Goal: Information Seeking & Learning: Learn about a topic

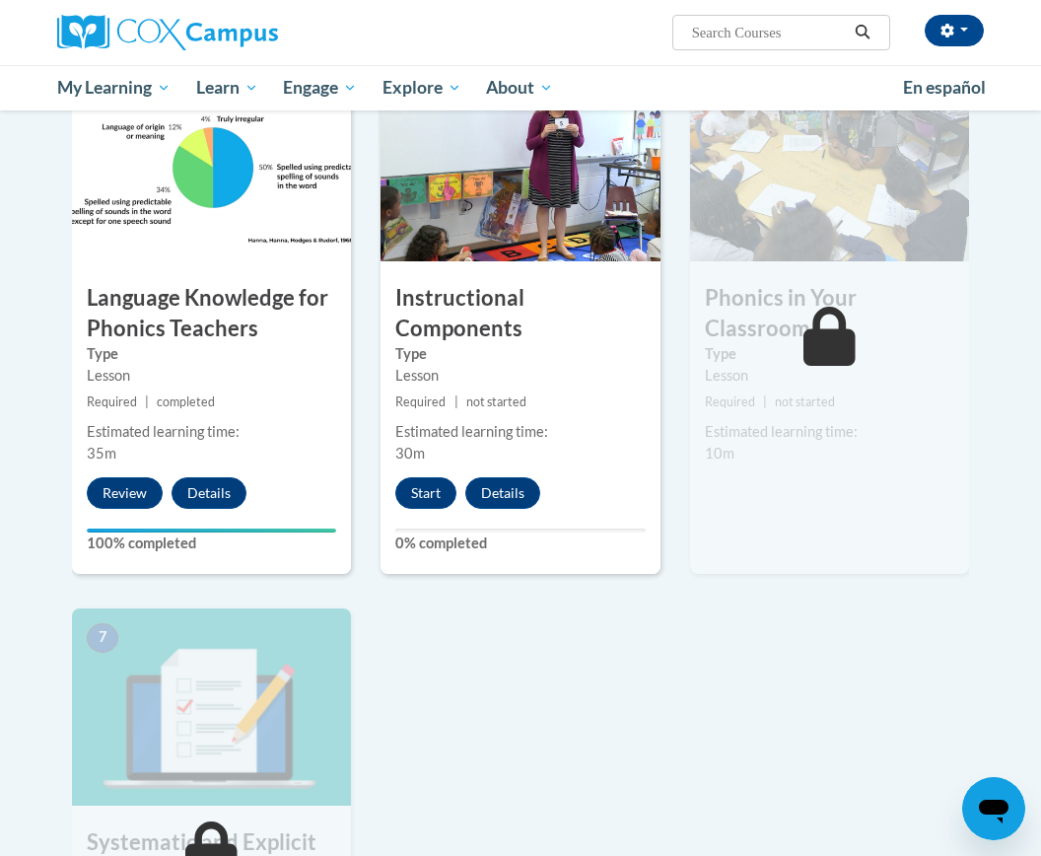
scroll to position [1041, 0]
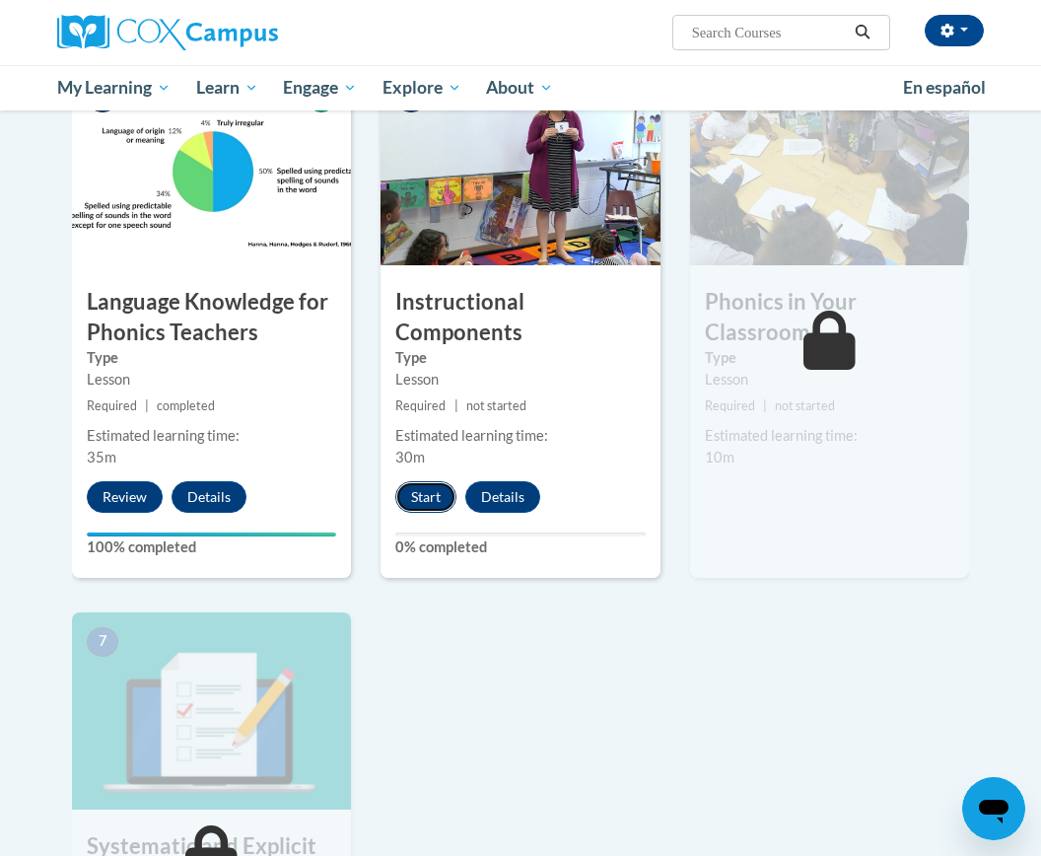
click at [433, 497] on button "Start" at bounding box center [425, 497] width 61 height 32
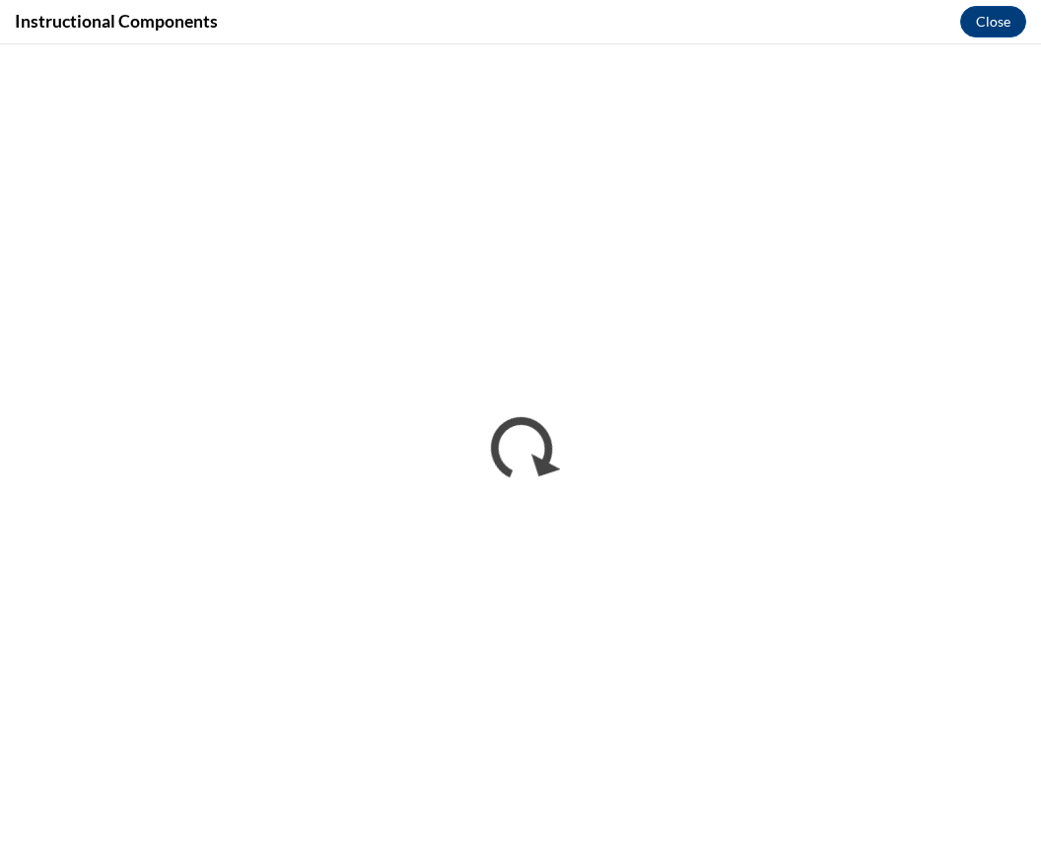
scroll to position [0, 0]
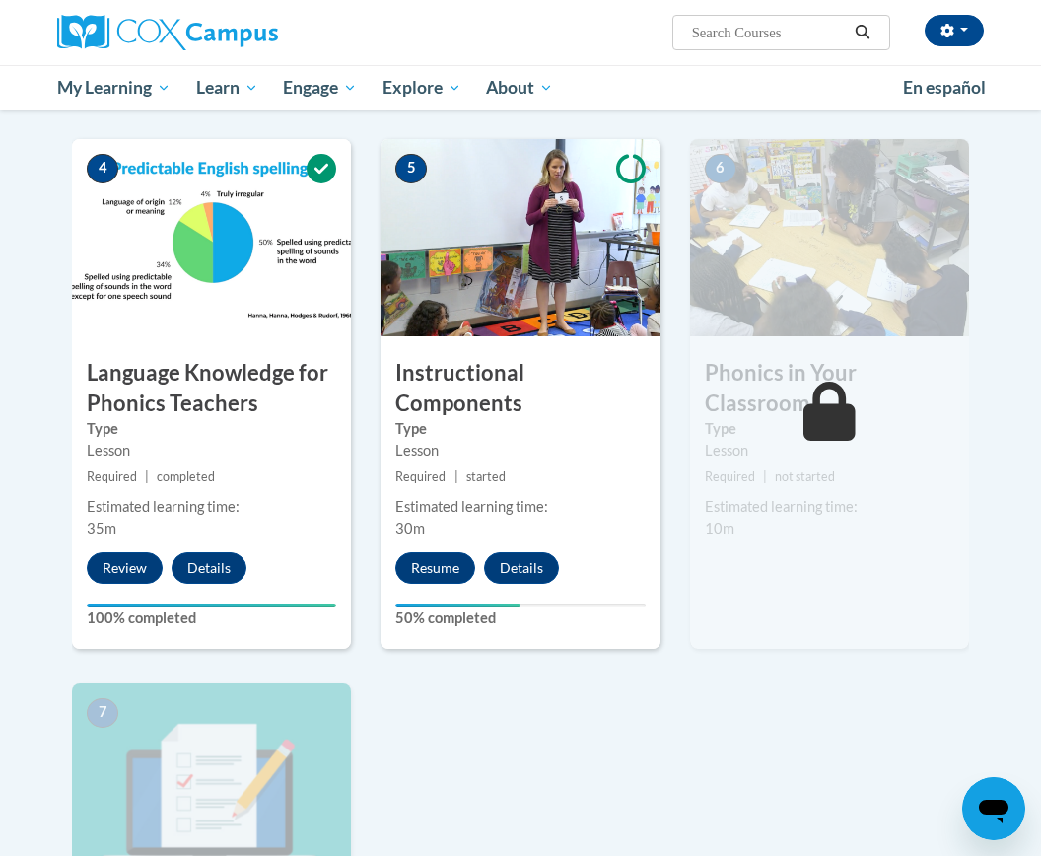
scroll to position [975, 0]
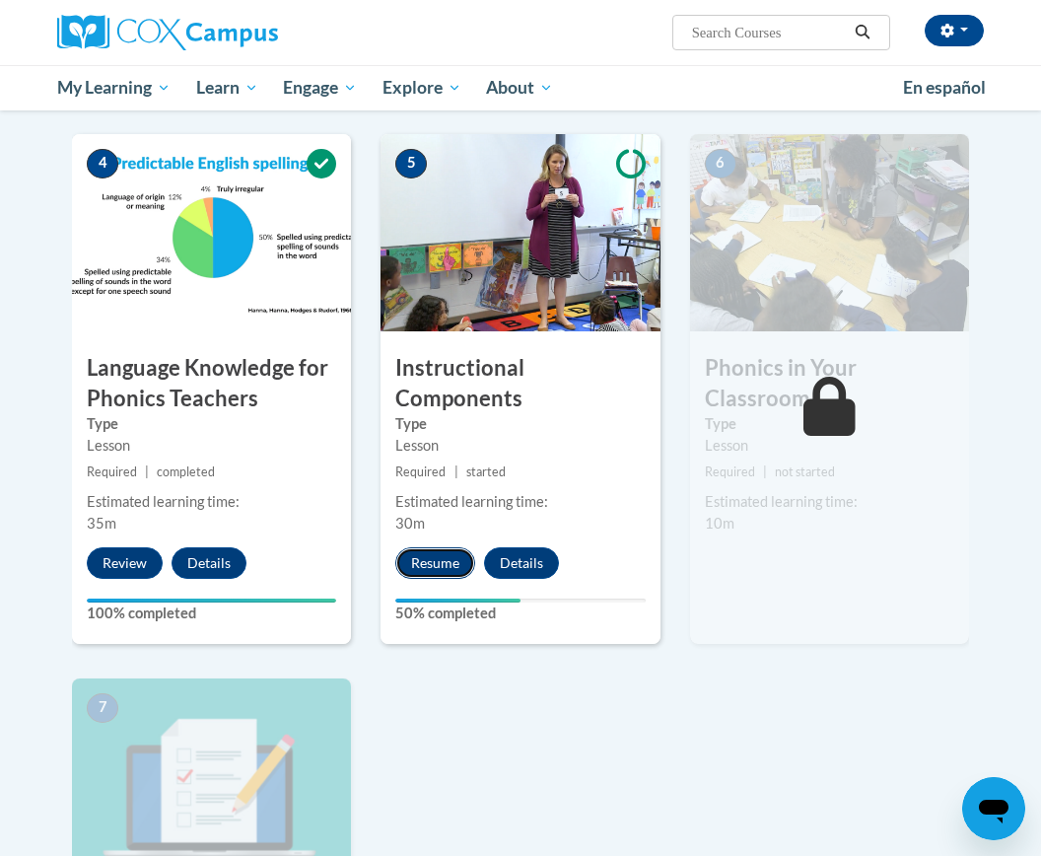
click at [422, 558] on button "Resume" at bounding box center [435, 563] width 80 height 32
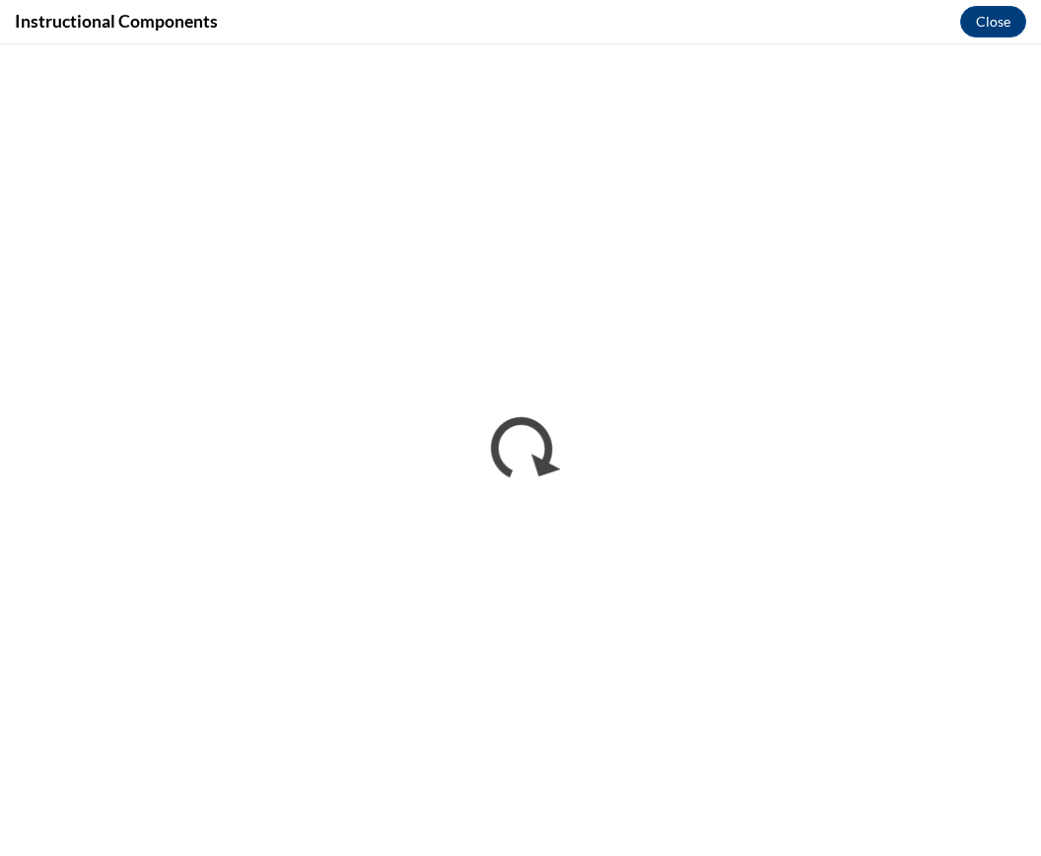
scroll to position [0, 0]
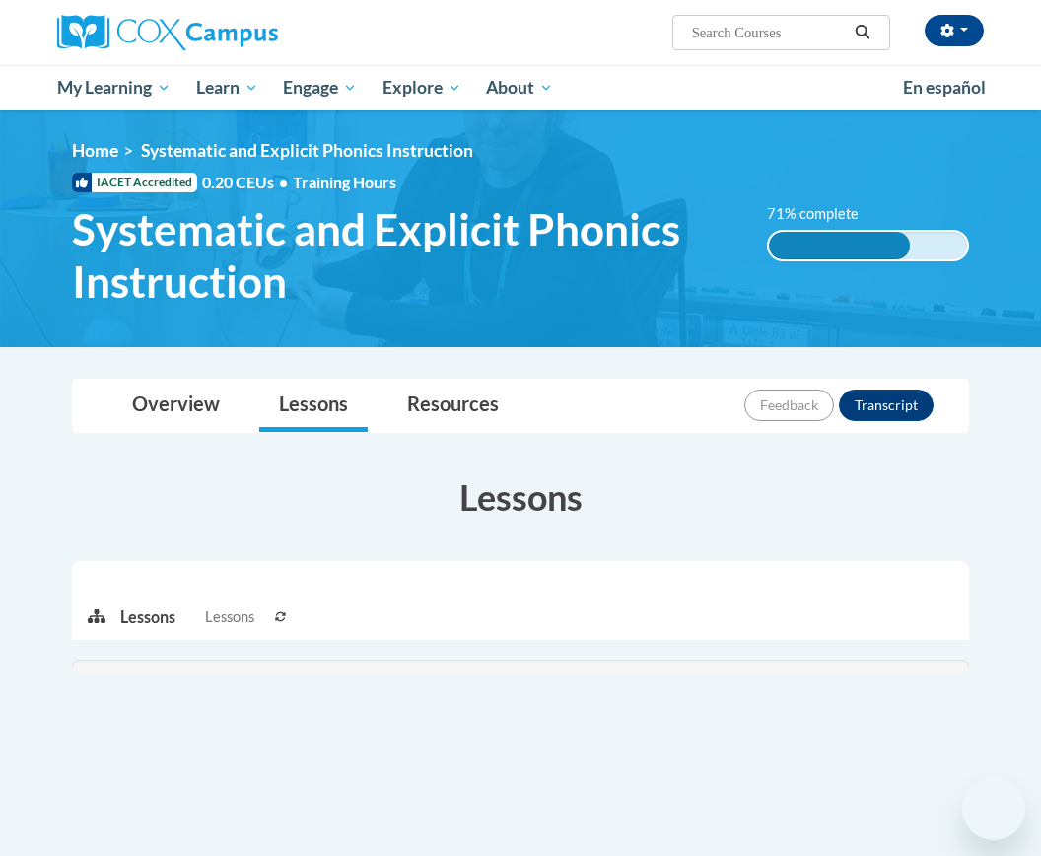
scroll to position [162, 0]
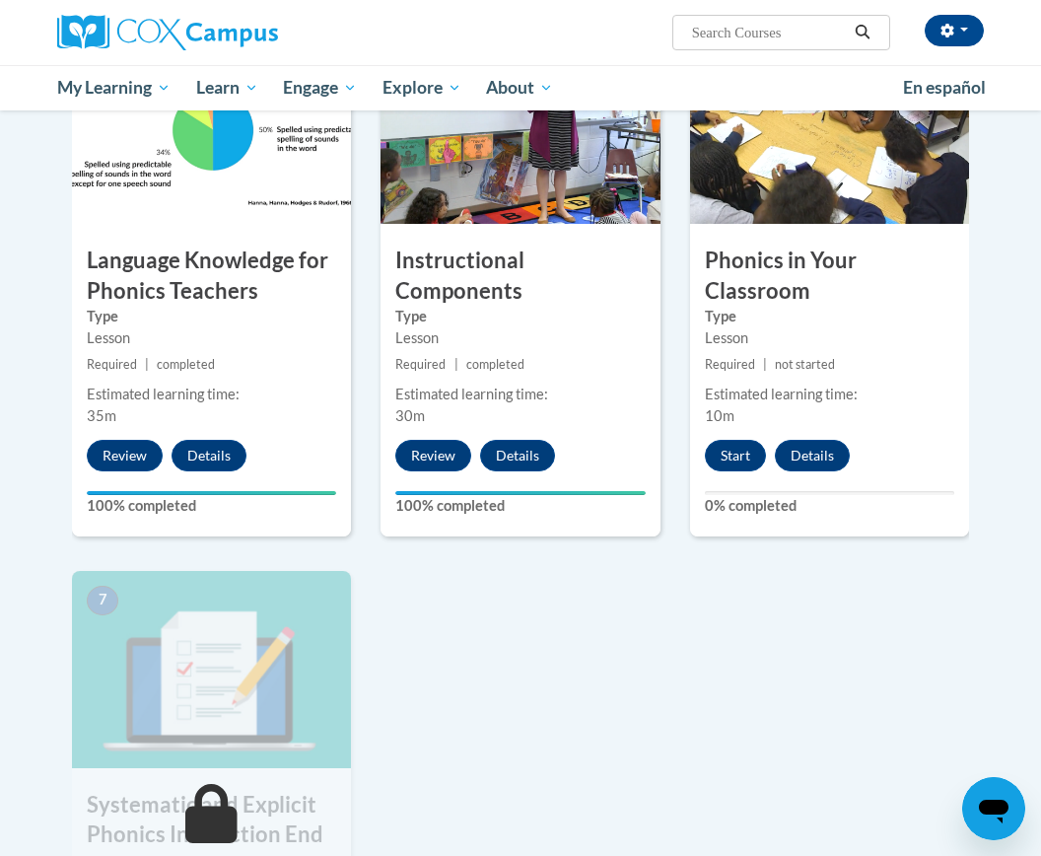
scroll to position [1078, 0]
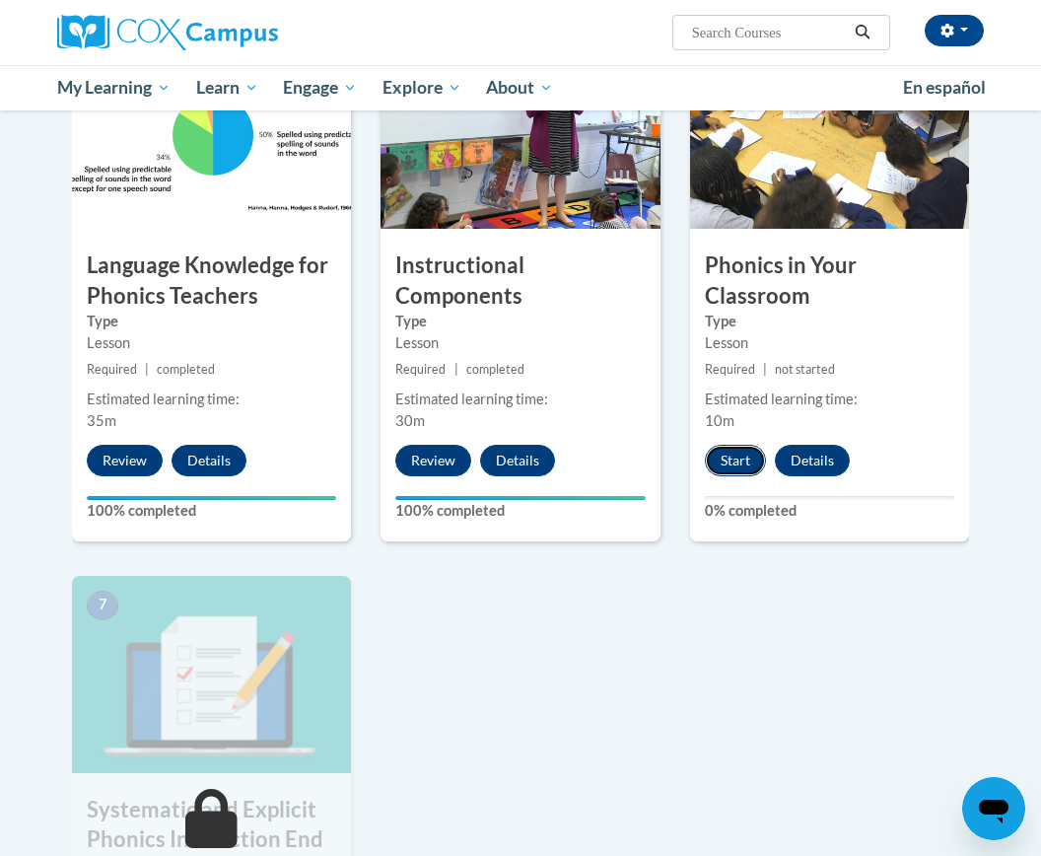
click at [739, 455] on button "Start" at bounding box center [735, 461] width 61 height 32
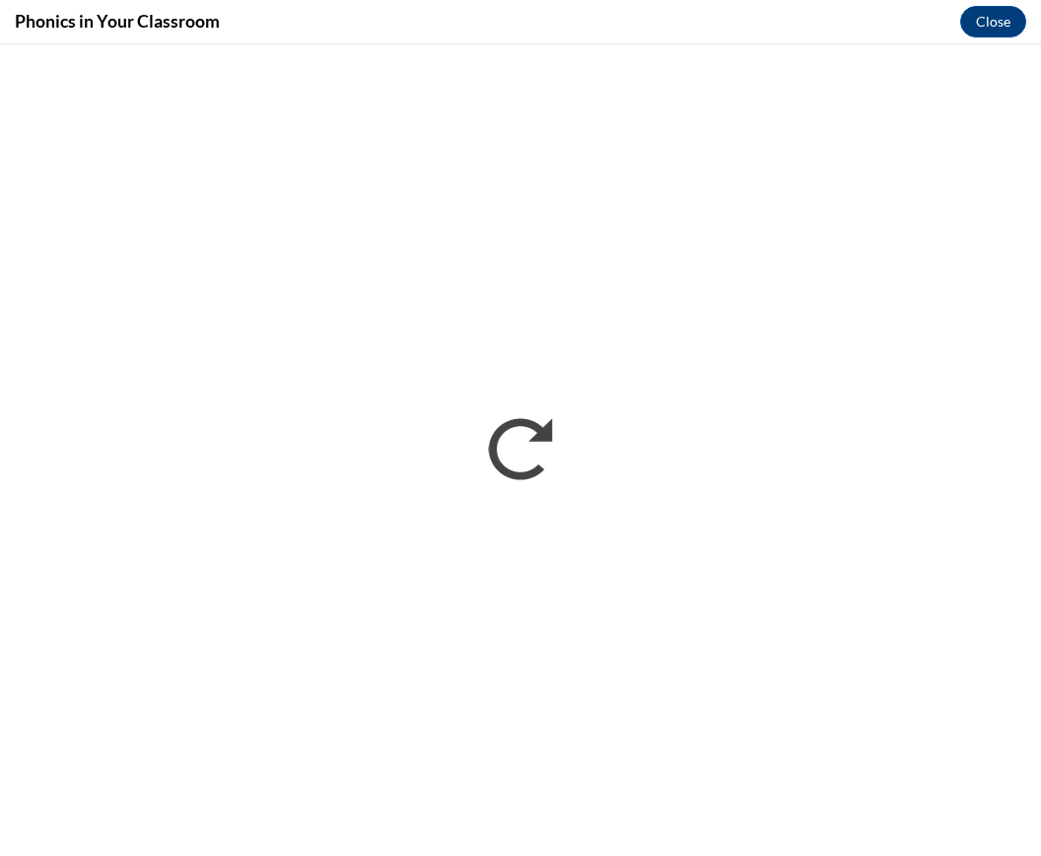
scroll to position [0, 0]
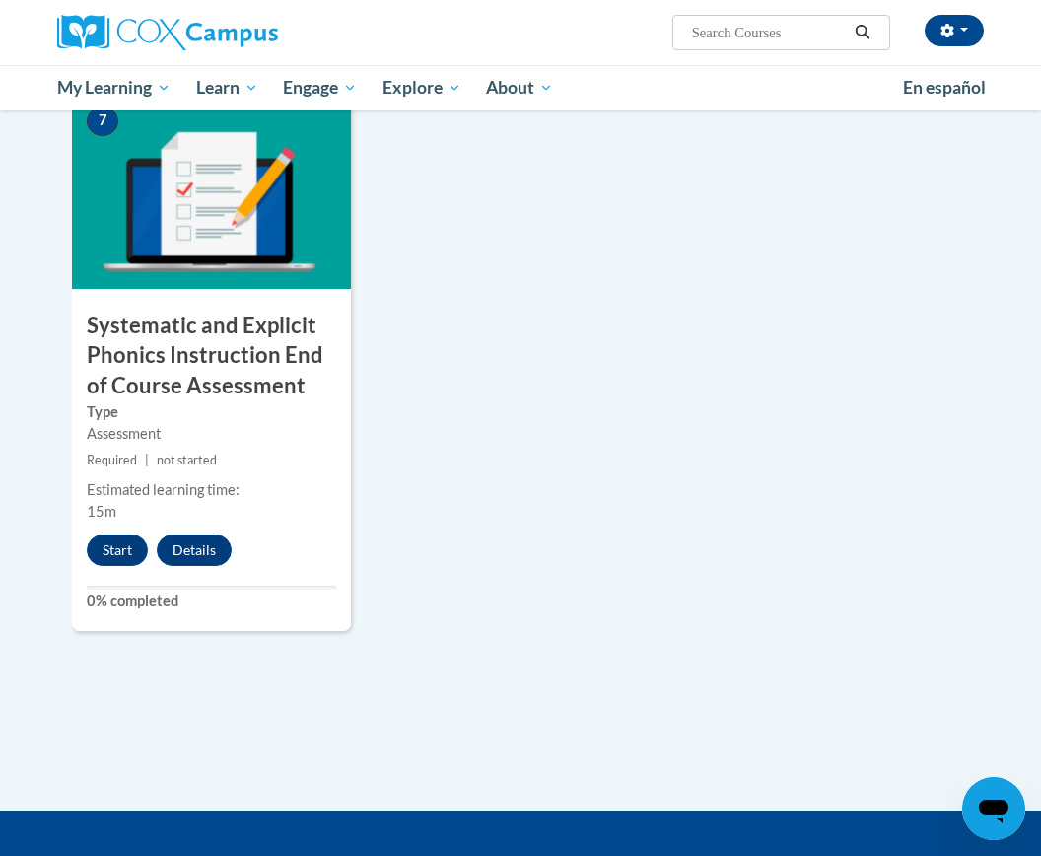
scroll to position [1565, 0]
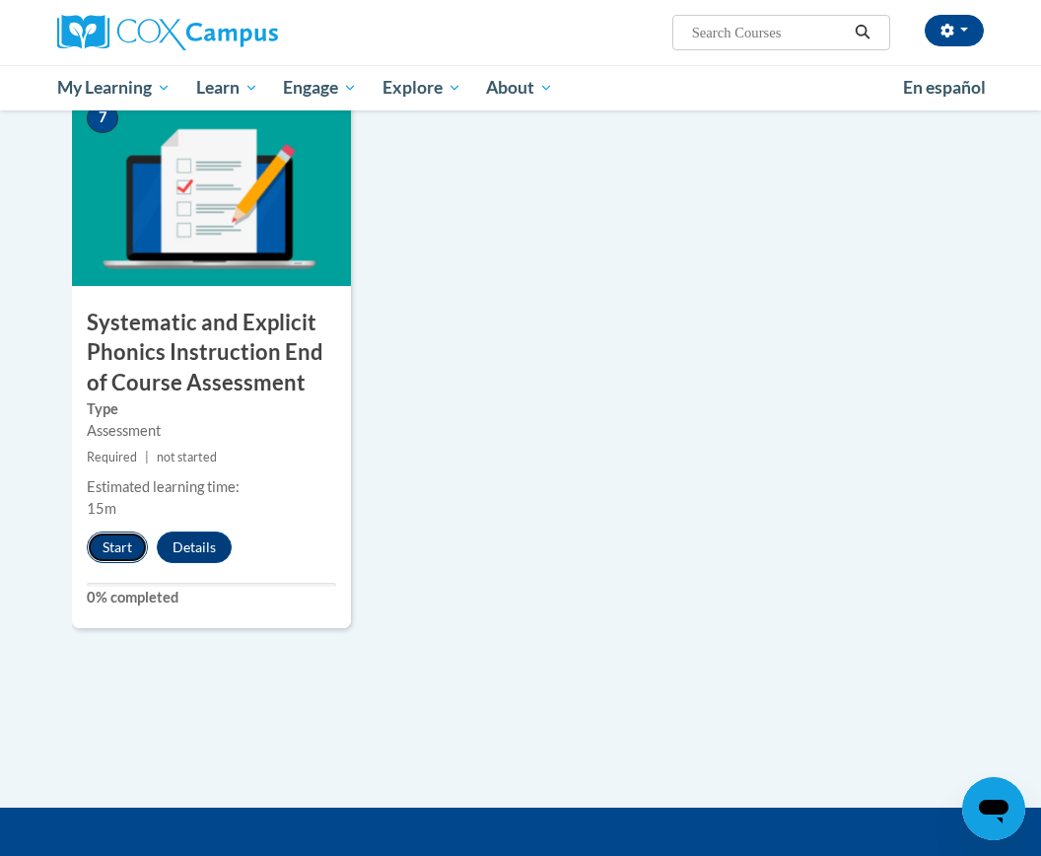
click at [118, 547] on button "Start" at bounding box center [117, 548] width 61 height 32
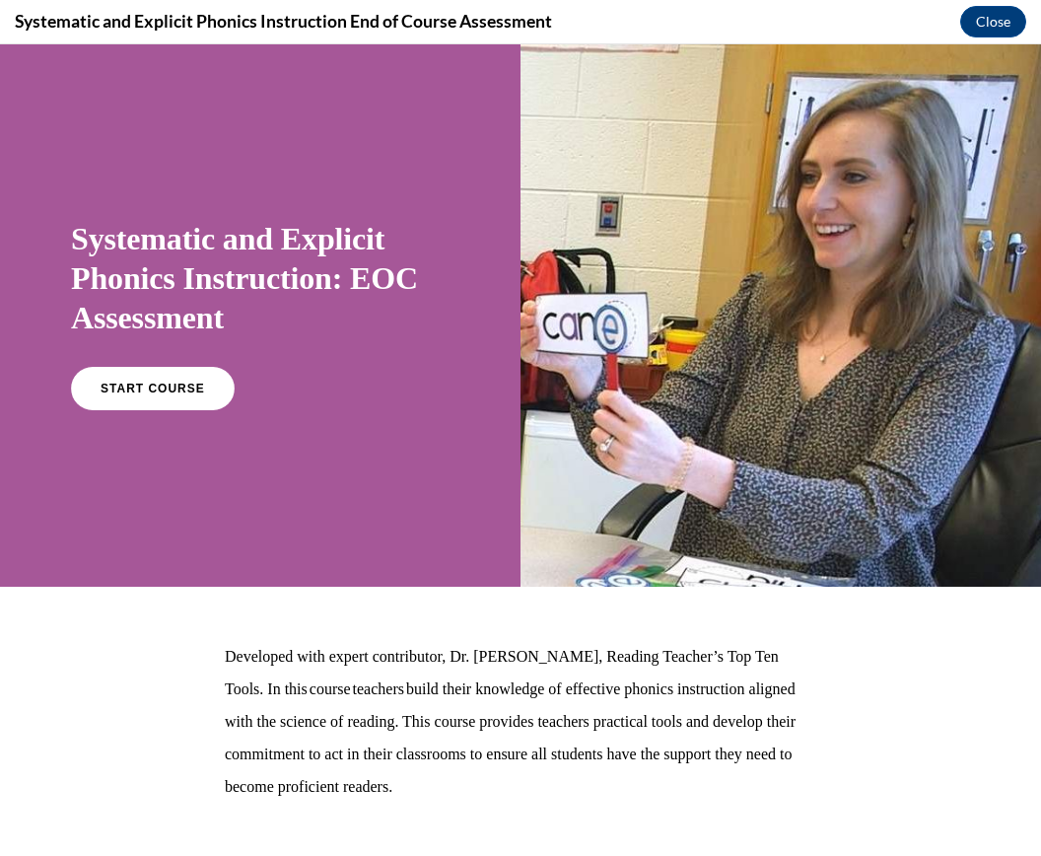
scroll to position [105, 0]
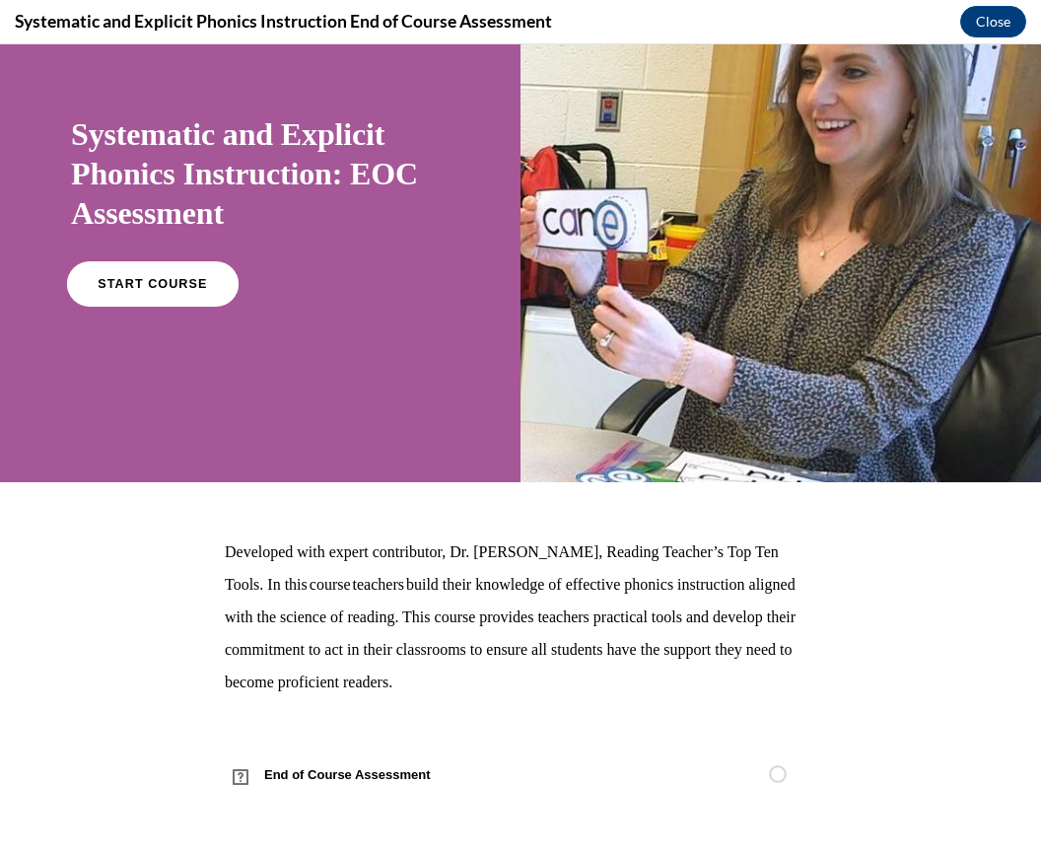
click at [124, 277] on span "START COURSE" at bounding box center [152, 284] width 109 height 15
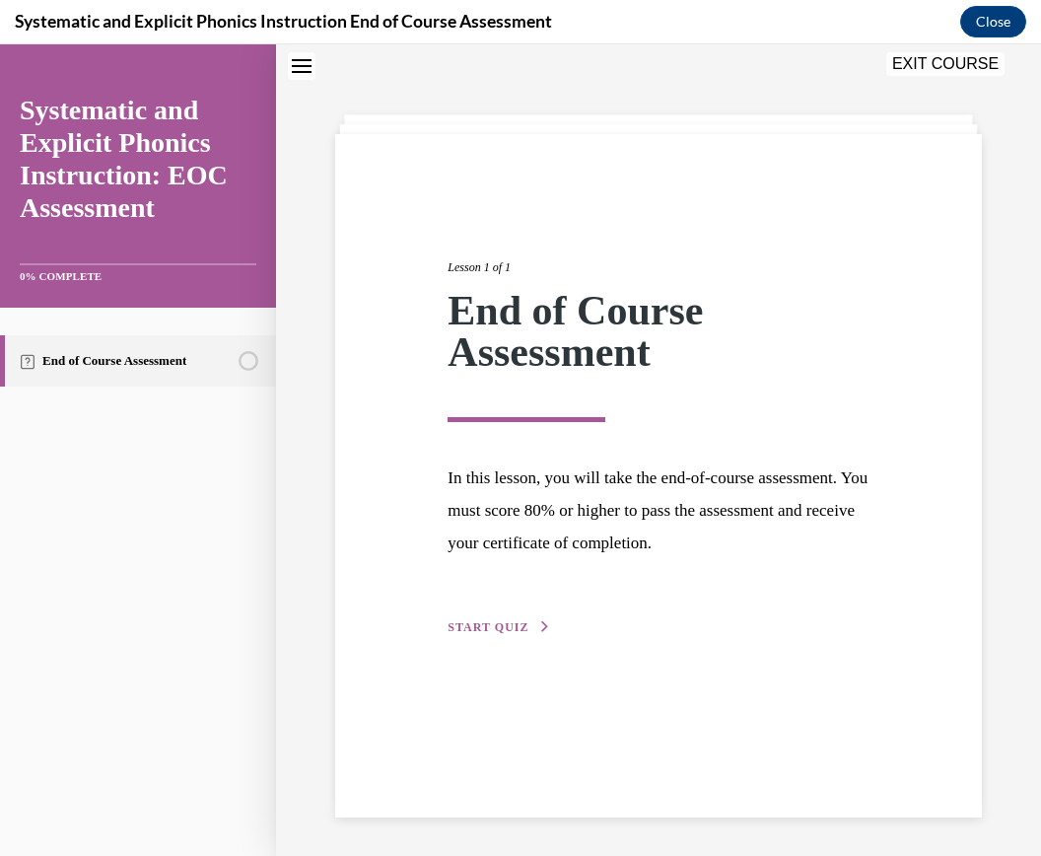
scroll to position [62, 0]
click at [505, 623] on span "START QUIZ" at bounding box center [488, 626] width 81 height 14
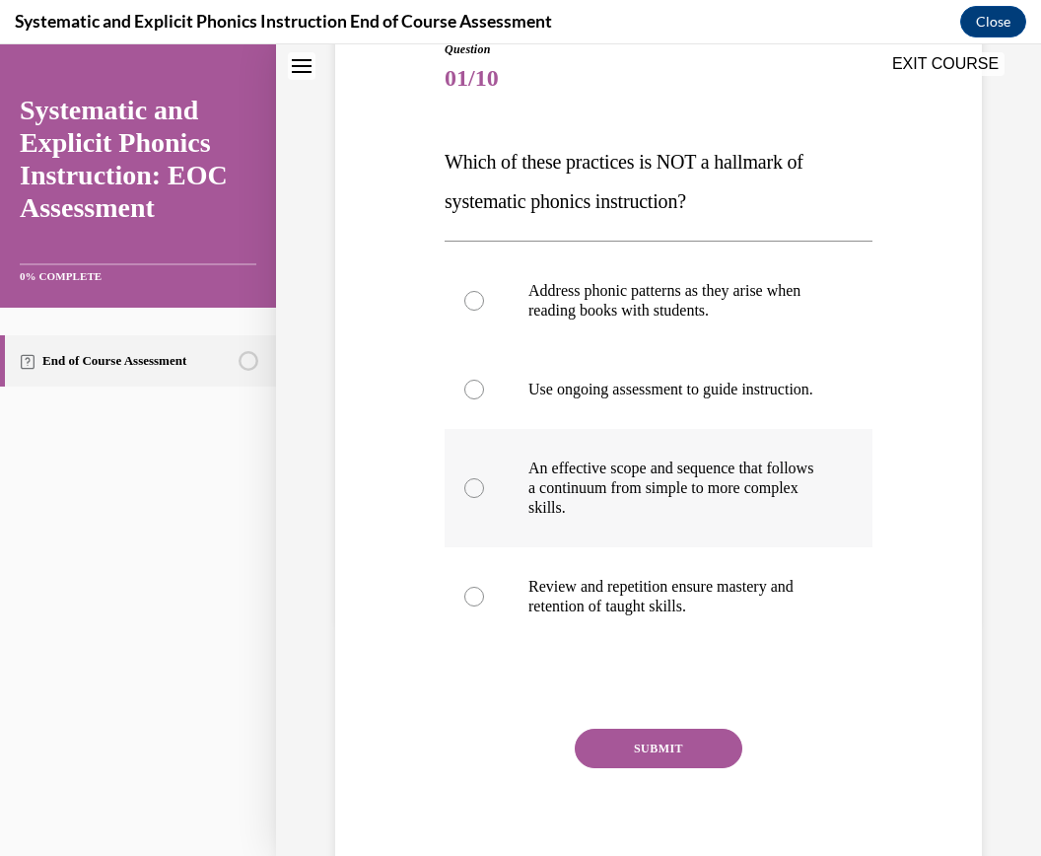
scroll to position [256, 0]
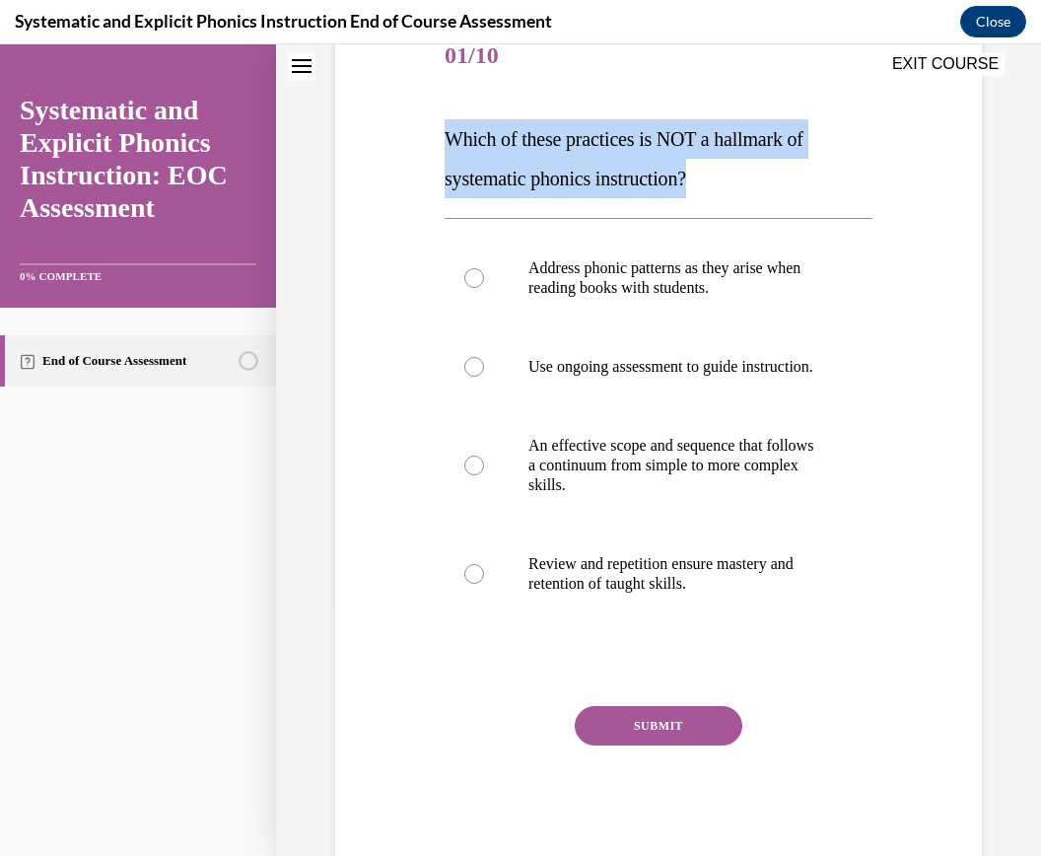
drag, startPoint x: 720, startPoint y: 182, endPoint x: 433, endPoint y: 136, distance: 290.7
click at [433, 136] on div "Question 01/10 Which of these practices is NOT a hallmark of systematic phonics…" at bounding box center [658, 413] width 657 height 909
copy span "Which of these practices is NOT a hallmark of systematic phonics instruction?"
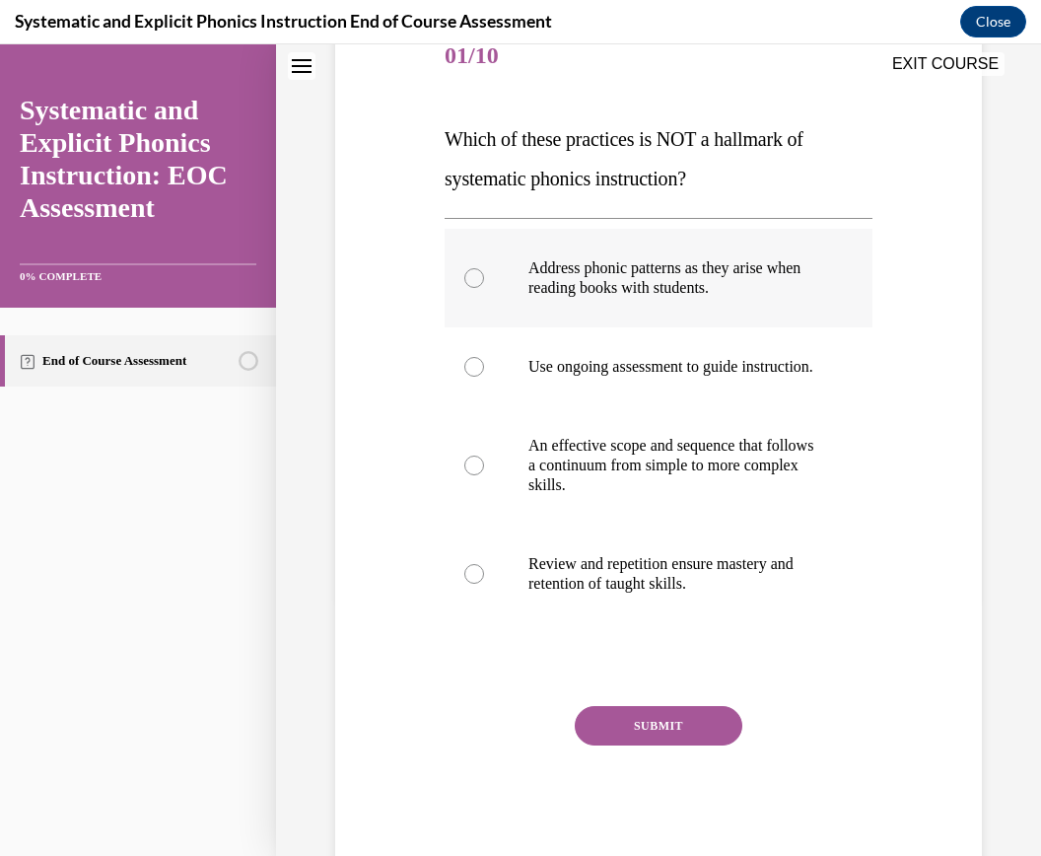
click at [682, 284] on p "Address phonic patterns as they arise when reading books with students." at bounding box center [676, 277] width 295 height 39
click at [607, 746] on button "SUBMIT" at bounding box center [659, 725] width 168 height 39
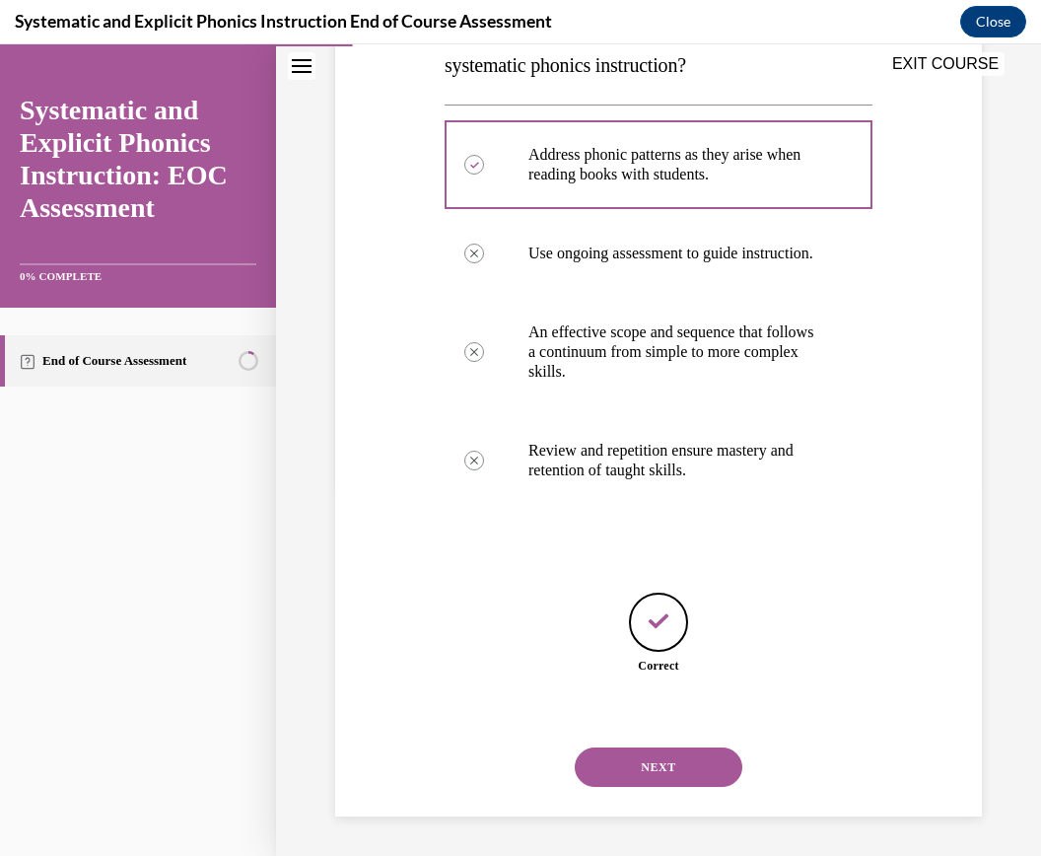
scroll to position [390, 0]
click at [619, 763] on button "NEXT" at bounding box center [659, 767] width 168 height 39
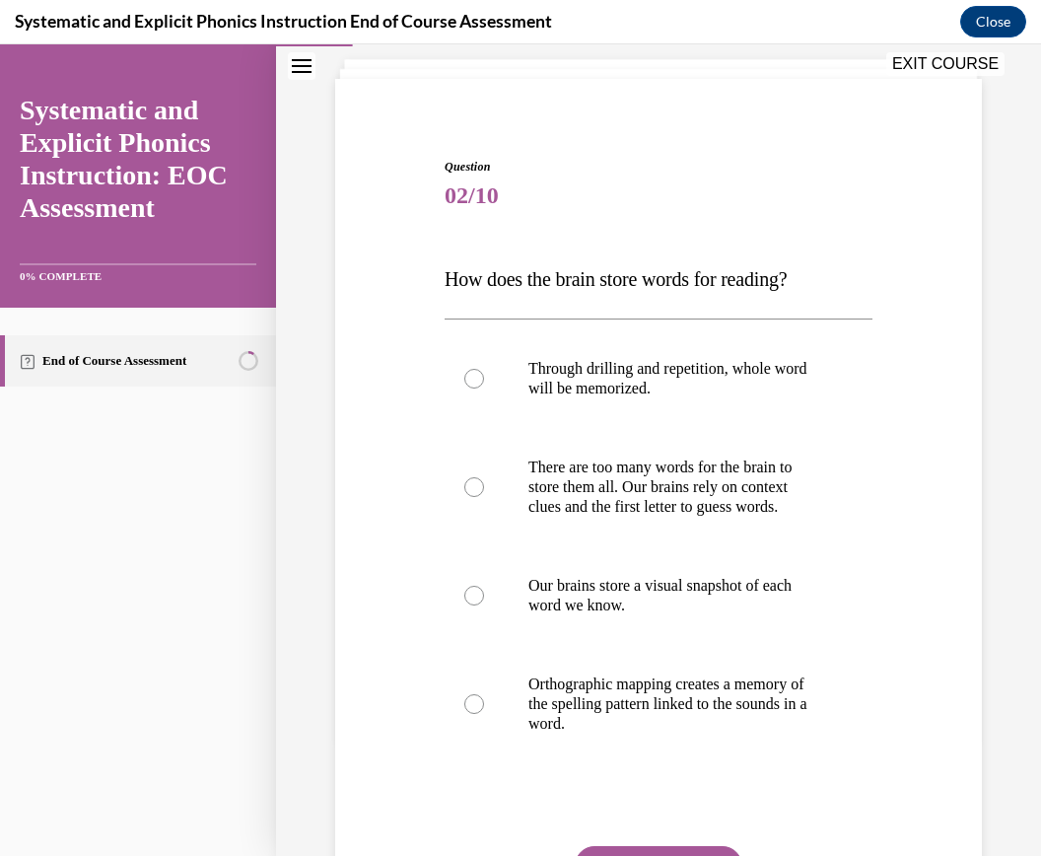
scroll to position [123, 0]
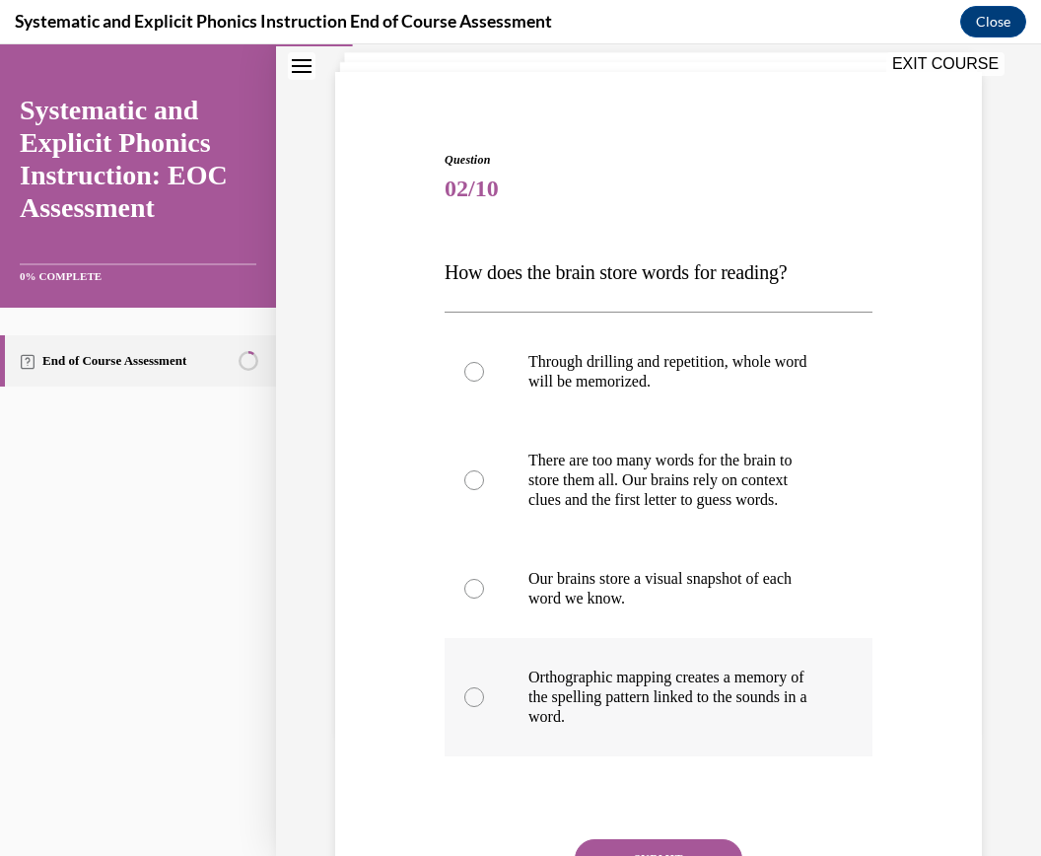
click at [520, 699] on div at bounding box center [659, 697] width 428 height 118
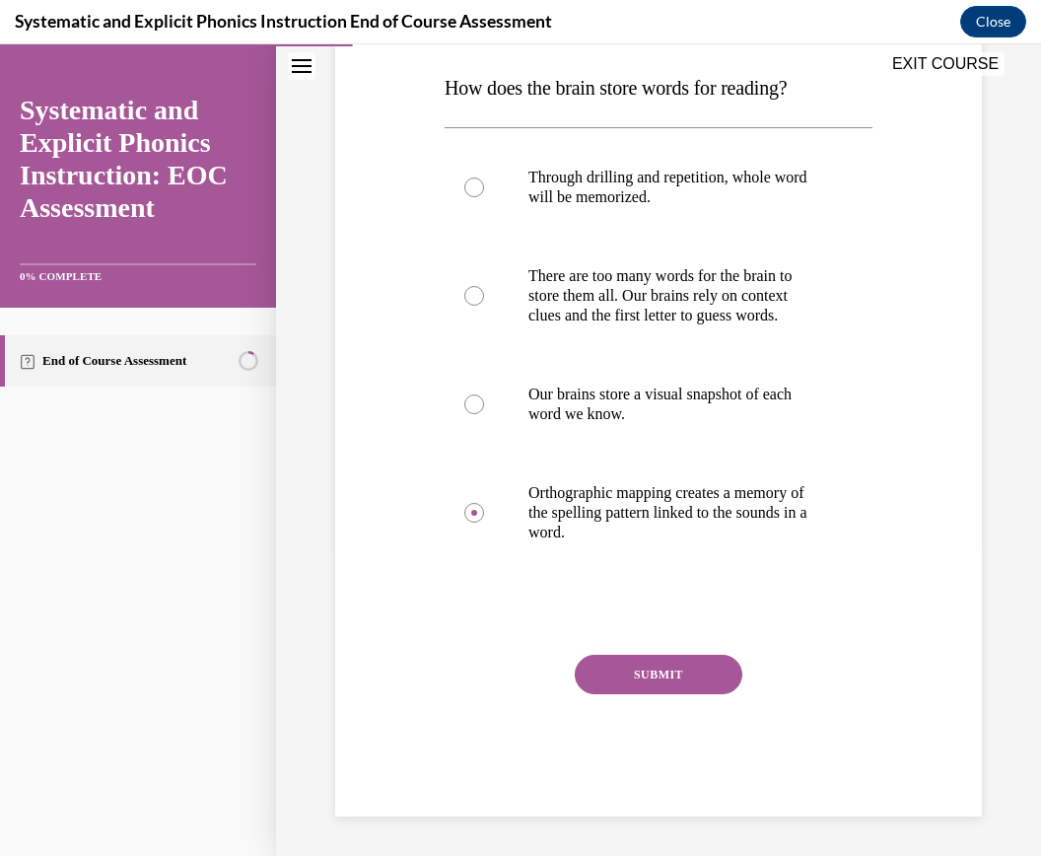
click at [634, 676] on button "SUBMIT" at bounding box center [659, 674] width 168 height 39
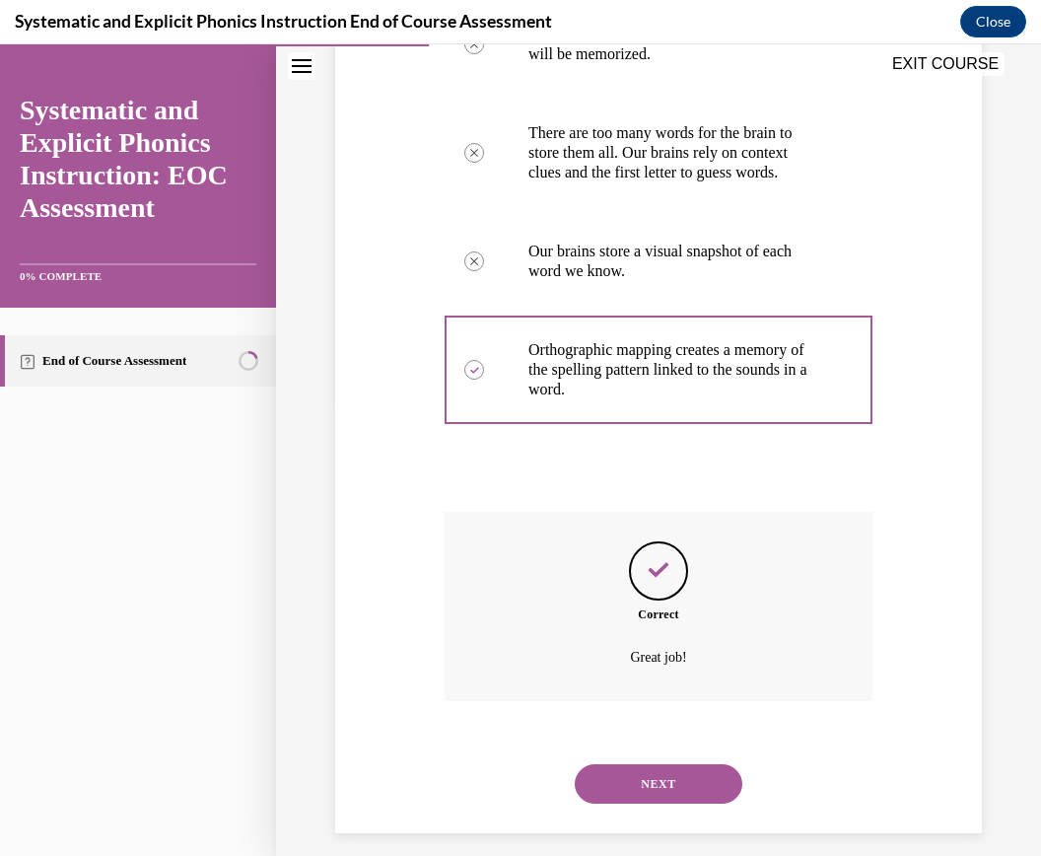
scroll to position [467, 0]
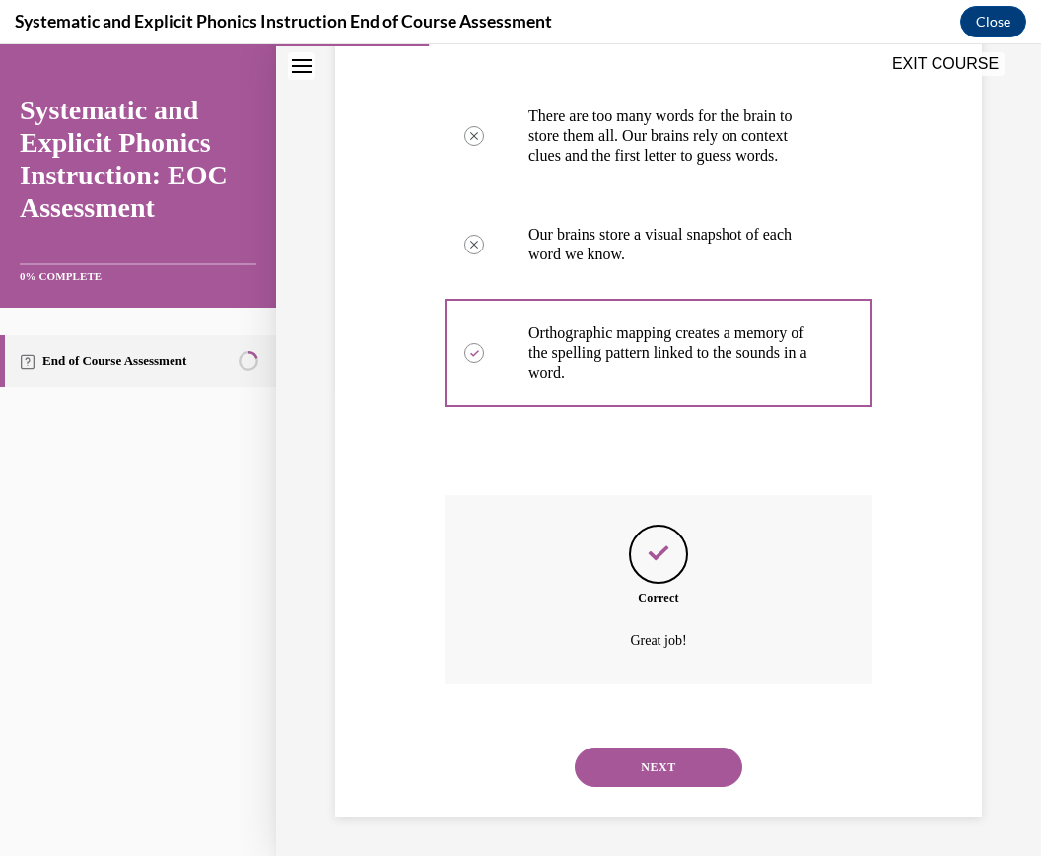
click at [658, 761] on button "NEXT" at bounding box center [659, 767] width 168 height 39
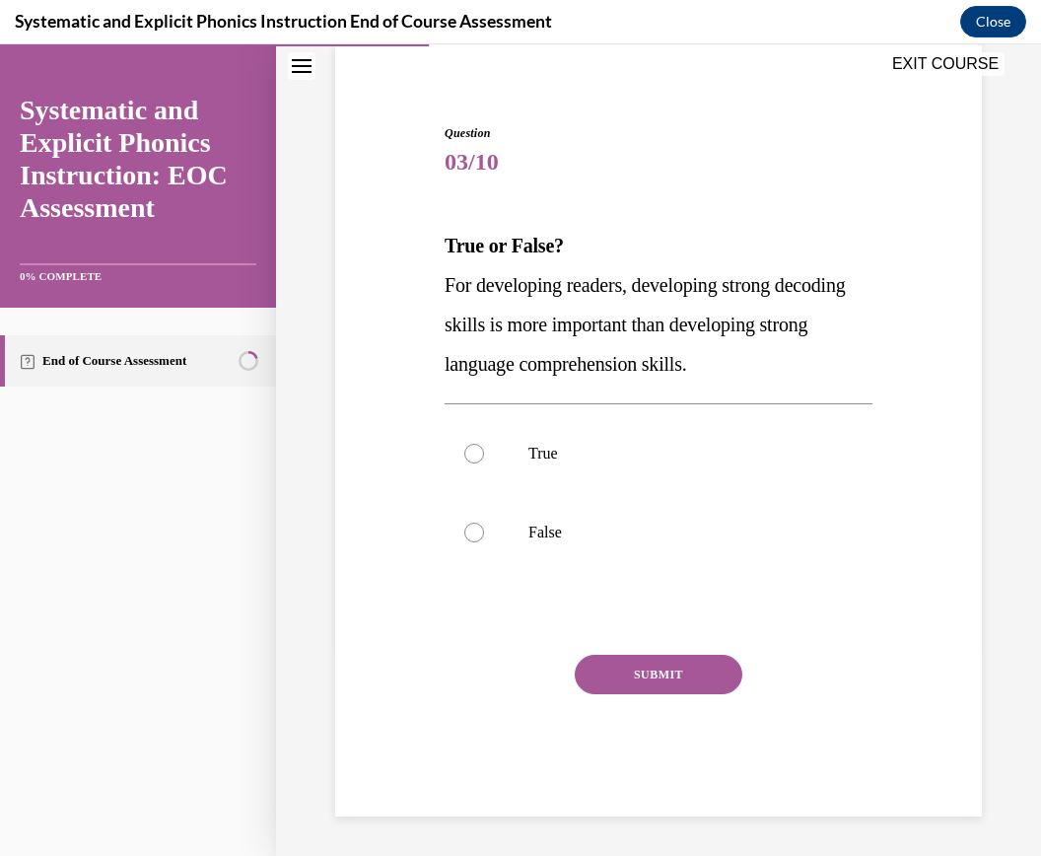
scroll to position [150, 0]
click at [539, 541] on p "False" at bounding box center [676, 533] width 295 height 20
click at [620, 666] on button "SUBMIT" at bounding box center [659, 674] width 168 height 39
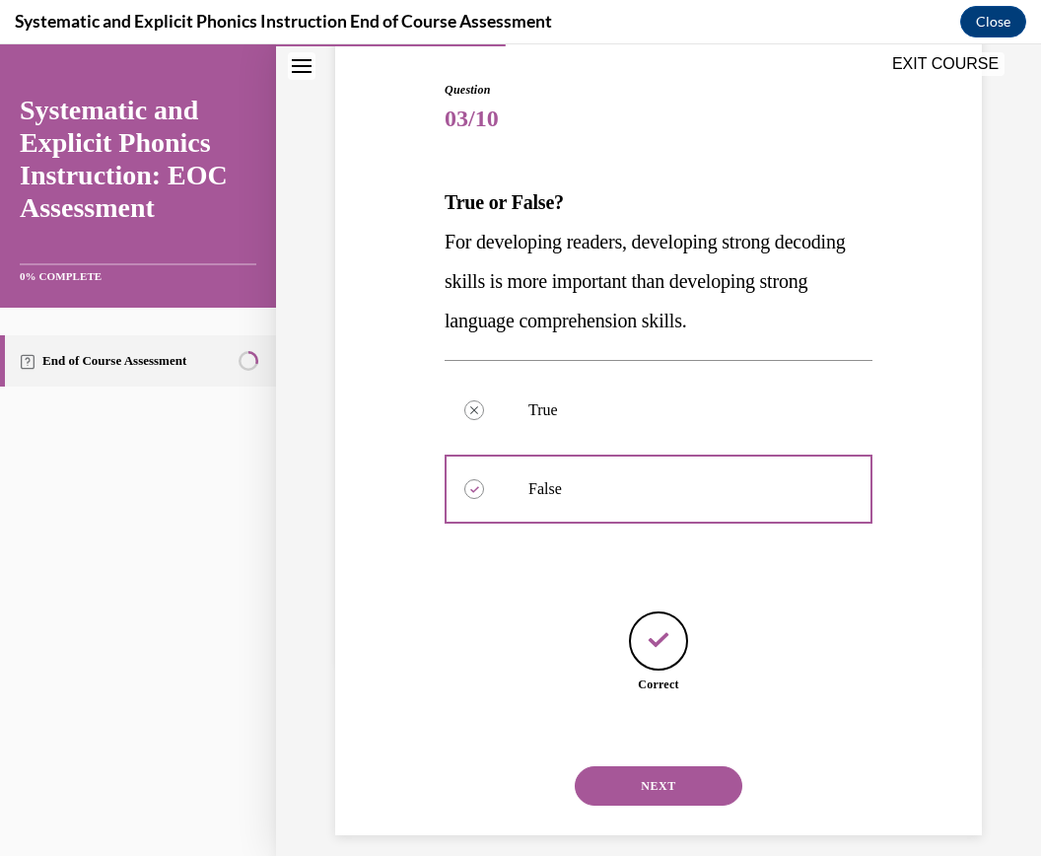
scroll to position [212, 0]
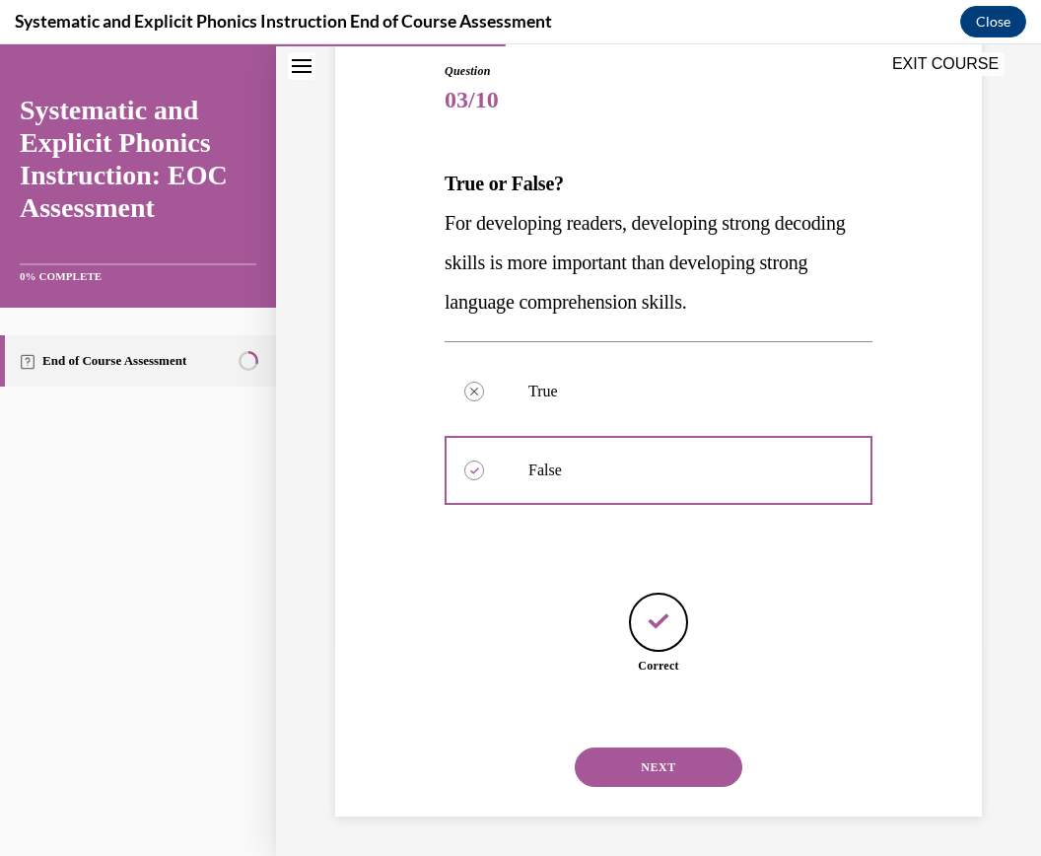
click at [654, 760] on button "NEXT" at bounding box center [659, 767] width 168 height 39
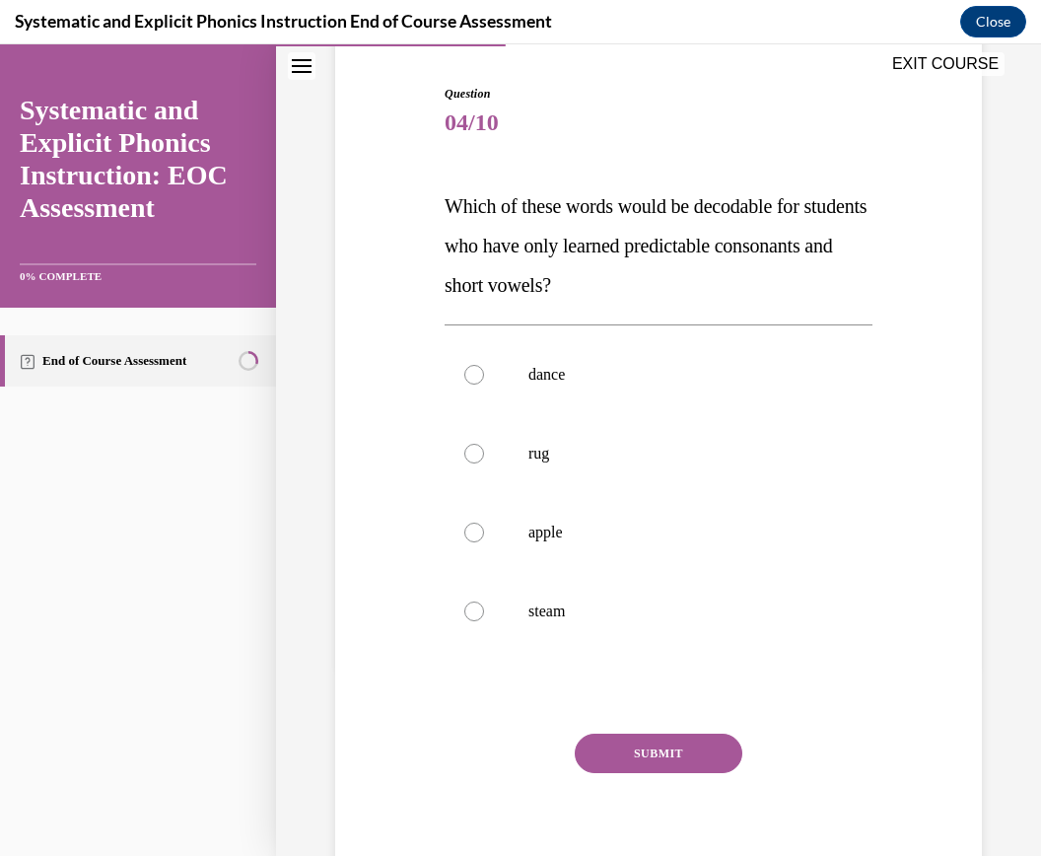
scroll to position [191, 0]
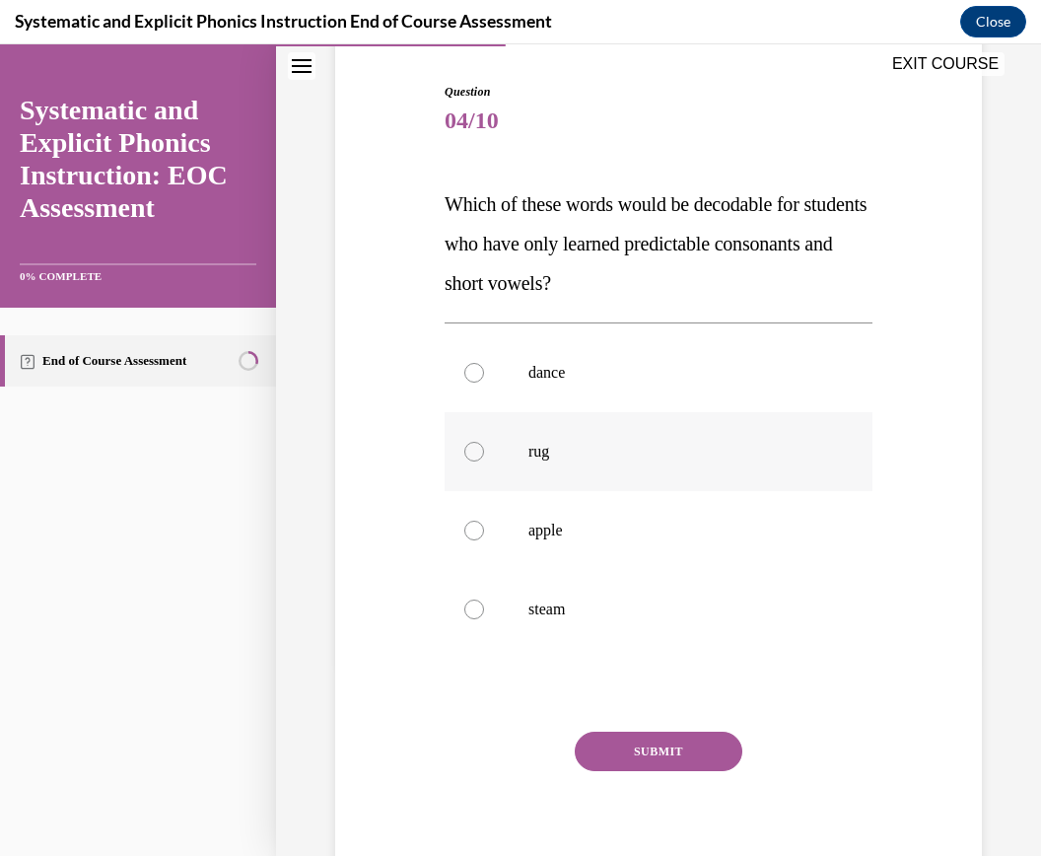
click at [533, 454] on p "rug" at bounding box center [676, 452] width 295 height 20
click at [625, 741] on button "SUBMIT" at bounding box center [659, 751] width 168 height 39
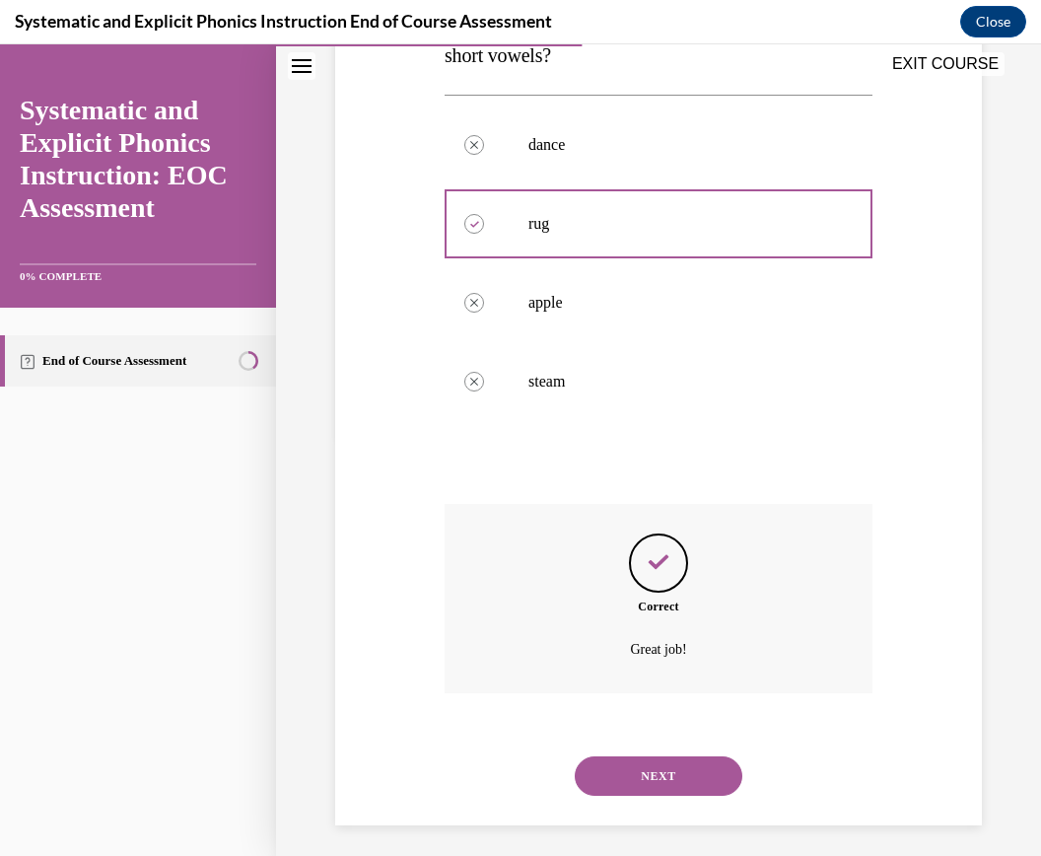
scroll to position [428, 0]
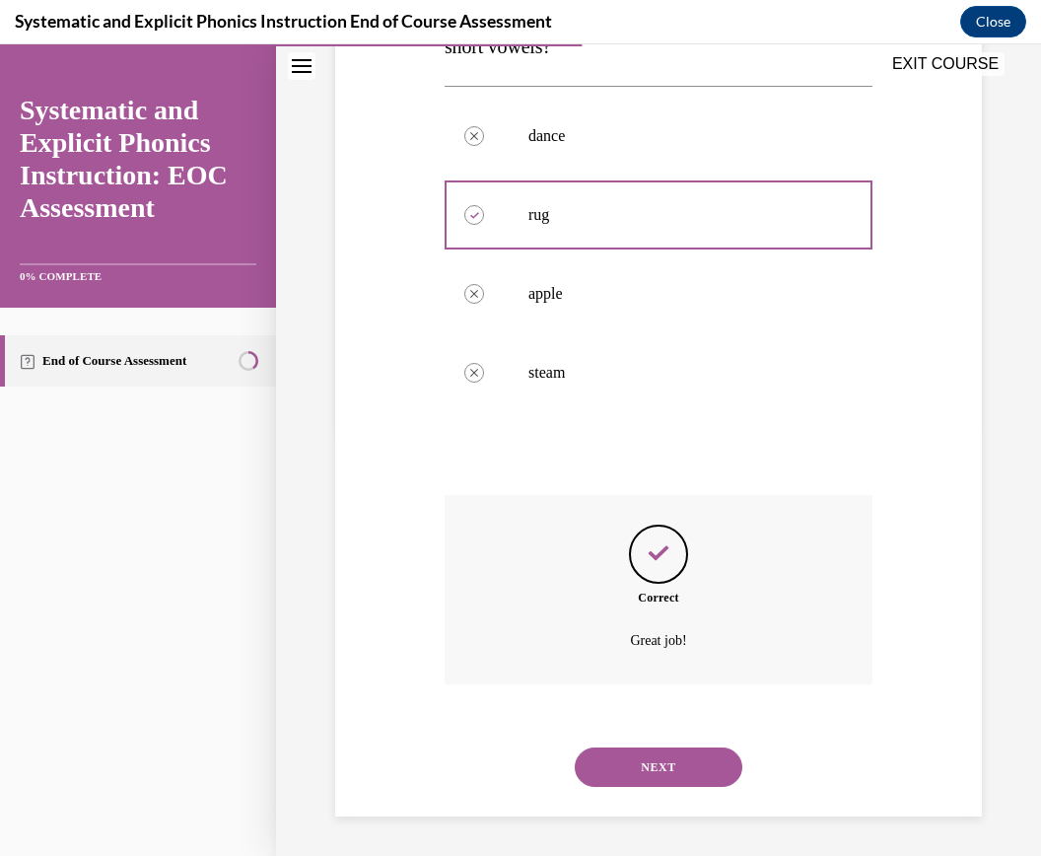
click at [641, 775] on button "NEXT" at bounding box center [659, 767] width 168 height 39
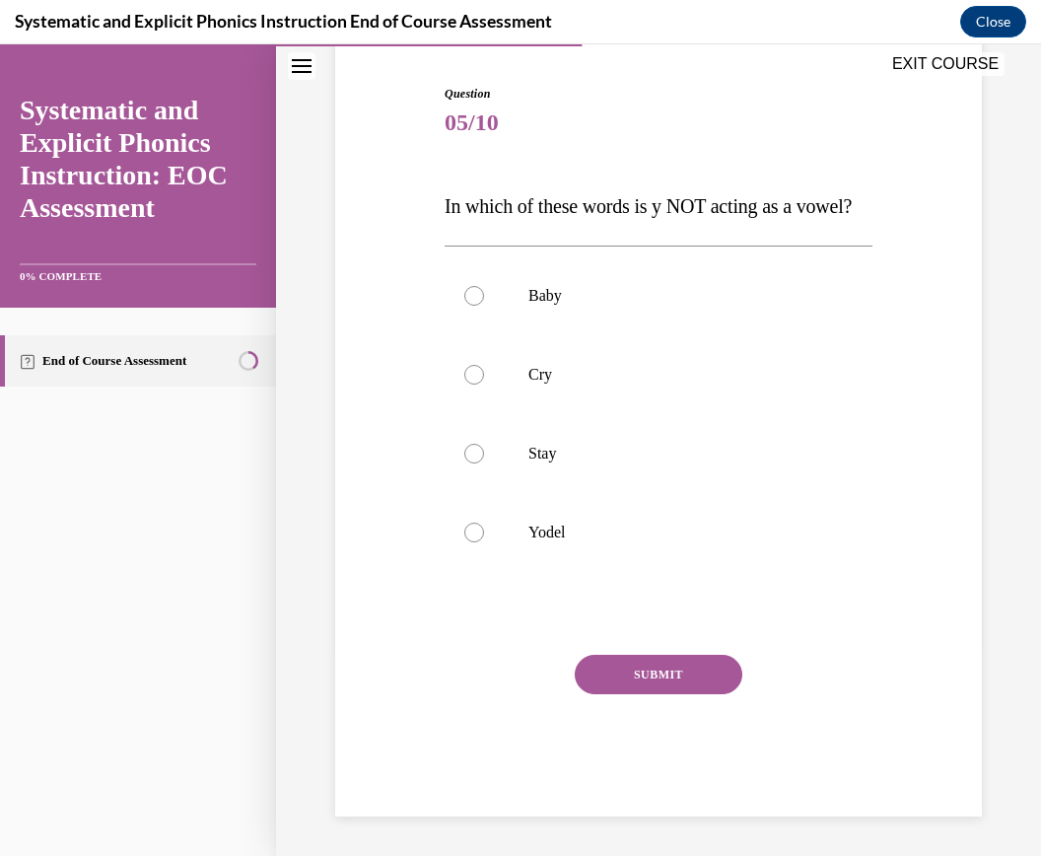
scroll to position [189, 0]
click at [540, 542] on div at bounding box center [659, 532] width 428 height 79
click at [644, 681] on button "SUBMIT" at bounding box center [659, 674] width 168 height 39
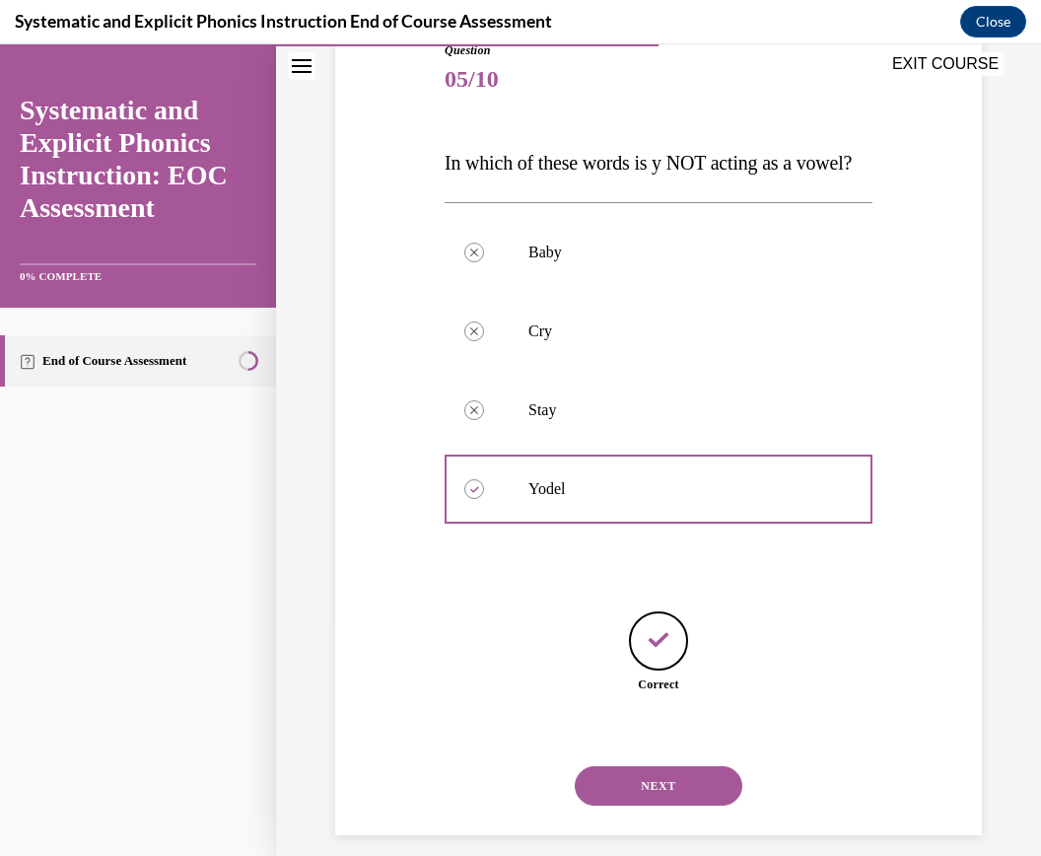
scroll to position [251, 0]
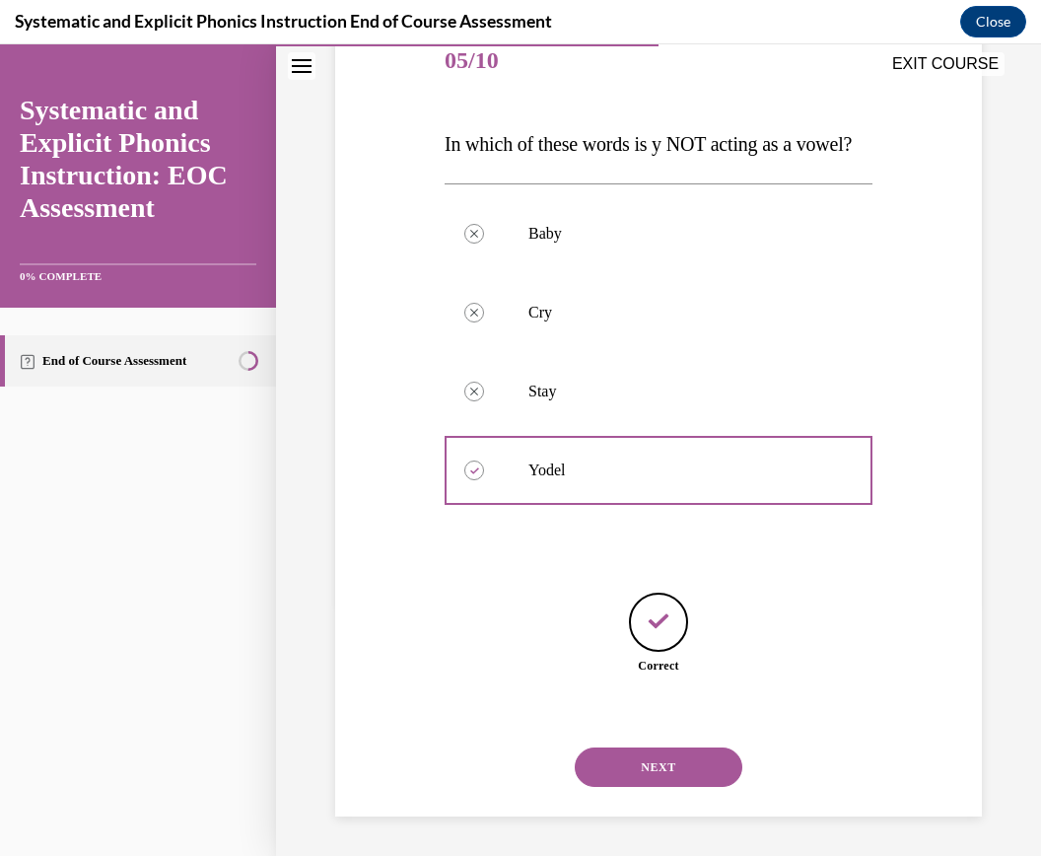
click at [695, 777] on button "NEXT" at bounding box center [659, 767] width 168 height 39
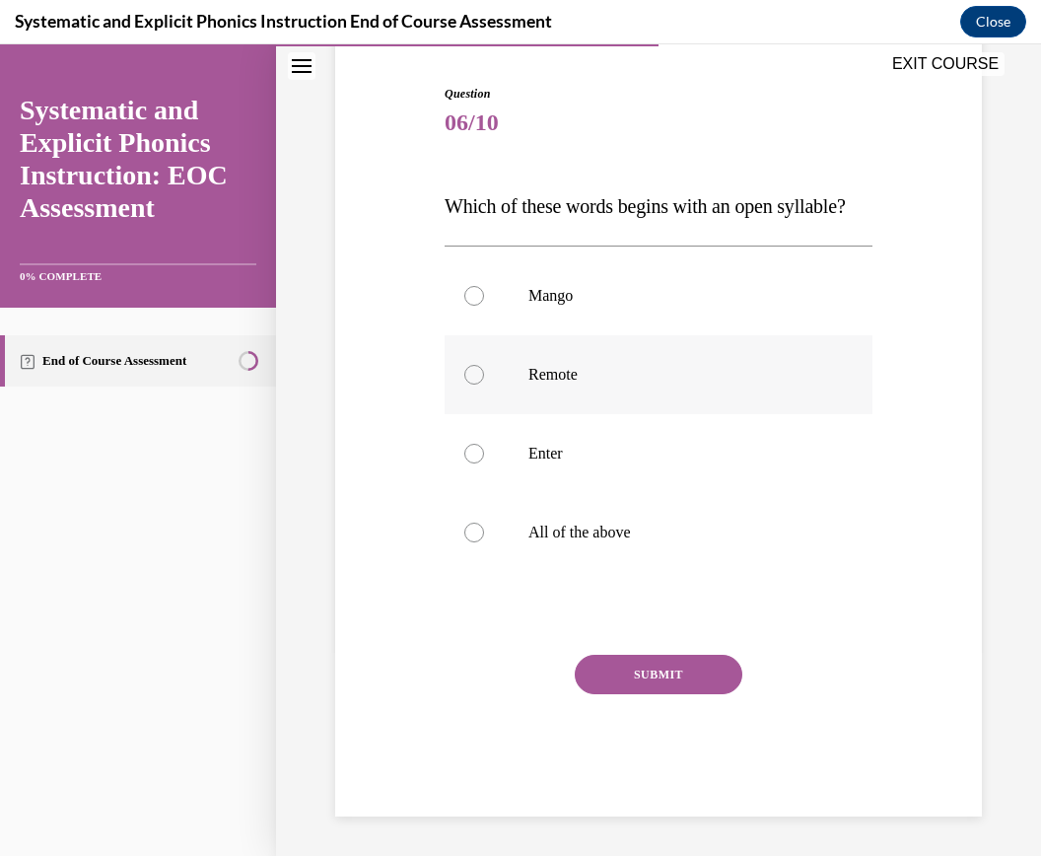
click at [546, 388] on div at bounding box center [659, 374] width 428 height 79
click at [649, 682] on button "SUBMIT" at bounding box center [659, 674] width 168 height 39
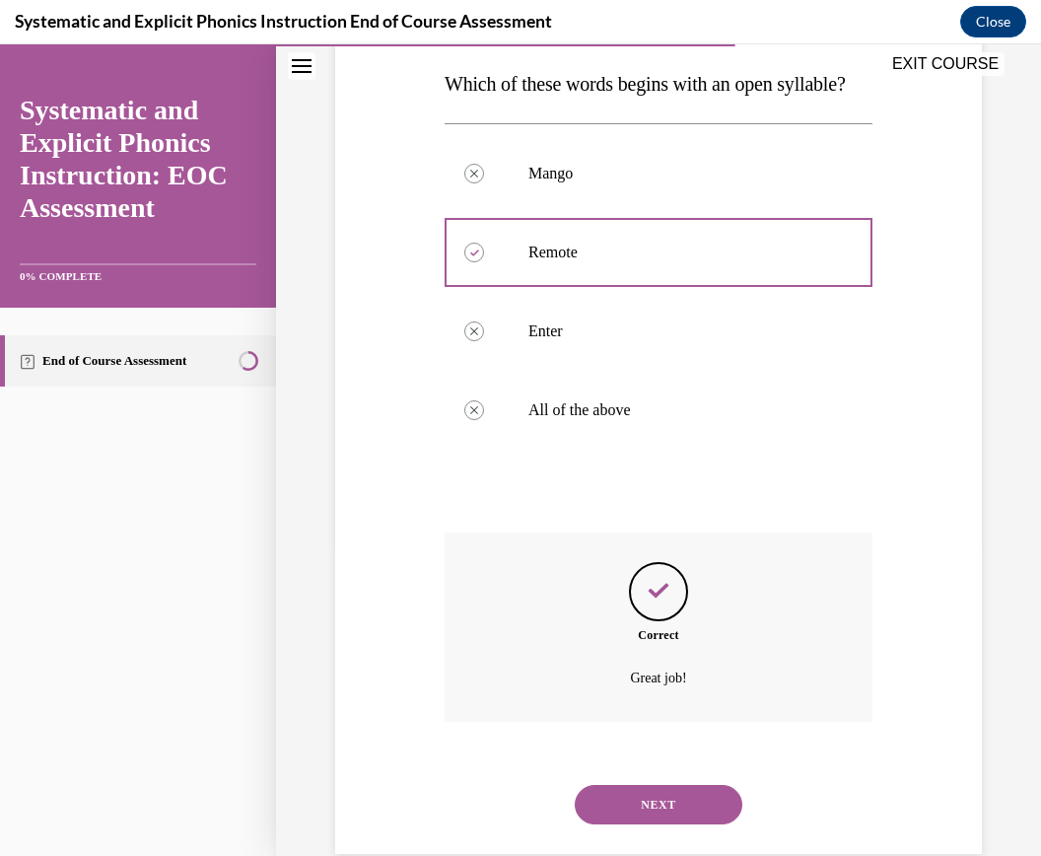
scroll to position [349, 0]
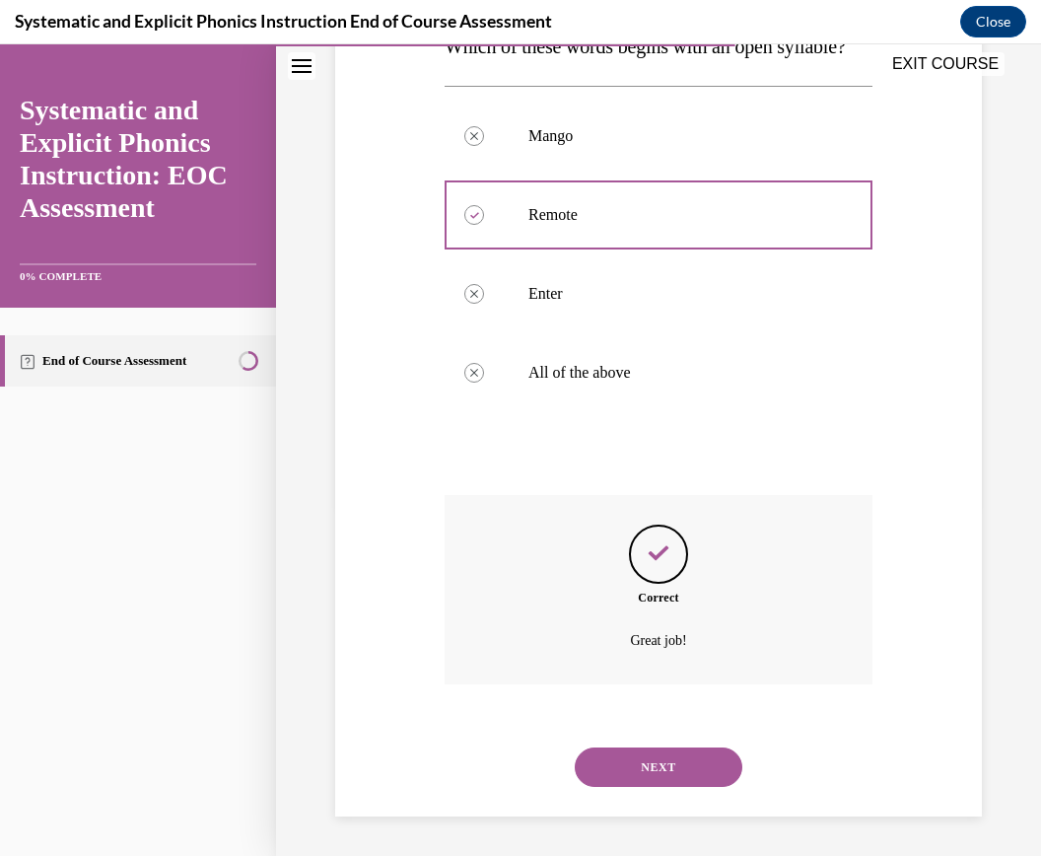
click at [659, 765] on button "NEXT" at bounding box center [659, 767] width 168 height 39
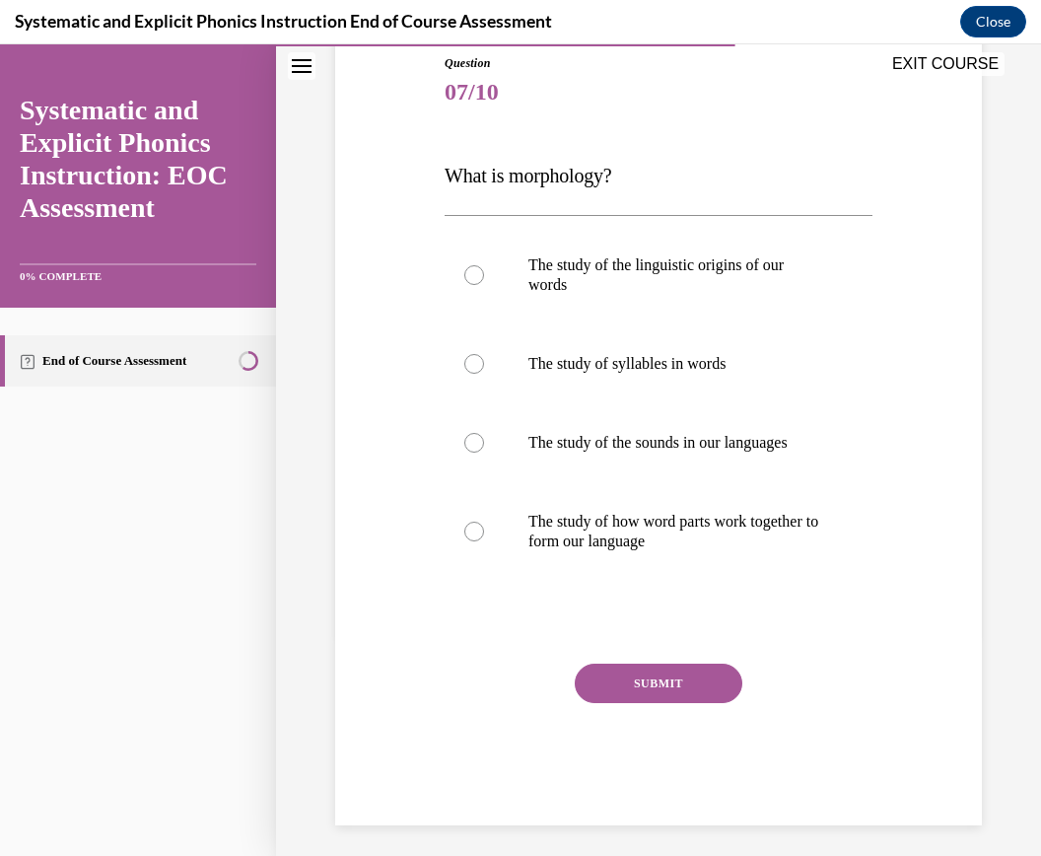
scroll to position [212, 0]
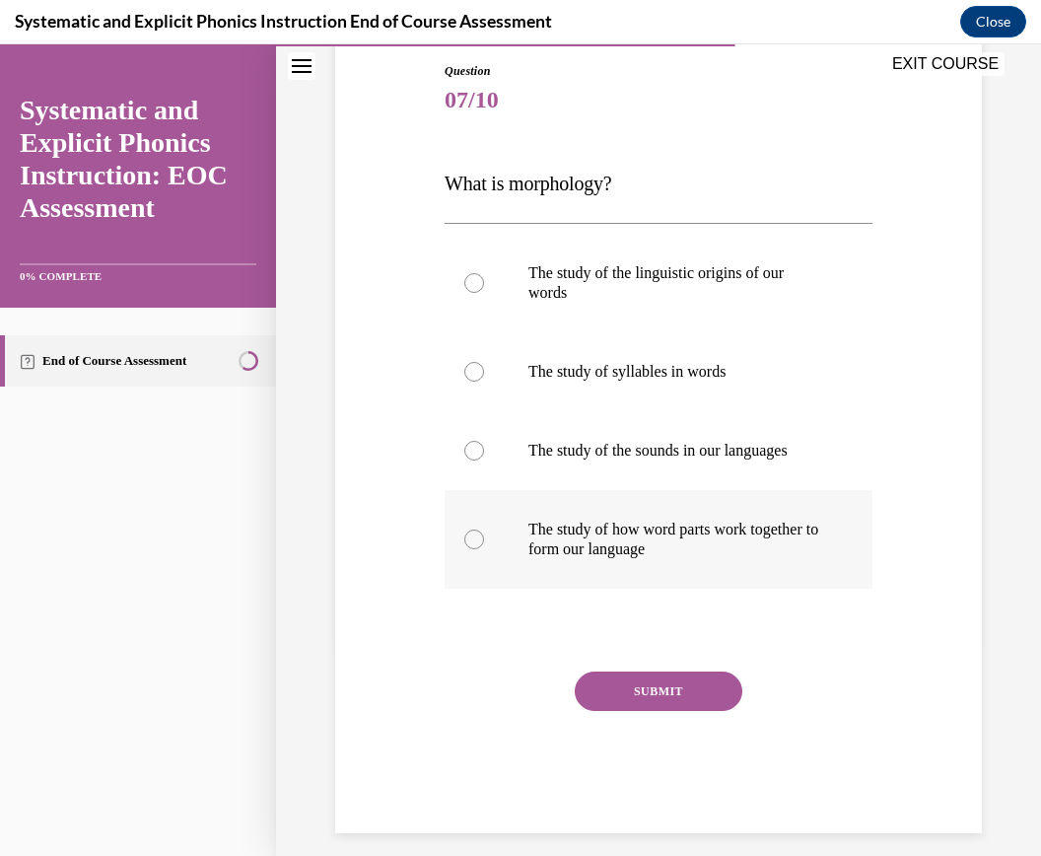
click at [559, 540] on p "The study of how word parts work together to form our language" at bounding box center [676, 539] width 295 height 39
click at [683, 691] on button "SUBMIT" at bounding box center [659, 691] width 168 height 39
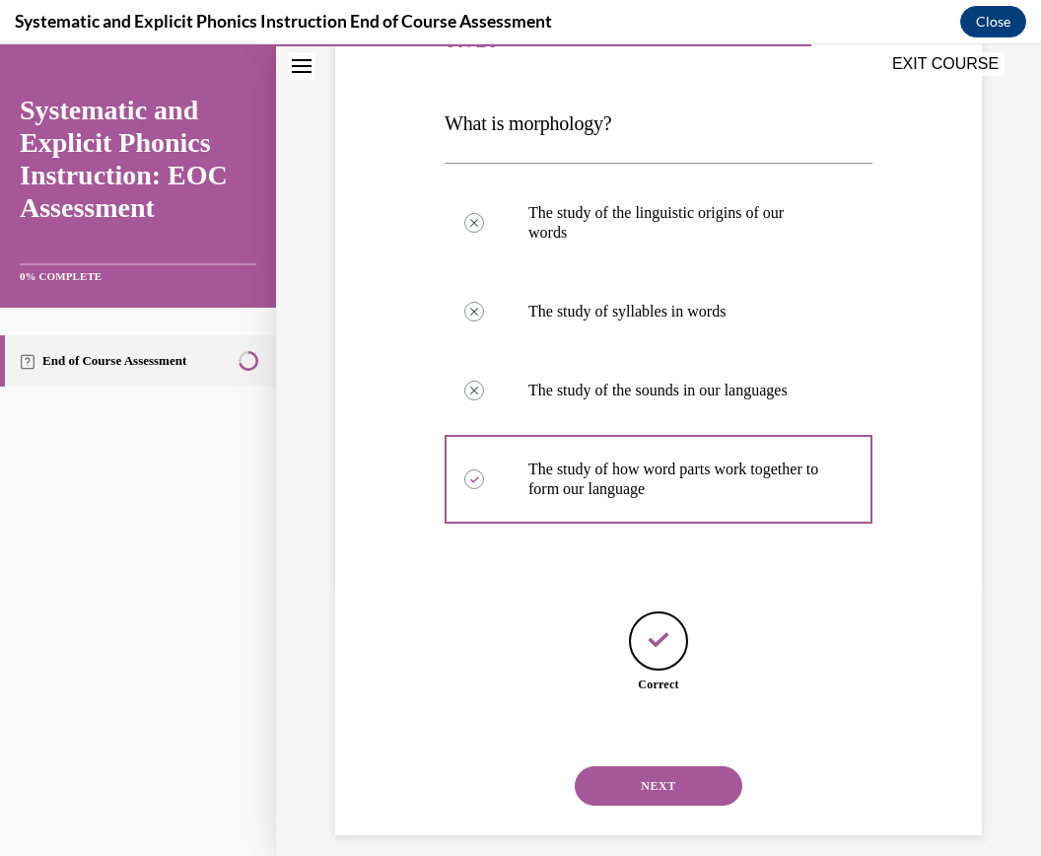
scroll to position [291, 0]
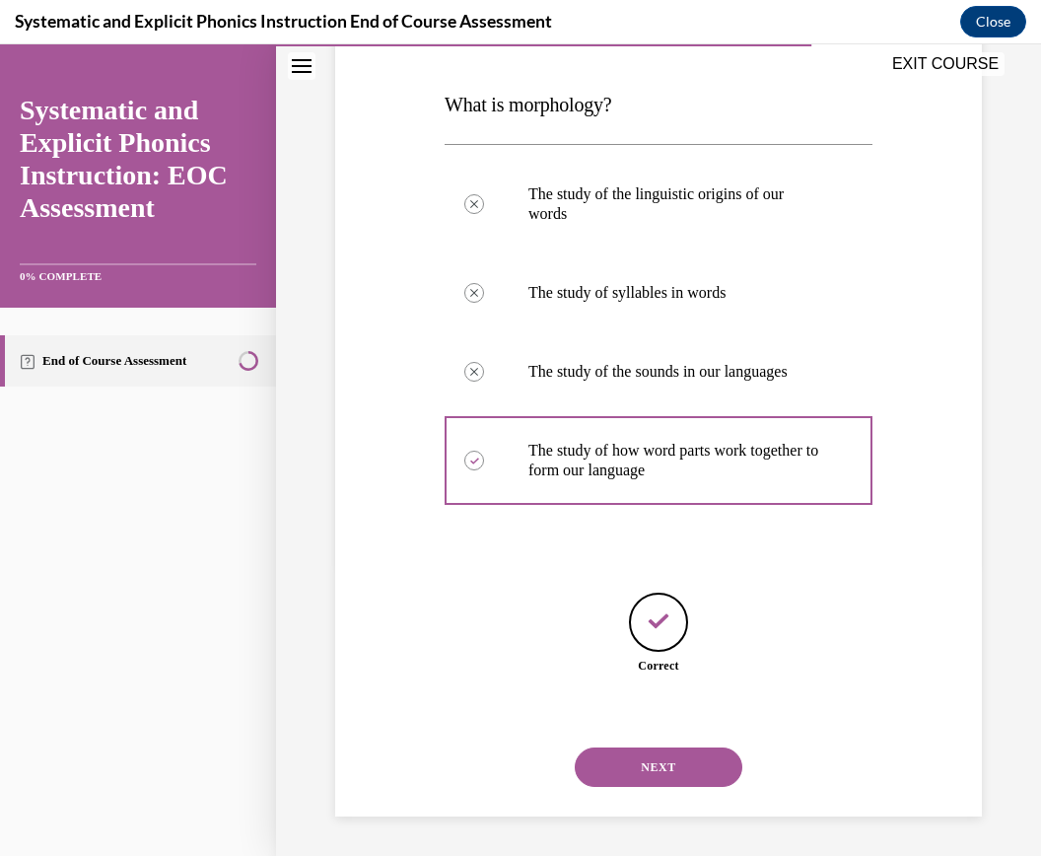
click at [695, 765] on button "NEXT" at bounding box center [659, 767] width 168 height 39
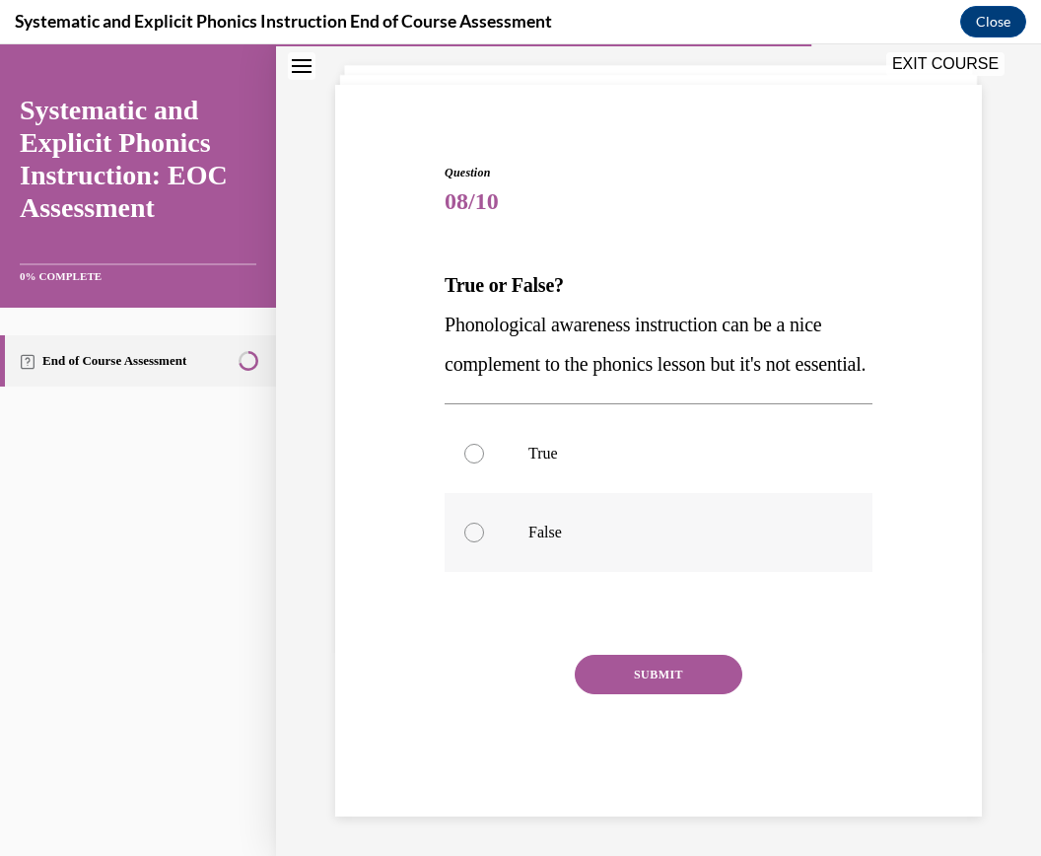
click at [566, 534] on p "False" at bounding box center [676, 533] width 295 height 20
click at [625, 682] on button "SUBMIT" at bounding box center [659, 674] width 168 height 39
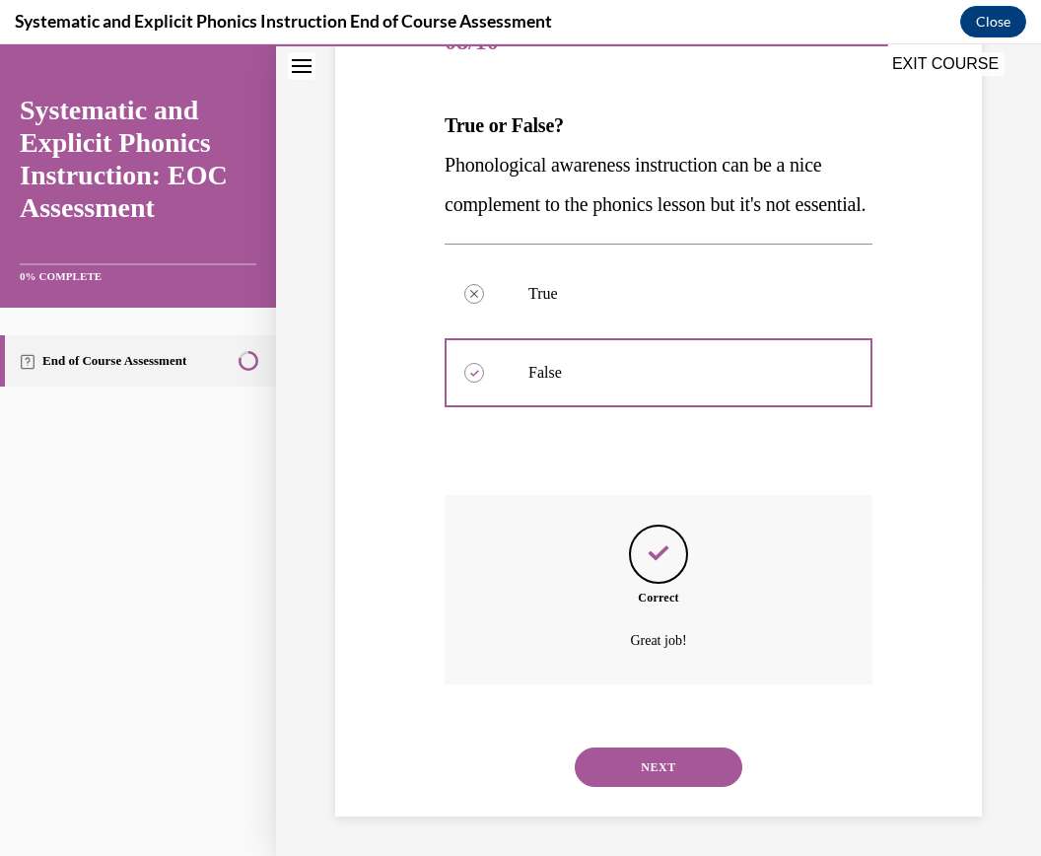
scroll to position [310, 0]
click at [680, 753] on button "NEXT" at bounding box center [659, 767] width 168 height 39
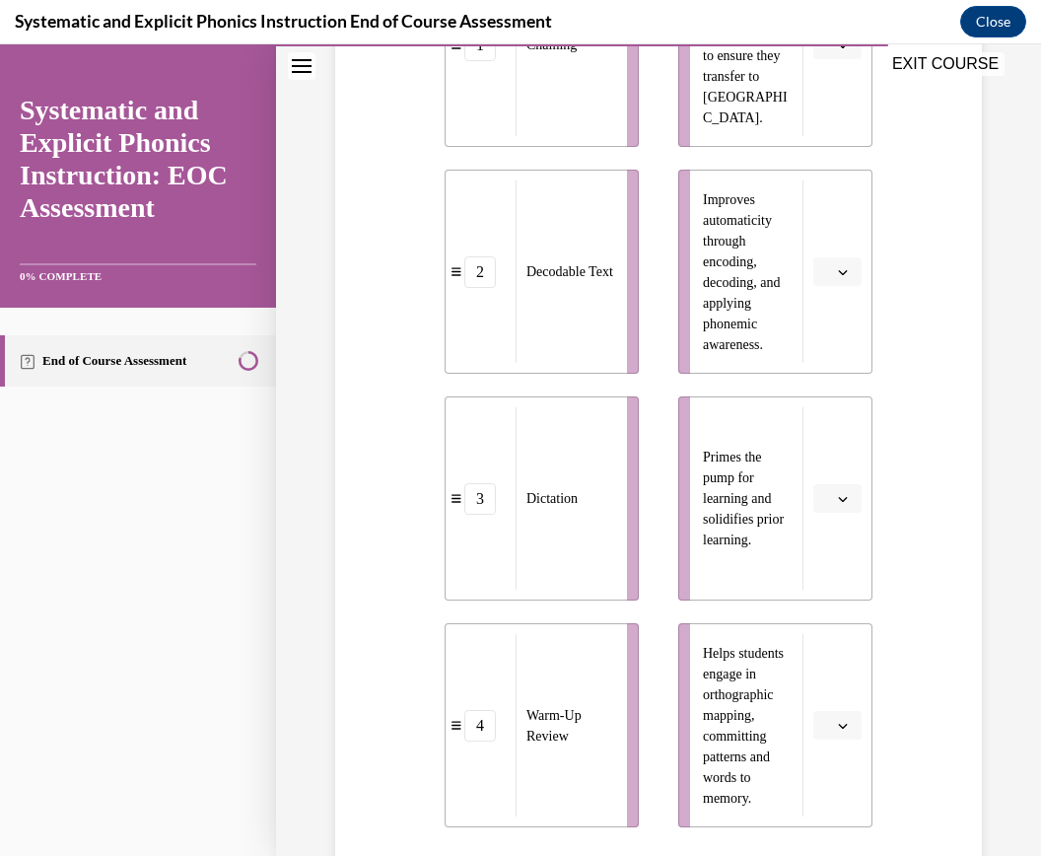
scroll to position [578, 0]
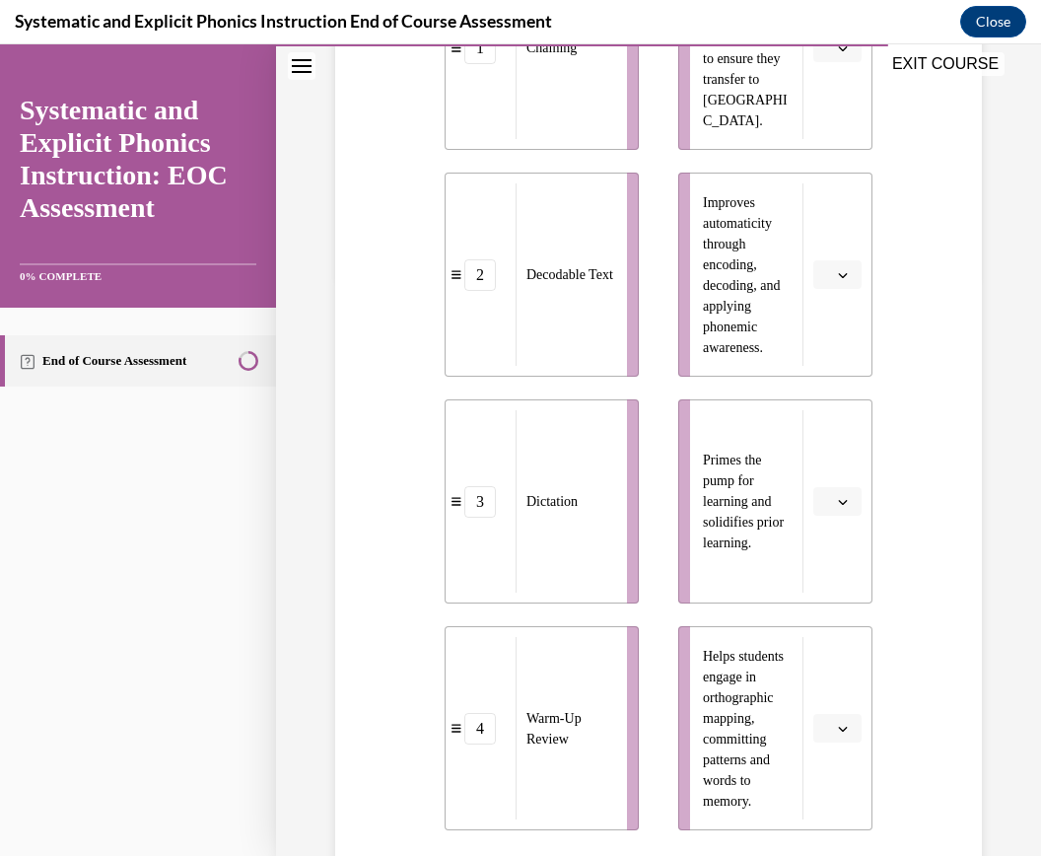
click at [830, 499] on span "Please select an option" at bounding box center [828, 502] width 7 height 20
click at [833, 711] on span "4" at bounding box center [829, 703] width 7 height 16
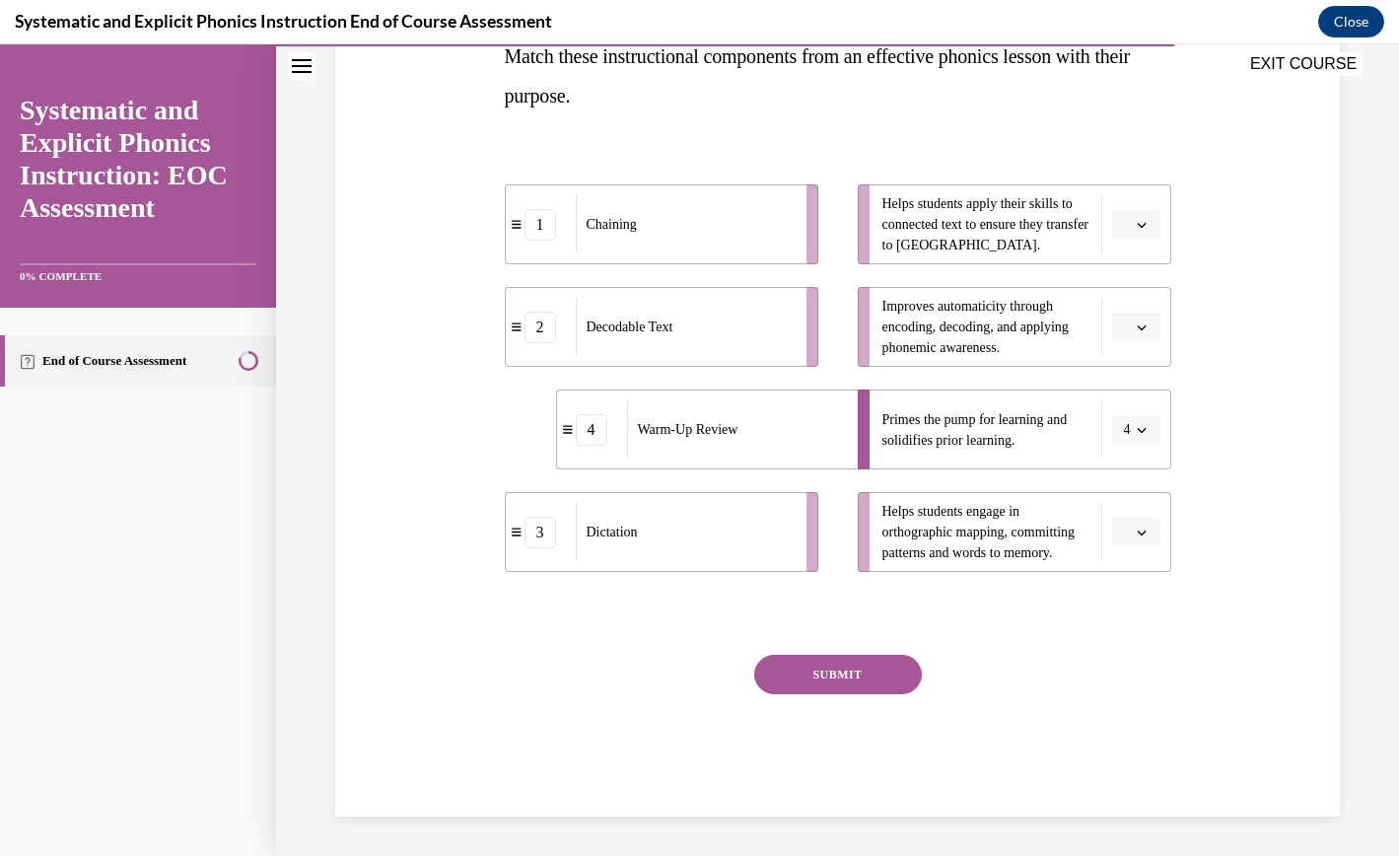
scroll to position [295, 0]
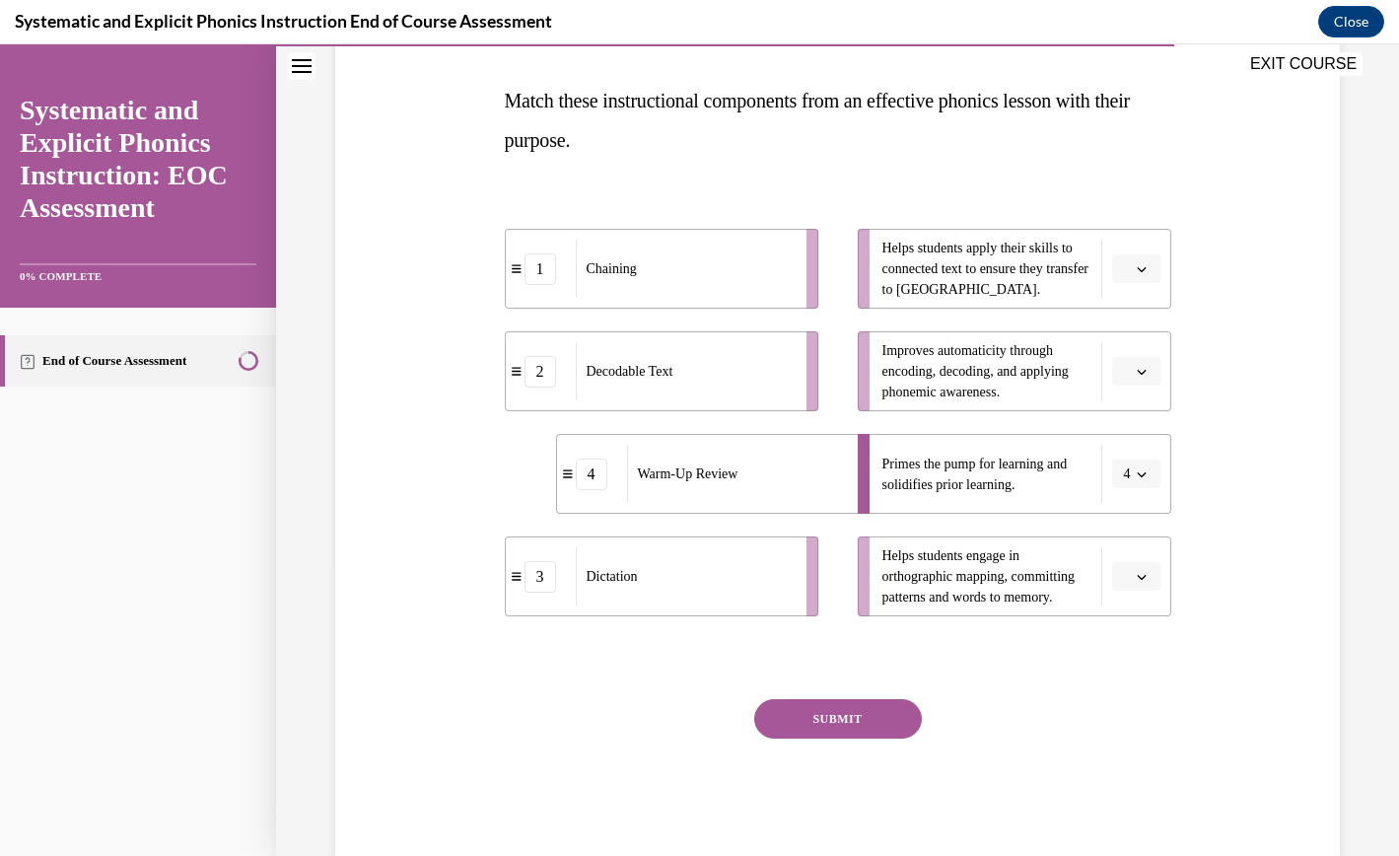
click at [1040, 570] on span "button" at bounding box center [1142, 577] width 14 height 14
click at [1040, 688] on div "2" at bounding box center [1132, 698] width 49 height 39
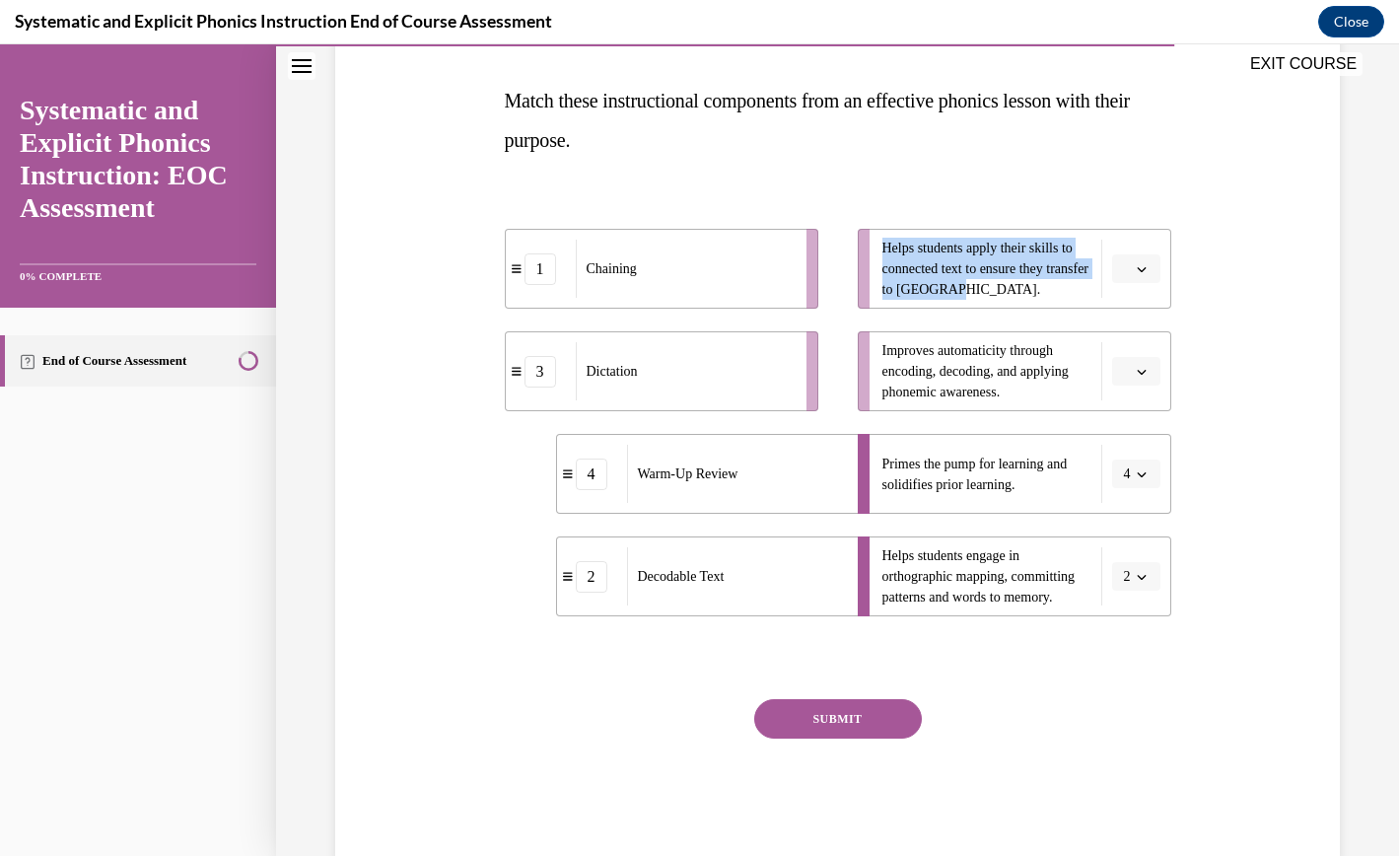
drag, startPoint x: 1001, startPoint y: 291, endPoint x: 882, endPoint y: 255, distance: 124.5
click at [883, 255] on span "Helps students apply their skills to connected text to ensure they transfer to …" at bounding box center [987, 269] width 209 height 62
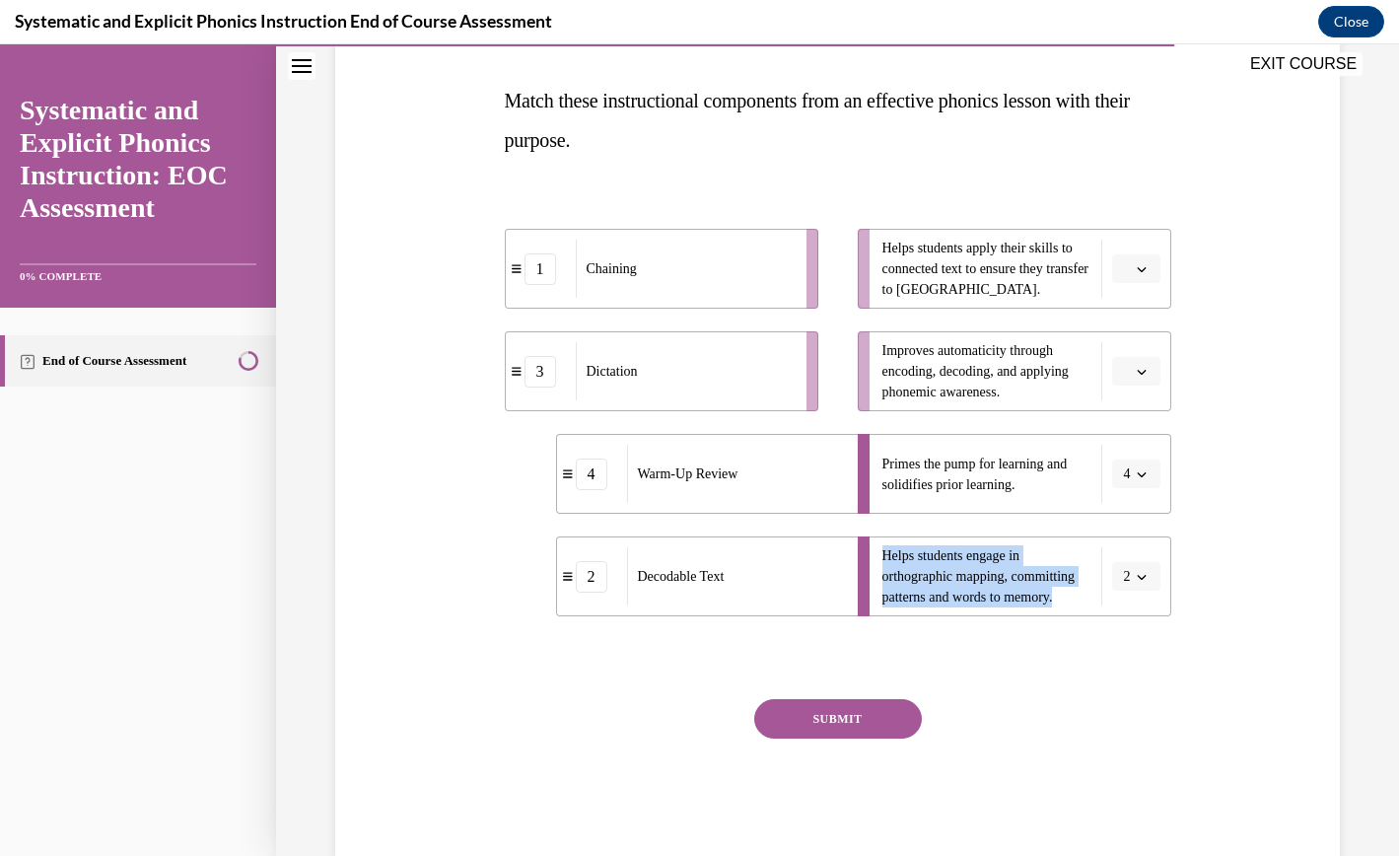
drag, startPoint x: 1075, startPoint y: 605, endPoint x: 877, endPoint y: 557, distance: 203.8
click at [877, 557] on li "Helps students engage in orthographic mapping, committing patterns and words to…" at bounding box center [1015, 576] width 314 height 80
copy span "Helps students engage in orthographic mapping, committing patterns and words to…"
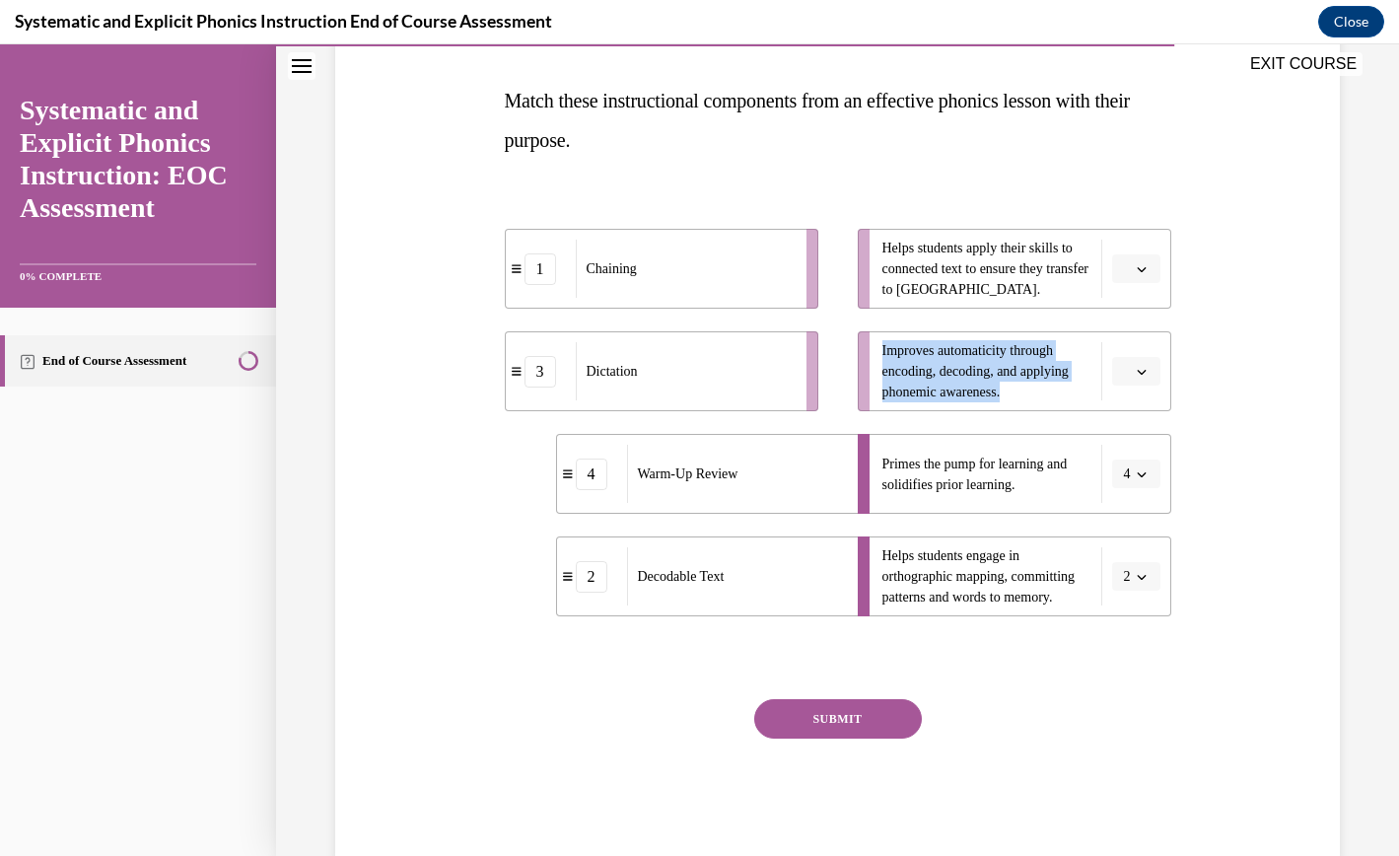
drag, startPoint x: 1022, startPoint y: 390, endPoint x: 879, endPoint y: 357, distance: 146.7
click at [879, 357] on li "Improves automaticity through encoding, decoding, and applying phonemic awarene…" at bounding box center [1015, 371] width 314 height 80
copy span "Improves automaticity through encoding, decoding, and applying phonemic awarene…"
click at [1040, 578] on icon "button" at bounding box center [1142, 577] width 10 height 10
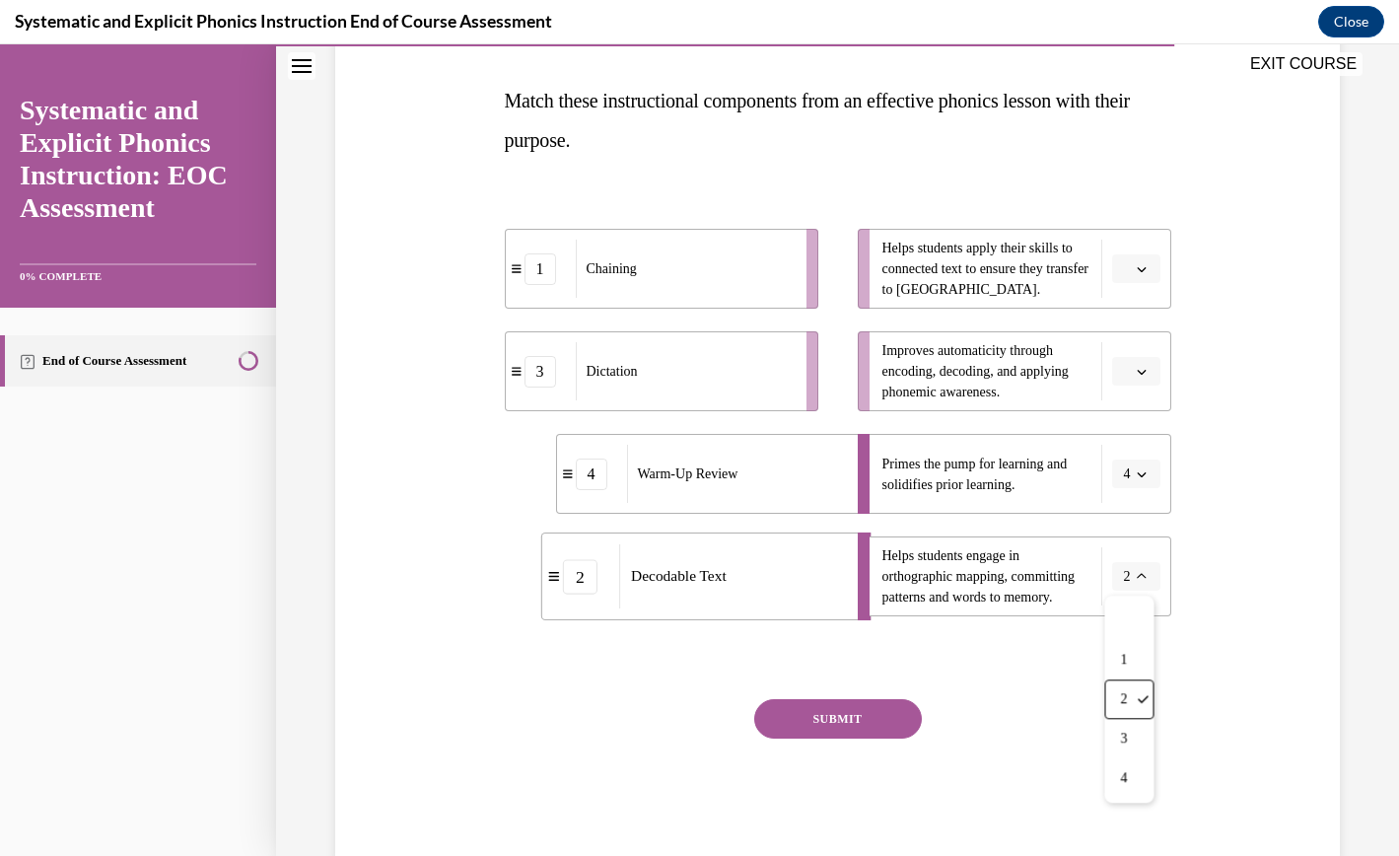
click at [1040, 654] on div "Question 09/10 Match these instructional components from an effective phonics l…" at bounding box center [837, 390] width 1015 height 941
click at [1040, 365] on span "button" at bounding box center [1142, 372] width 14 height 14
click at [1040, 466] on div "Question 09/10 Match these instructional components from an effective phonics l…" at bounding box center [837, 390] width 1015 height 941
click at [1040, 572] on icon "button" at bounding box center [1142, 577] width 10 height 10
click at [1040, 621] on div at bounding box center [1129, 620] width 49 height 39
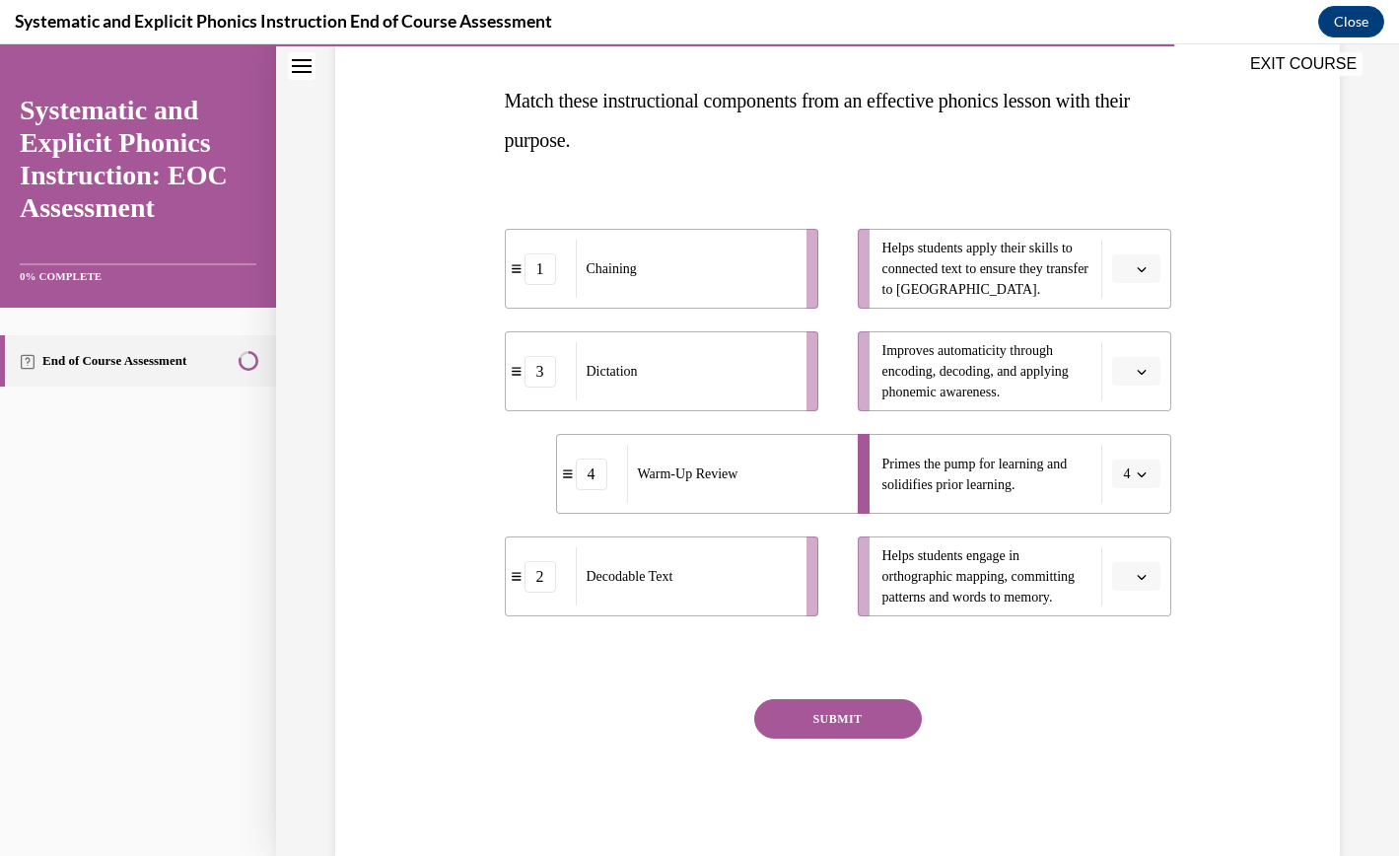
click at [1040, 368] on icon "button" at bounding box center [1142, 372] width 10 height 10
click at [1040, 484] on div "2" at bounding box center [1132, 493] width 49 height 39
click at [1040, 577] on icon "button" at bounding box center [1141, 577] width 9 height 5
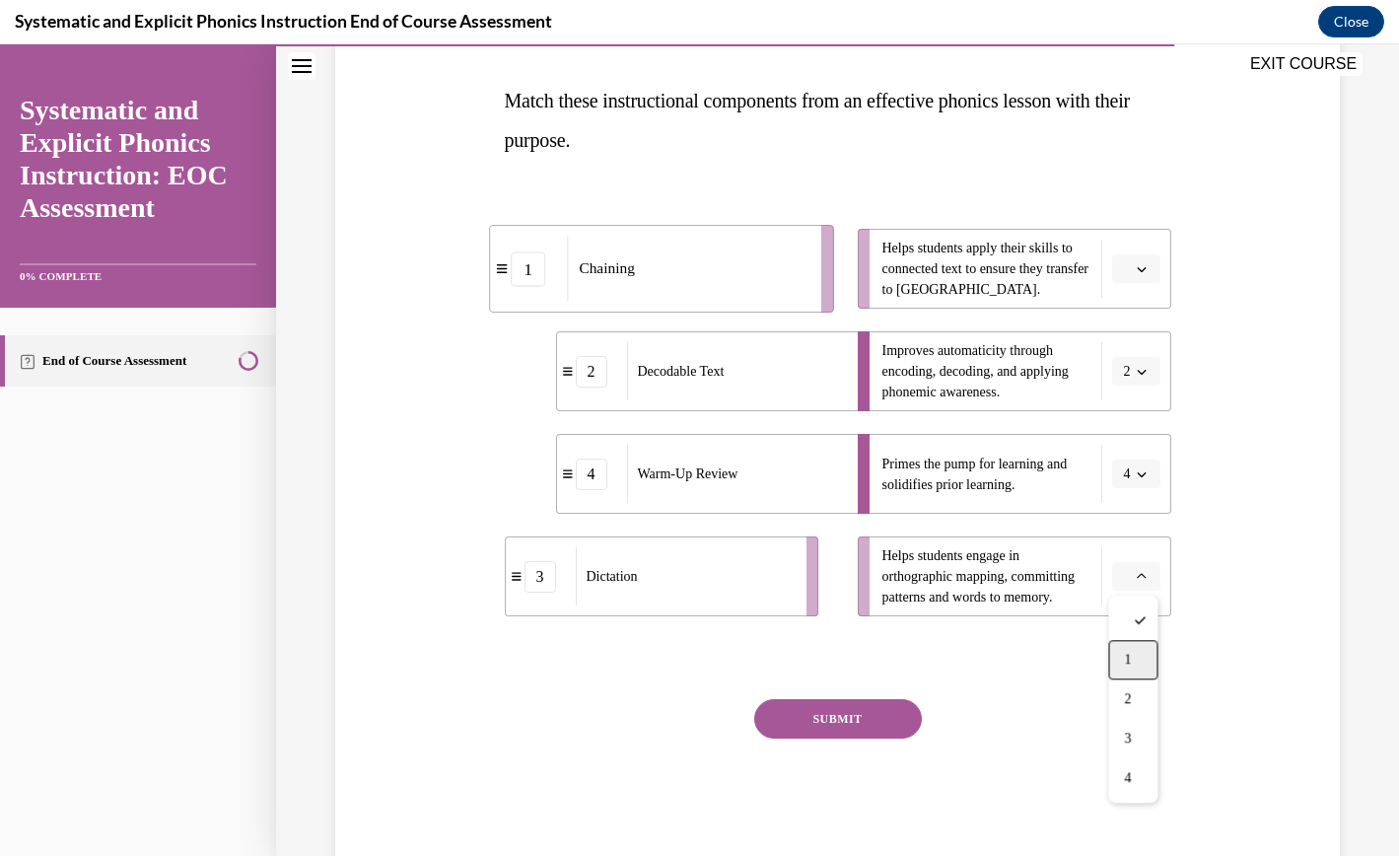
click at [1040, 651] on div "1" at bounding box center [1132, 659] width 49 height 39
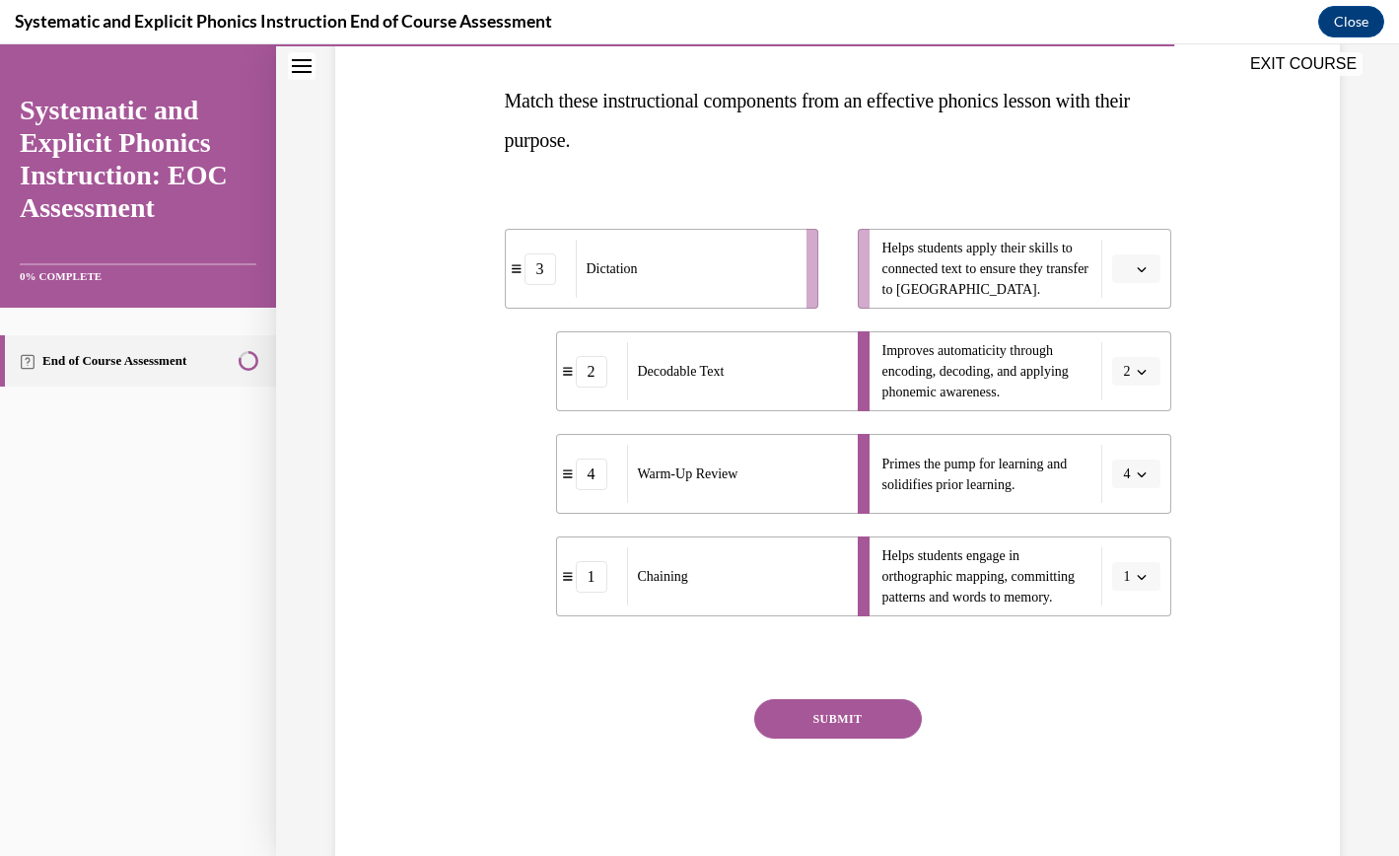
click at [1040, 278] on button "button" at bounding box center [1136, 269] width 48 height 30
click at [1040, 431] on span "3" at bounding box center [1127, 431] width 7 height 16
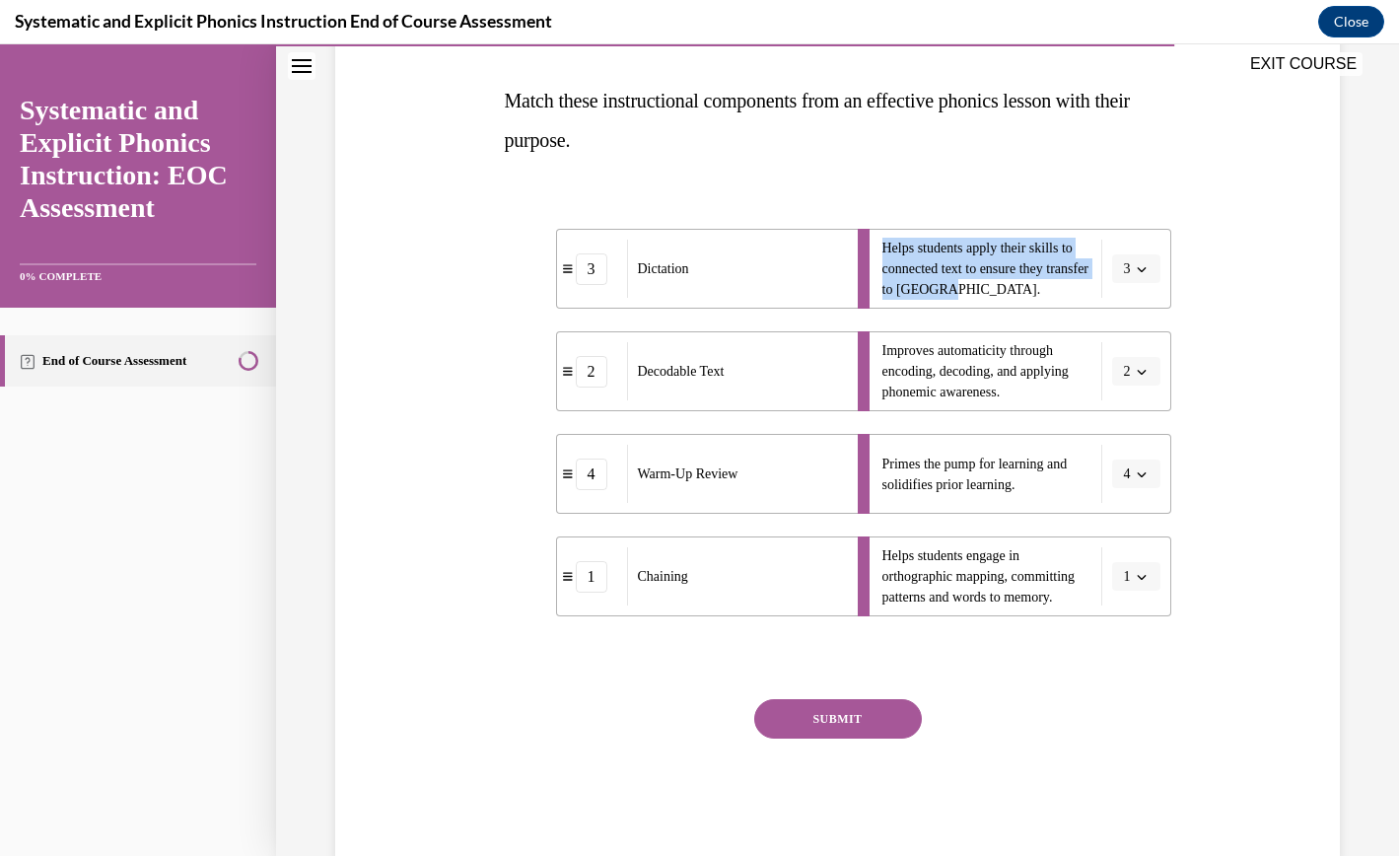
drag, startPoint x: 995, startPoint y: 290, endPoint x: 876, endPoint y: 250, distance: 126.0
click at [876, 250] on li "Helps students apply their skills to connected text to ensure they transfer to …" at bounding box center [1015, 269] width 314 height 80
copy span "Helps students apply their skills to connected text to ensure they transfer to …"
click at [1040, 268] on span "button" at bounding box center [1142, 269] width 14 height 14
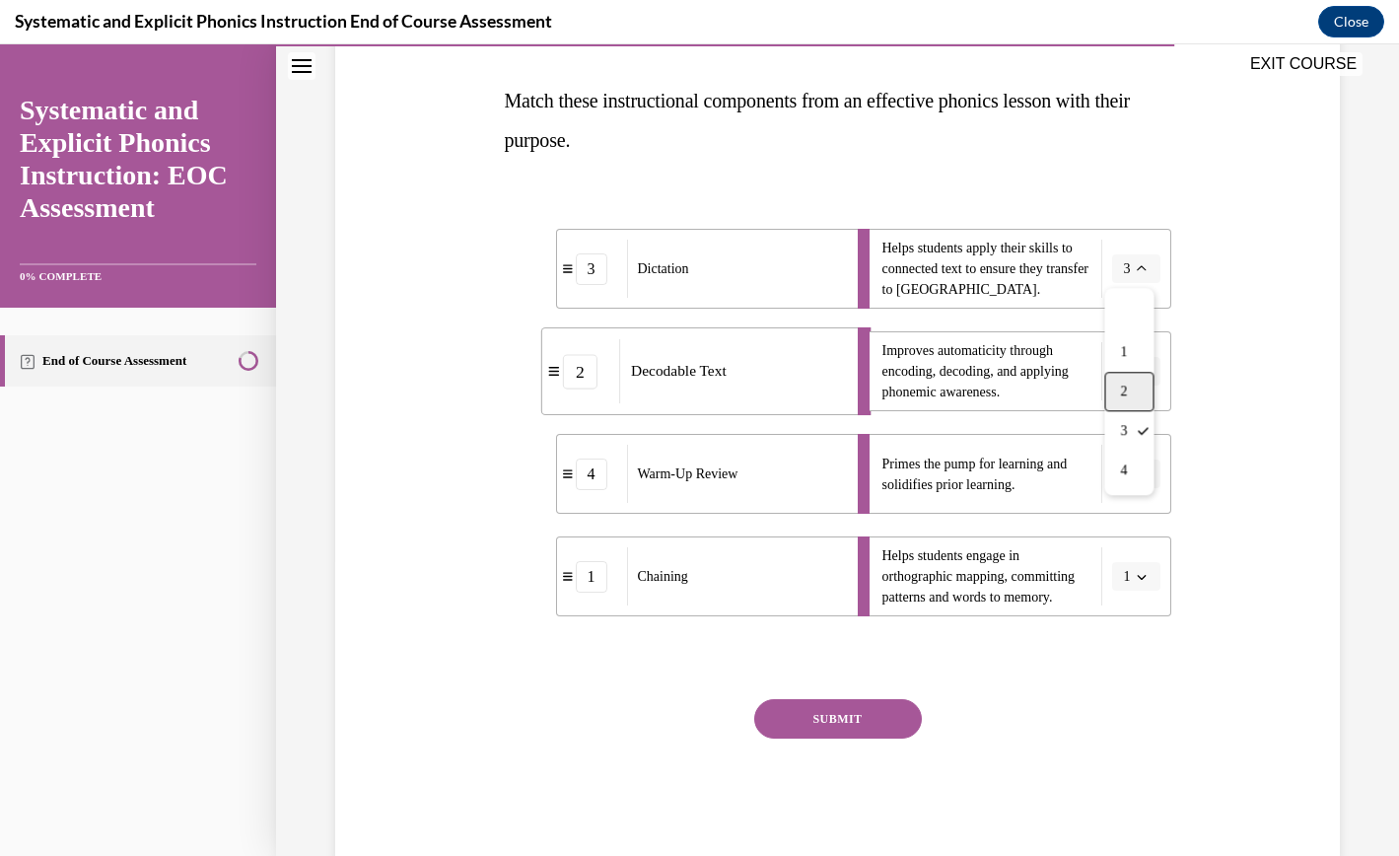
click at [1040, 381] on div "2" at bounding box center [1129, 391] width 49 height 39
click at [1040, 372] on icon "button" at bounding box center [1142, 372] width 10 height 10
click at [1040, 368] on div "Question 09/10 Match these instructional components from an effective phonics l…" at bounding box center [837, 390] width 1015 height 941
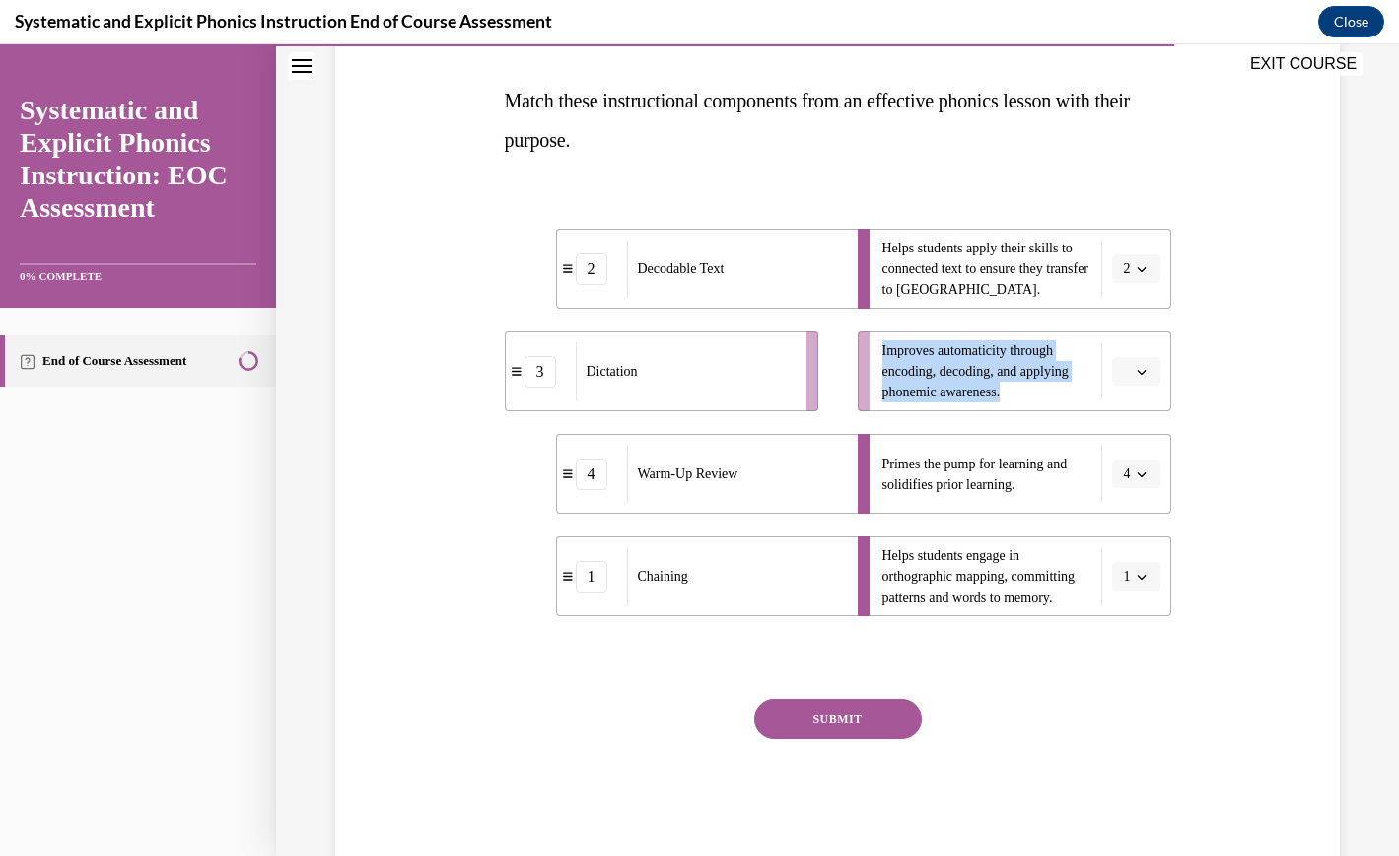
drag, startPoint x: 1016, startPoint y: 393, endPoint x: 879, endPoint y: 358, distance: 141.4
click at [879, 358] on li "Improves automaticity through encoding, decoding, and applying phonemic awarene…" at bounding box center [1015, 371] width 314 height 80
copy span "Improves automaticity through encoding, decoding, and applying phonemic awarene…"
click at [1040, 567] on button "1" at bounding box center [1136, 577] width 48 height 30
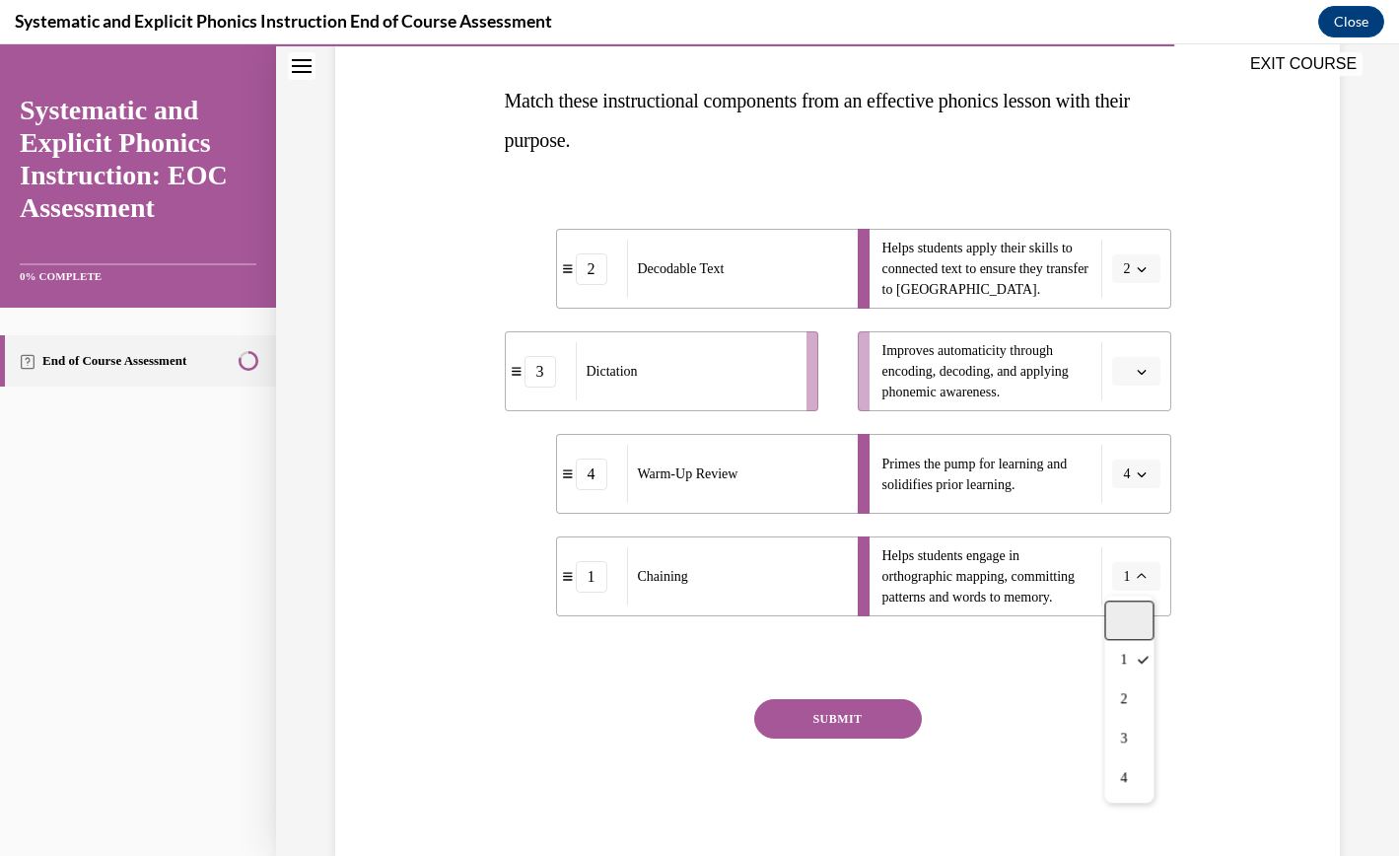
click at [1040, 609] on div at bounding box center [1129, 620] width 49 height 39
click at [1040, 374] on icon "button" at bounding box center [1142, 372] width 10 height 10
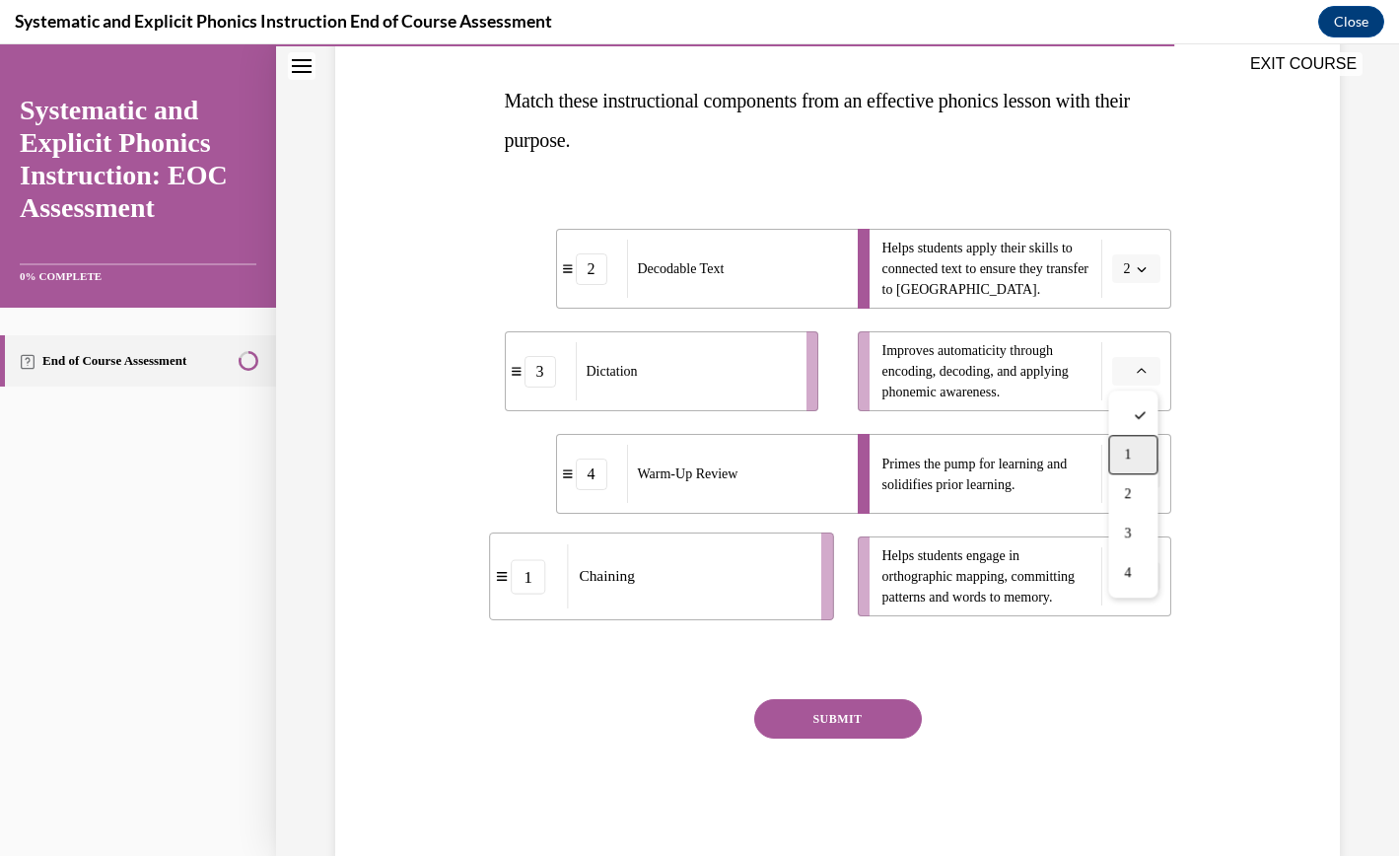
click at [1040, 450] on div "1" at bounding box center [1132, 454] width 49 height 39
click at [1040, 581] on span "button" at bounding box center [1142, 577] width 14 height 14
click at [1040, 738] on div "3" at bounding box center [1132, 738] width 49 height 39
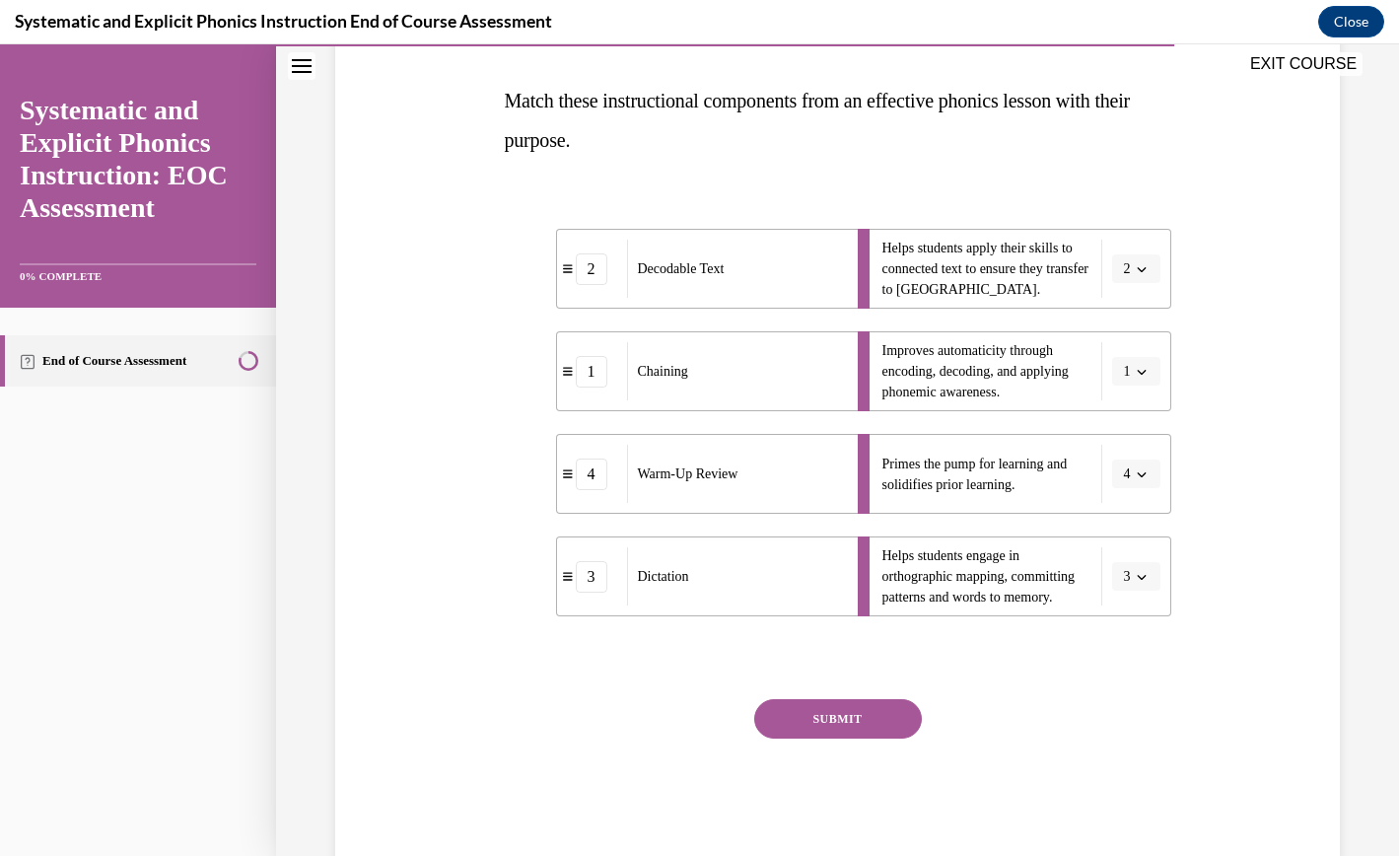
click at [1024, 650] on div at bounding box center [838, 658] width 667 height 24
click at [864, 714] on button "SUBMIT" at bounding box center [838, 718] width 168 height 39
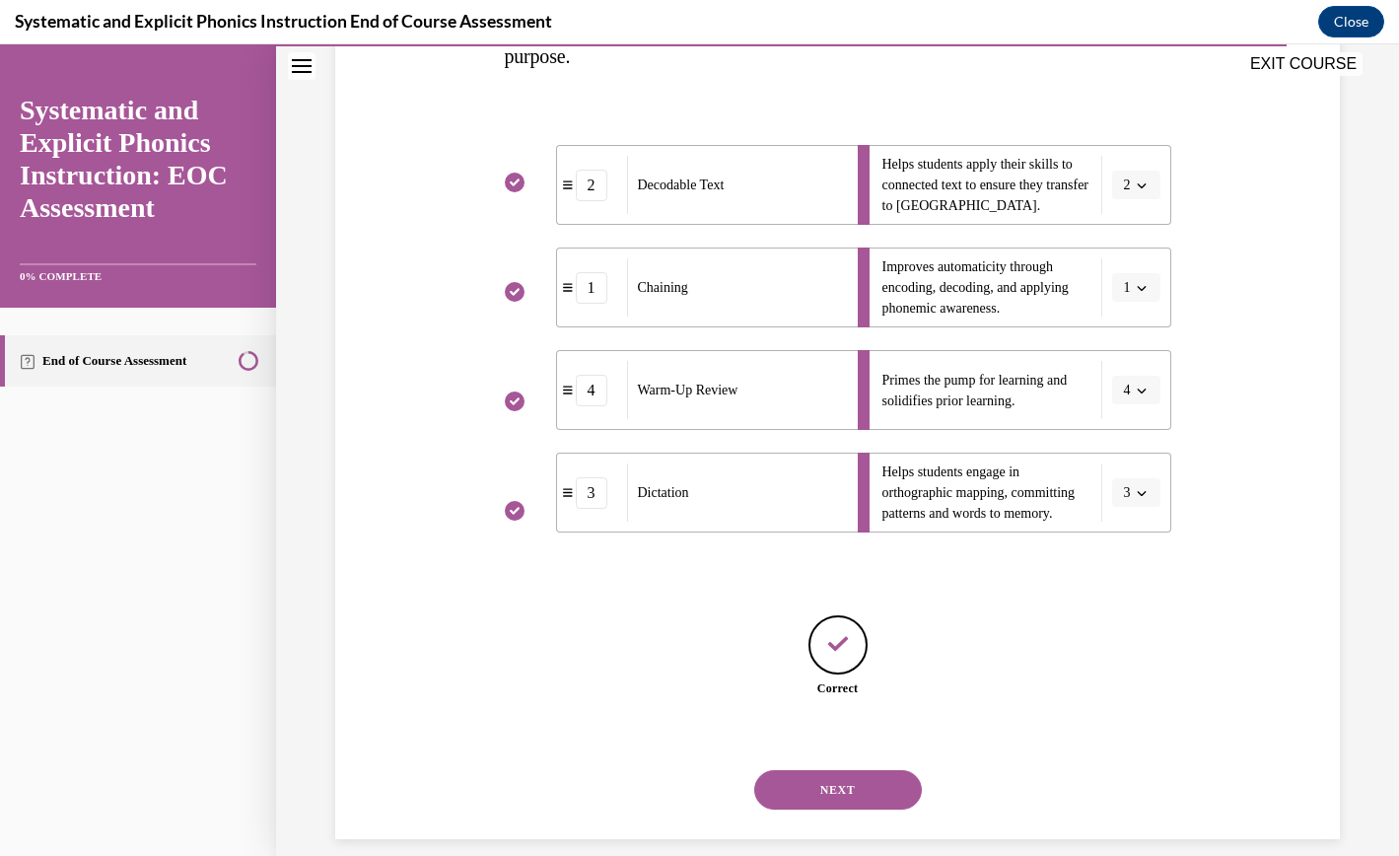
scroll to position [401, 0]
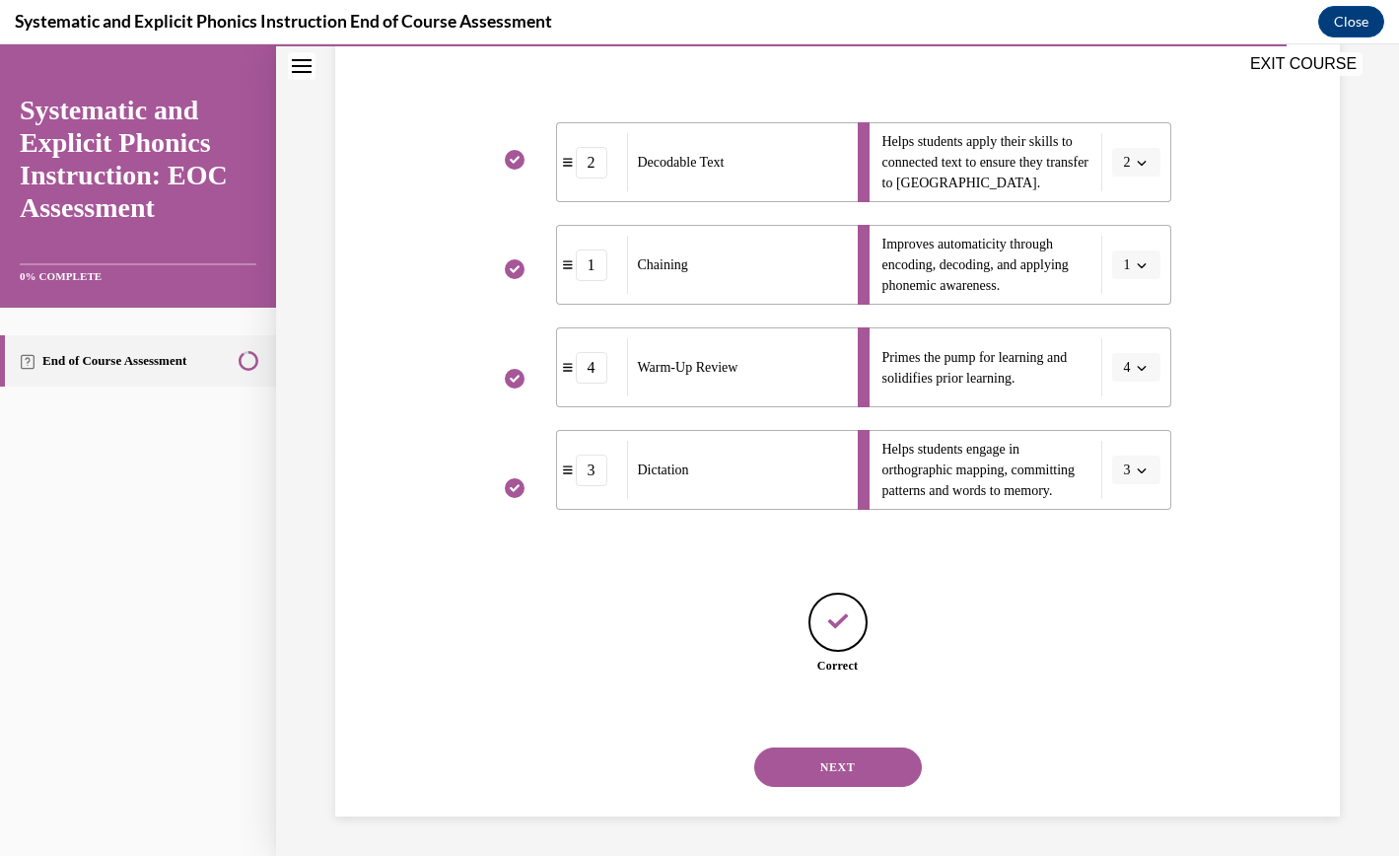
click at [864, 763] on button "NEXT" at bounding box center [838, 767] width 168 height 39
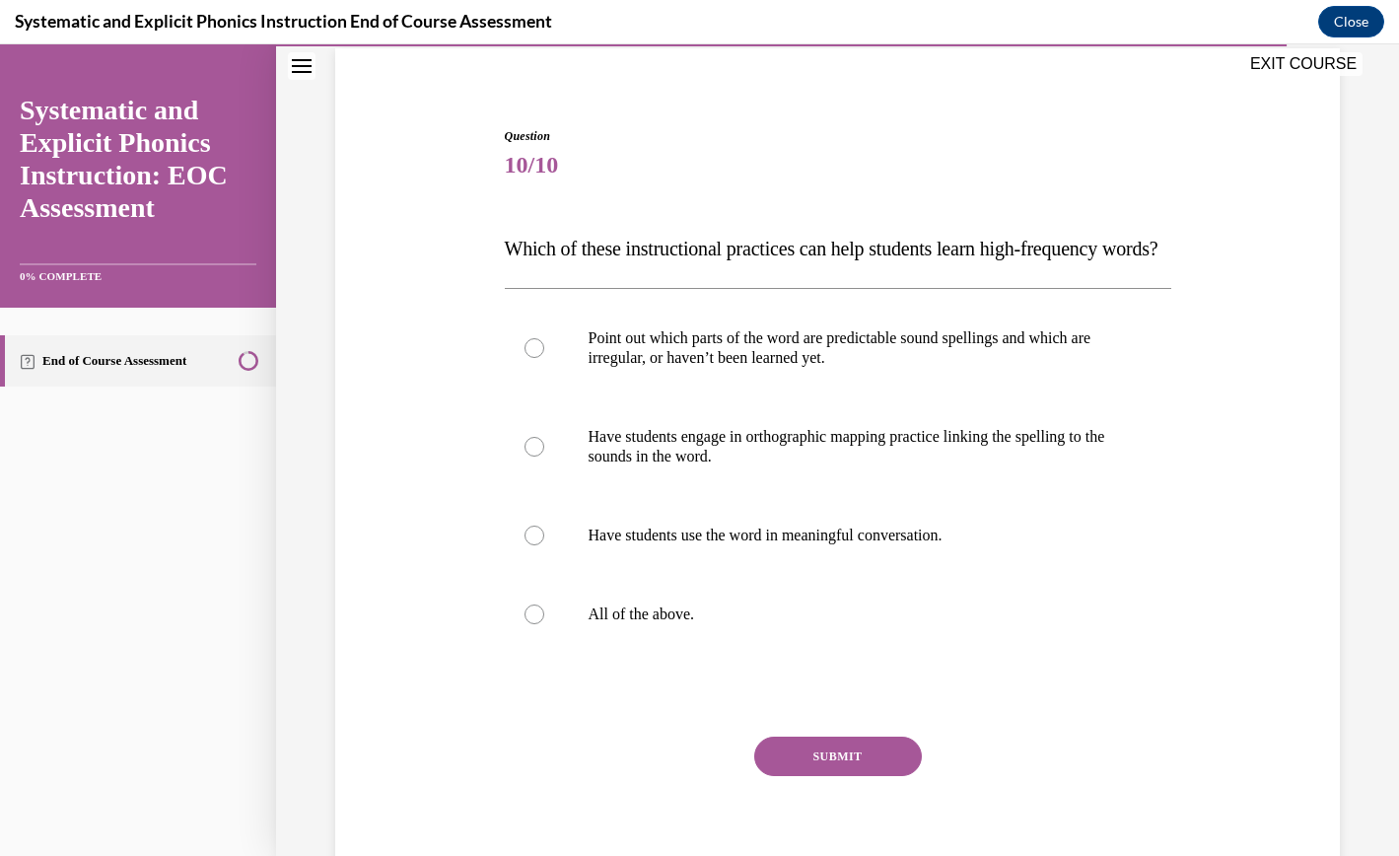
scroll to position [134, 0]
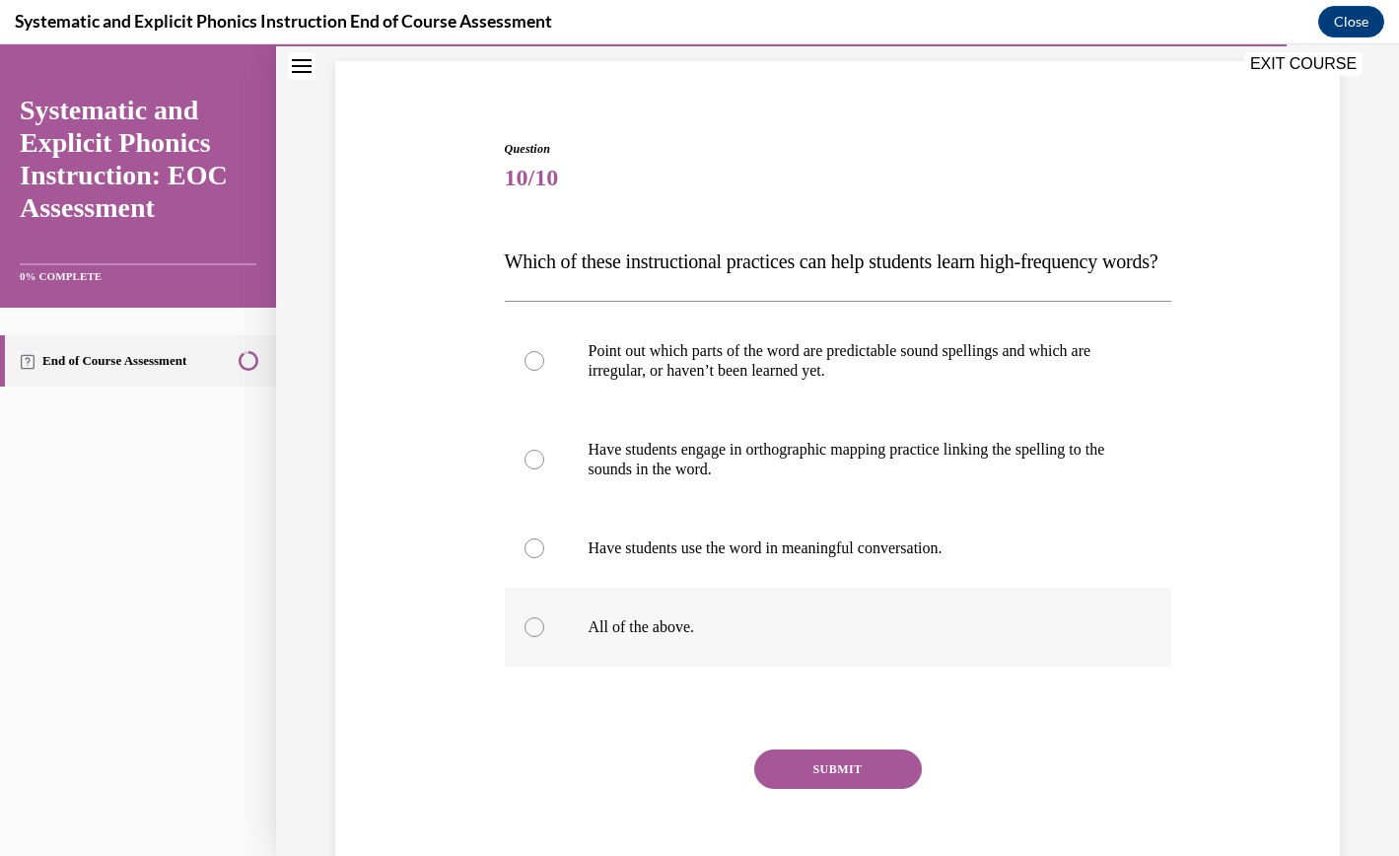
click at [987, 635] on div at bounding box center [838, 627] width 667 height 79
click at [856, 789] on button "SUBMIT" at bounding box center [838, 769] width 168 height 39
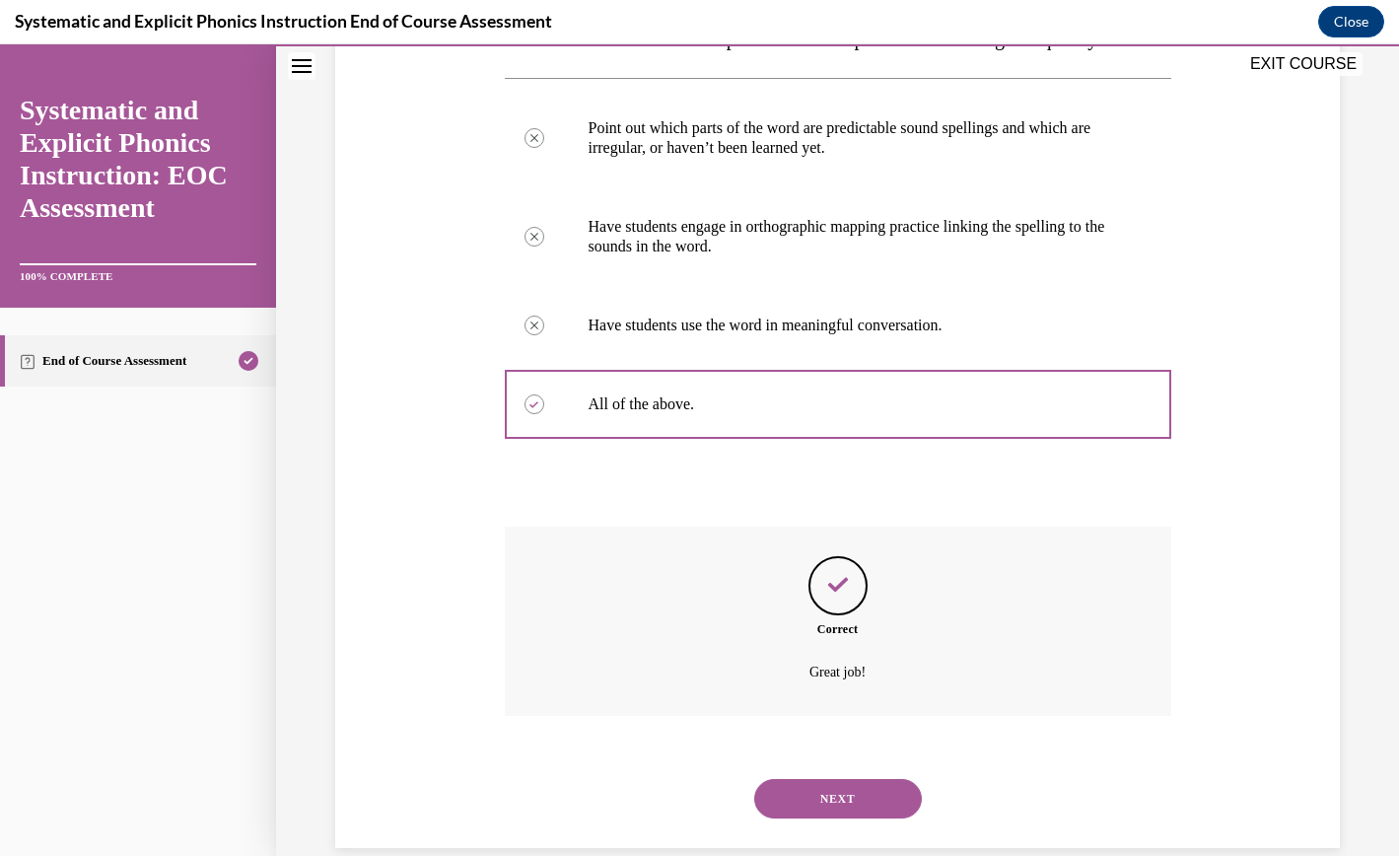
scroll to position [428, 0]
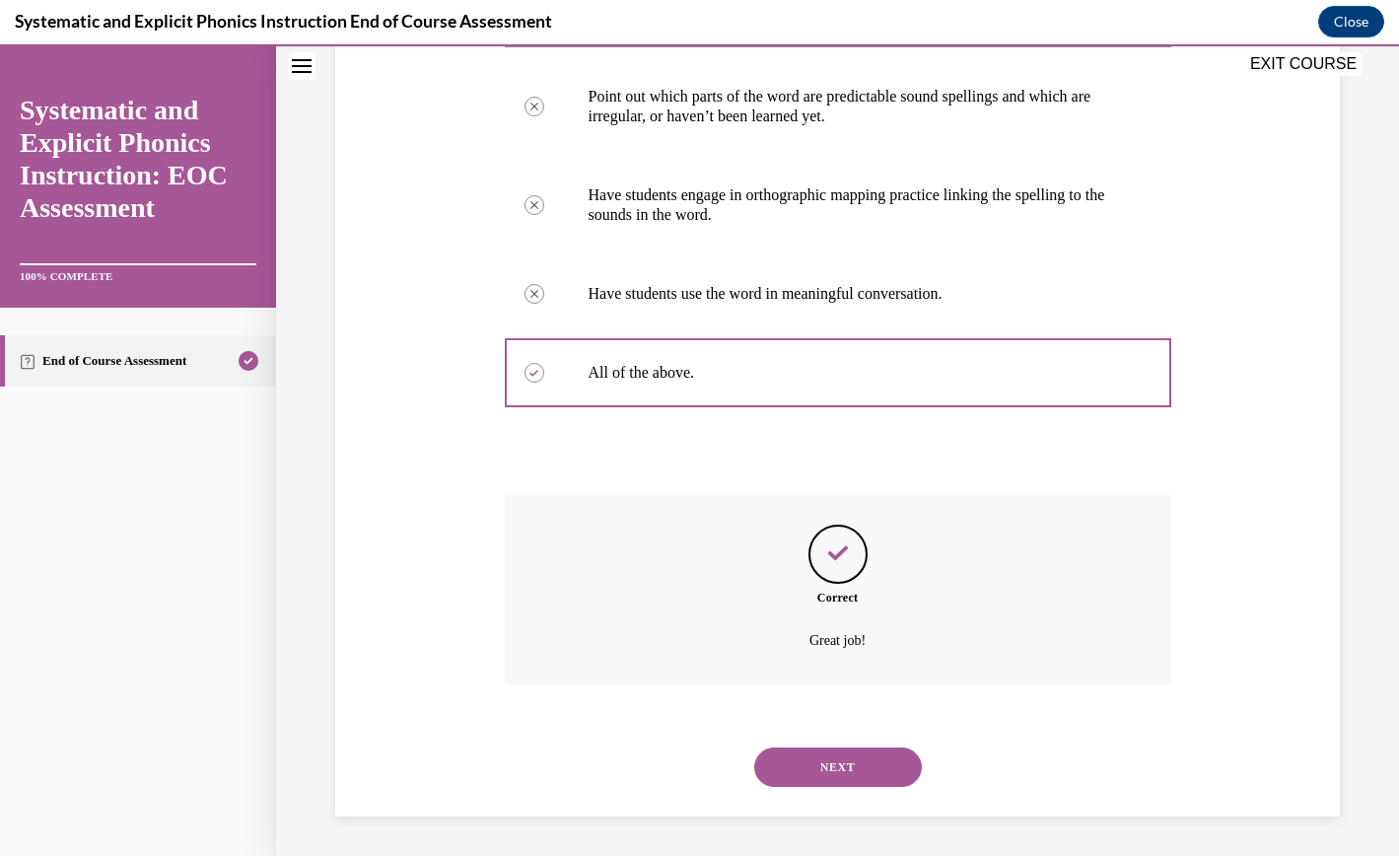
click at [857, 770] on button "NEXT" at bounding box center [838, 767] width 168 height 39
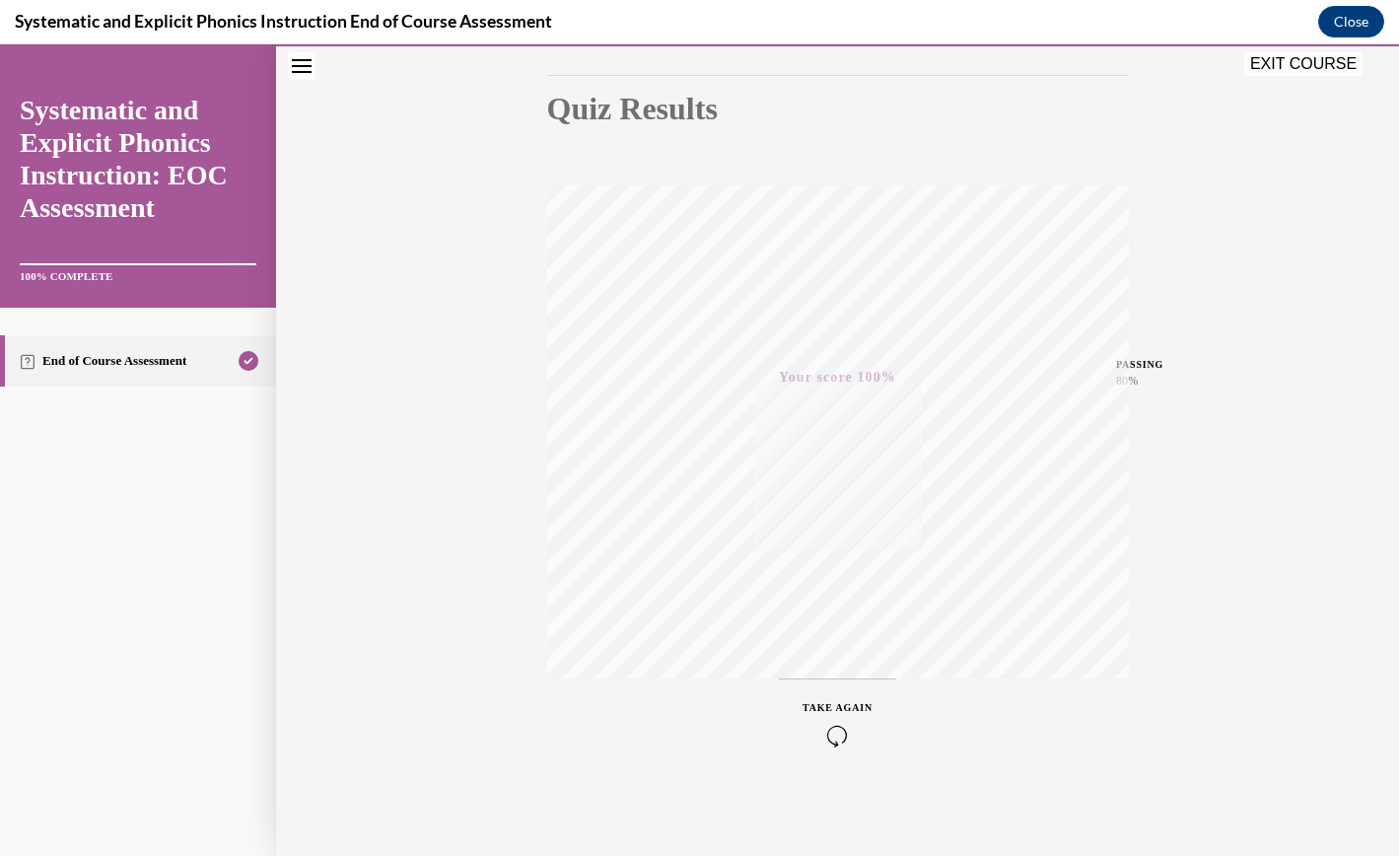
scroll to position [0, 0]
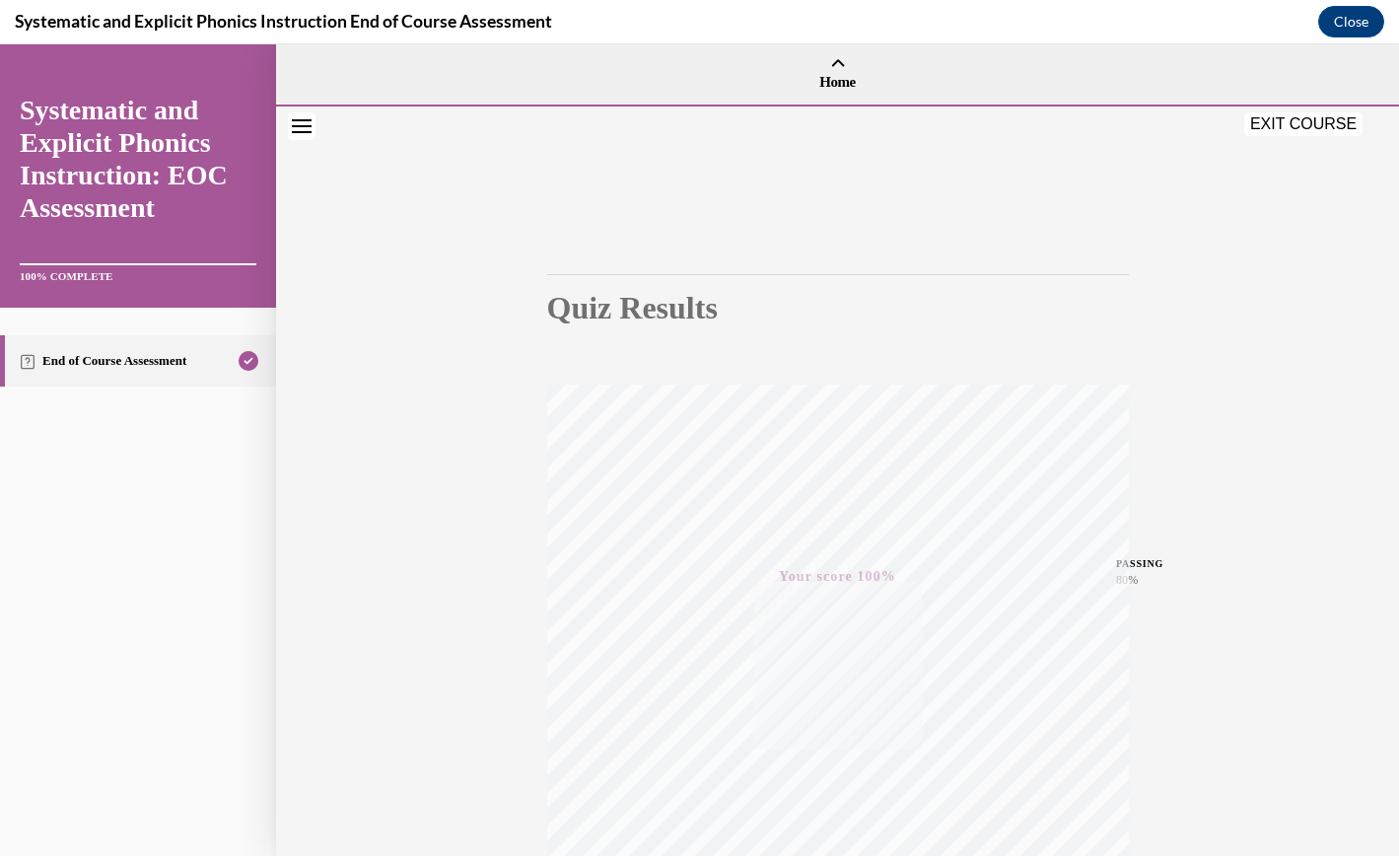
click at [1040, 131] on button "EXIT COURSE" at bounding box center [1304, 124] width 118 height 24
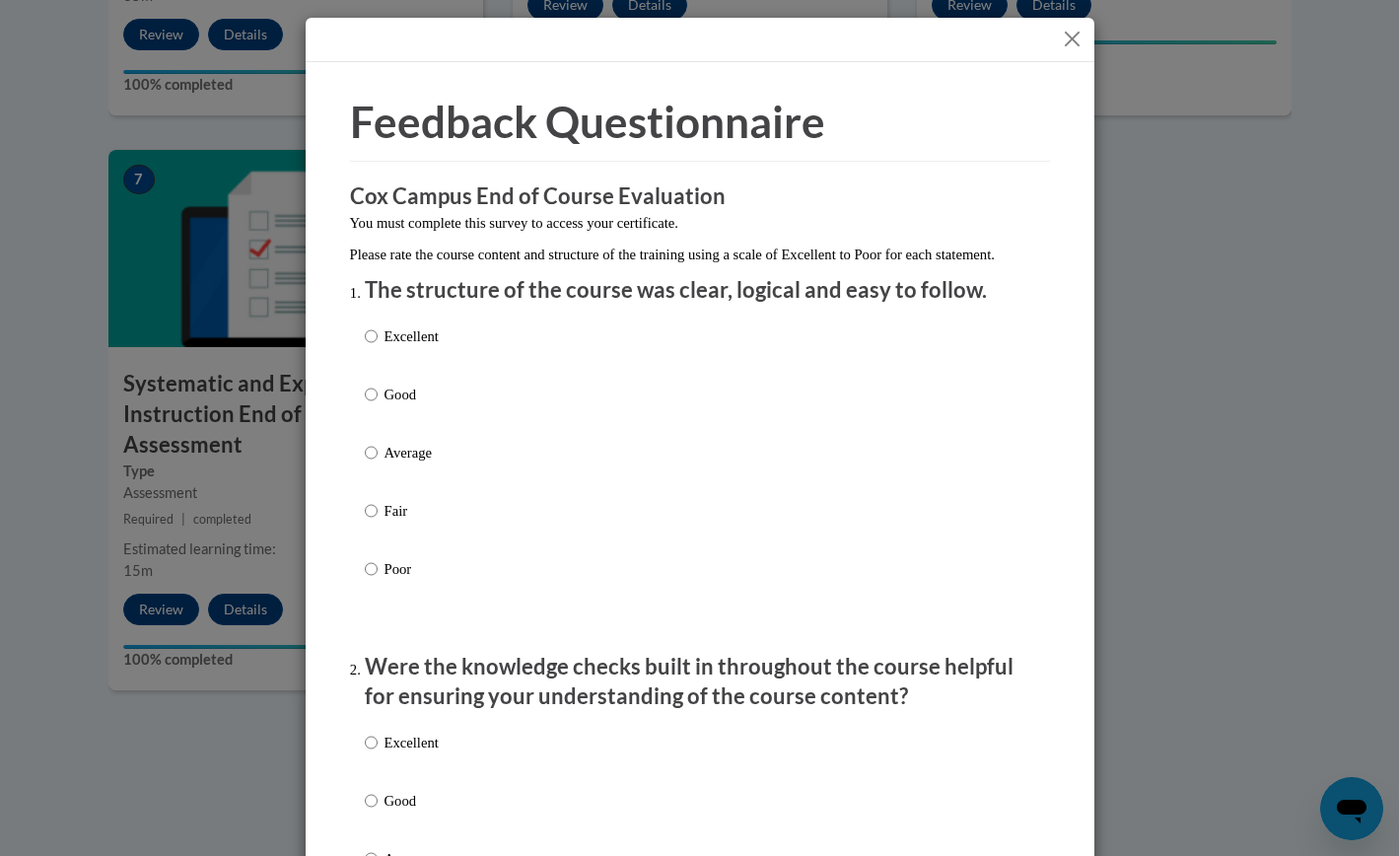
click at [409, 405] on p "Good" at bounding box center [412, 395] width 54 height 22
click at [378, 405] on input "Good" at bounding box center [371, 395] width 13 height 22
radio input "true"
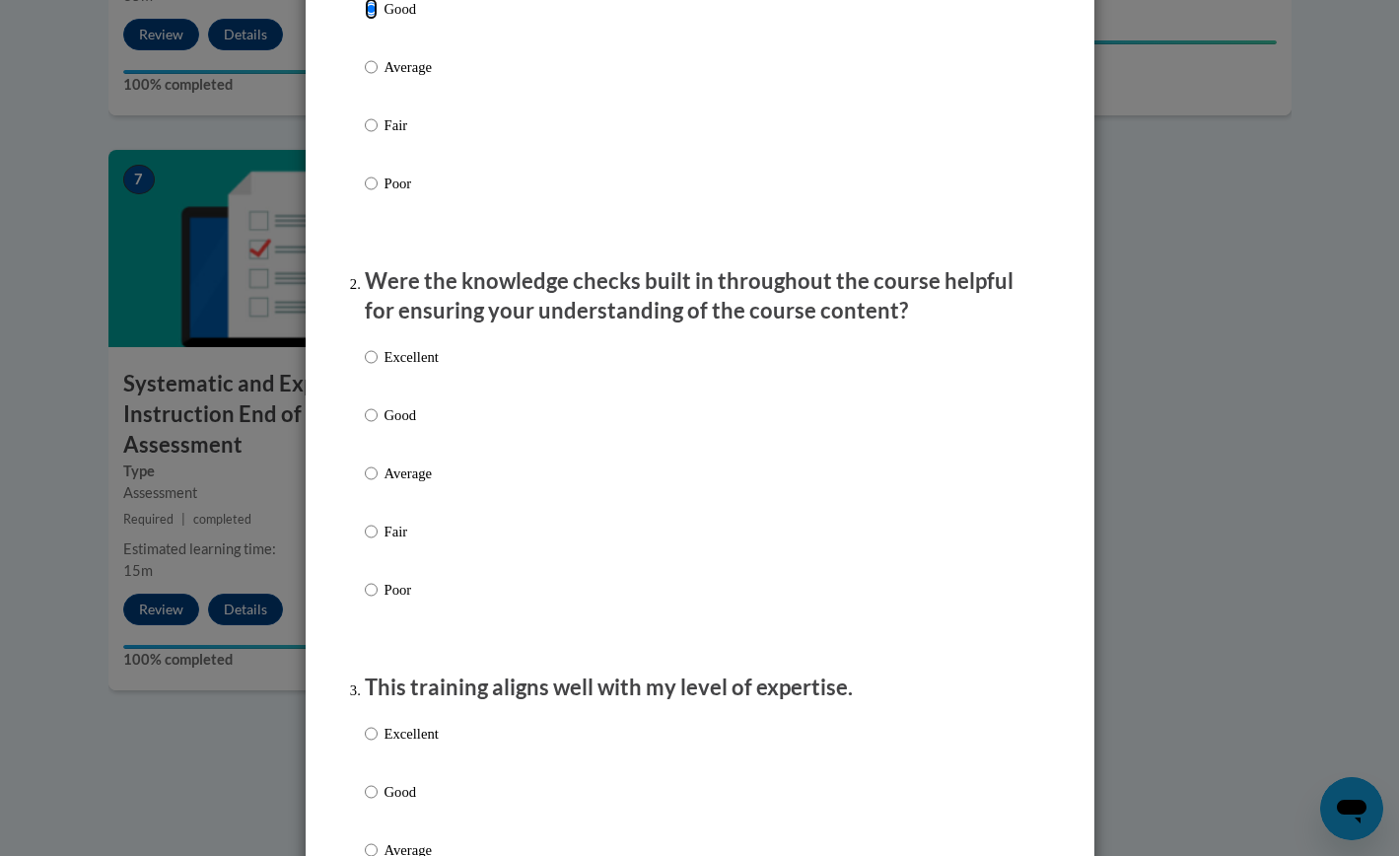
scroll to position [389, 0]
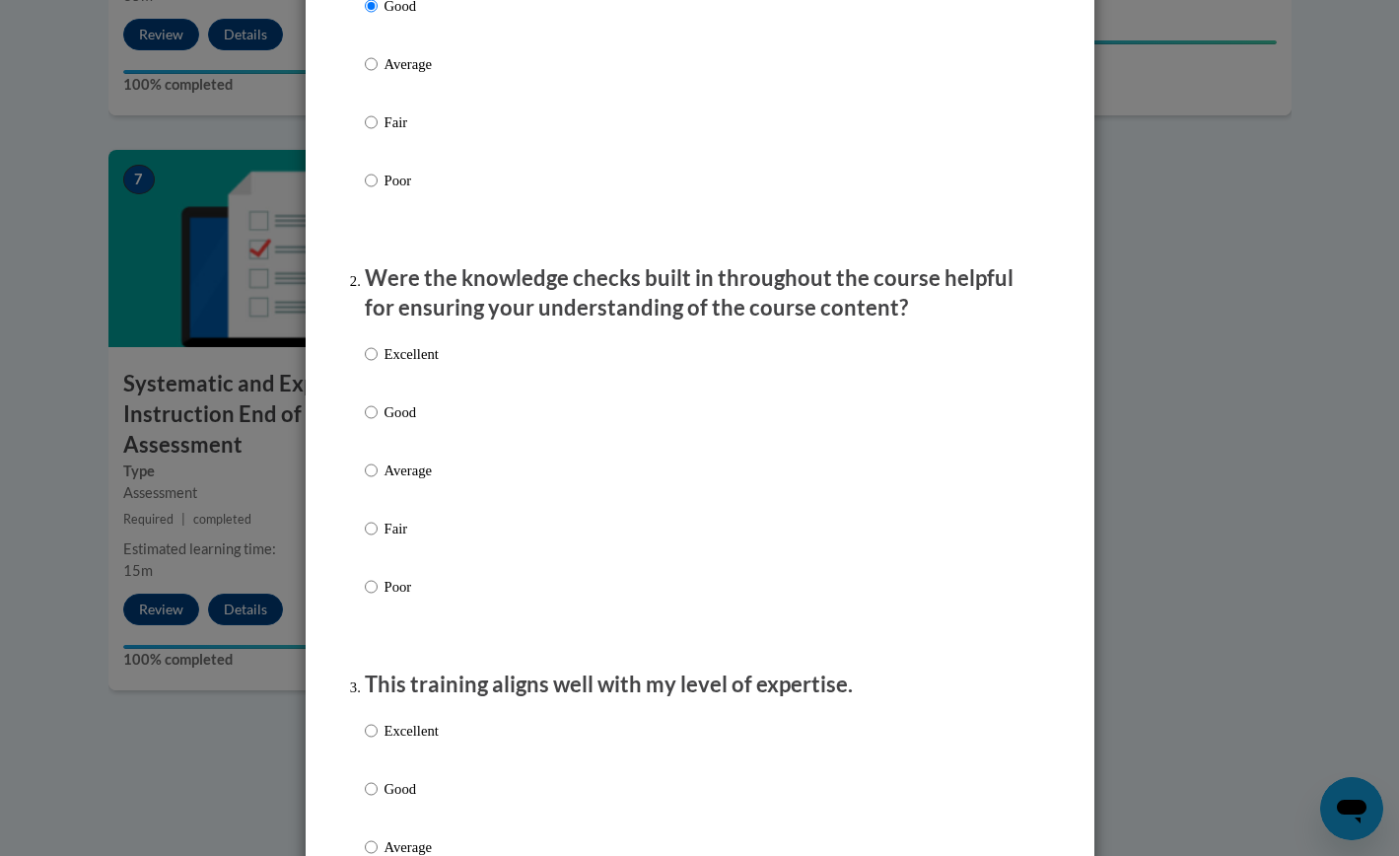
click at [417, 445] on label "Good" at bounding box center [402, 427] width 74 height 53
click at [378, 423] on input "Good" at bounding box center [371, 412] width 13 height 22
radio input "true"
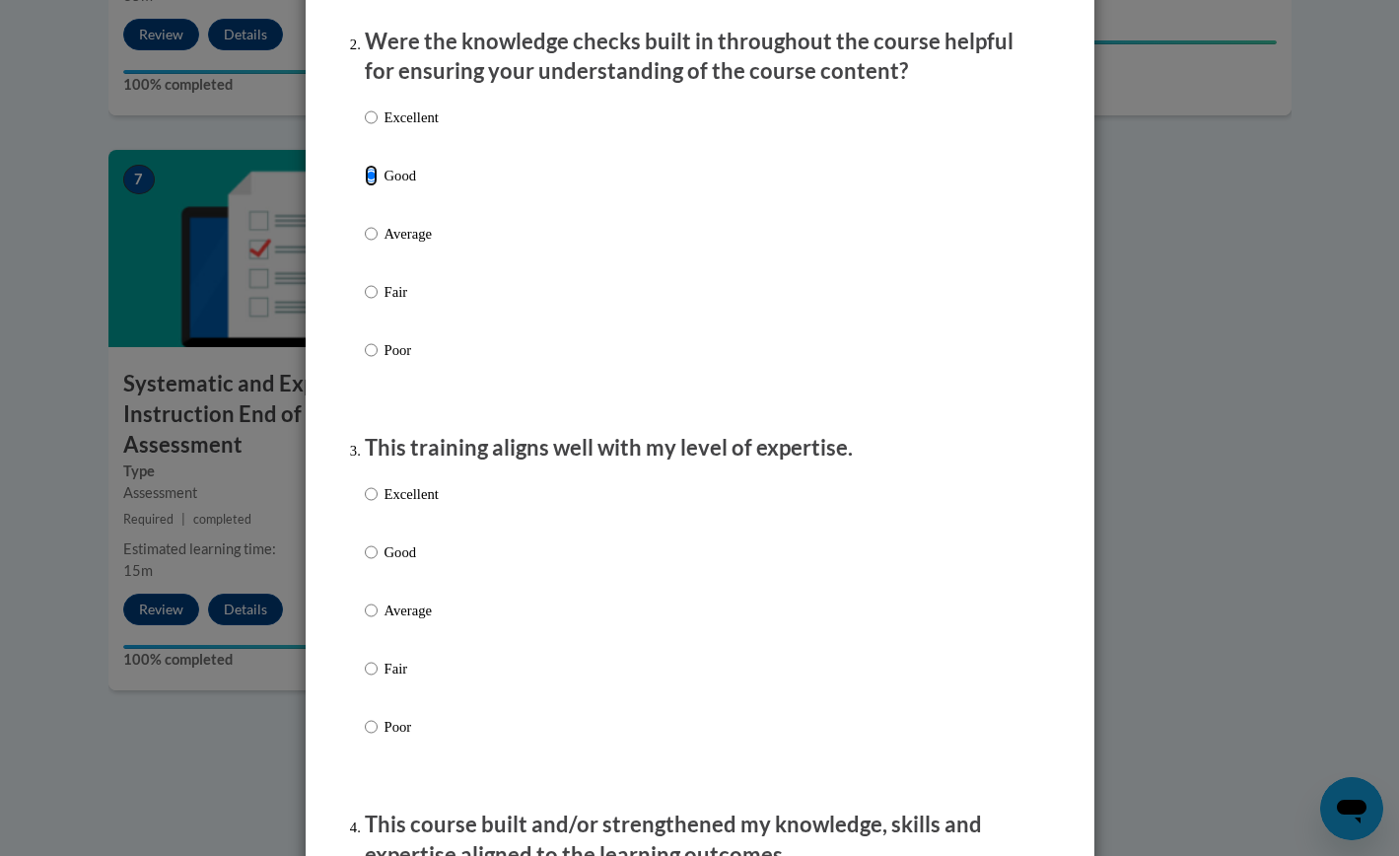
scroll to position [627, 0]
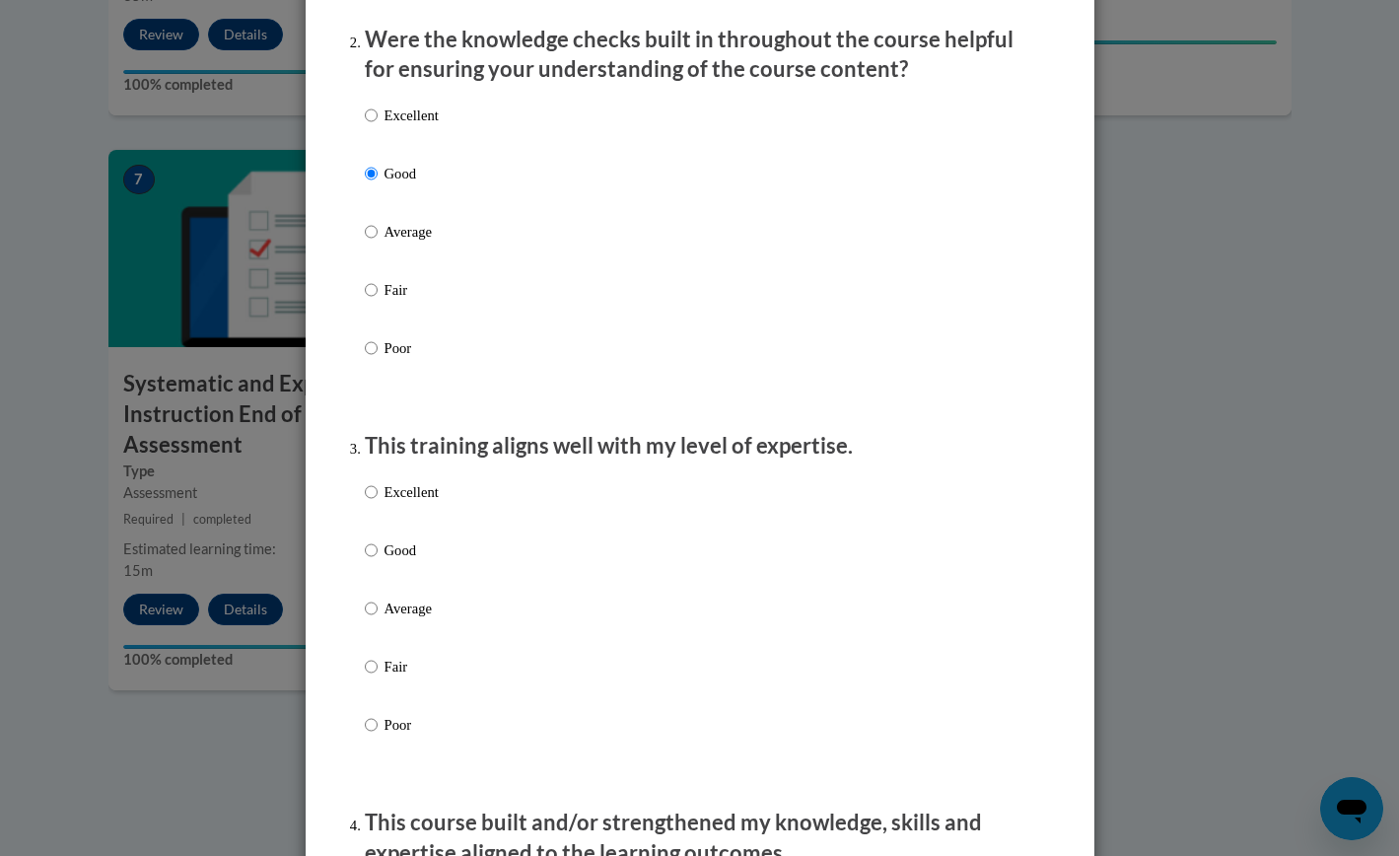
click at [403, 561] on p "Good" at bounding box center [412, 550] width 54 height 22
click at [378, 561] on input "Good" at bounding box center [371, 550] width 13 height 22
radio input "true"
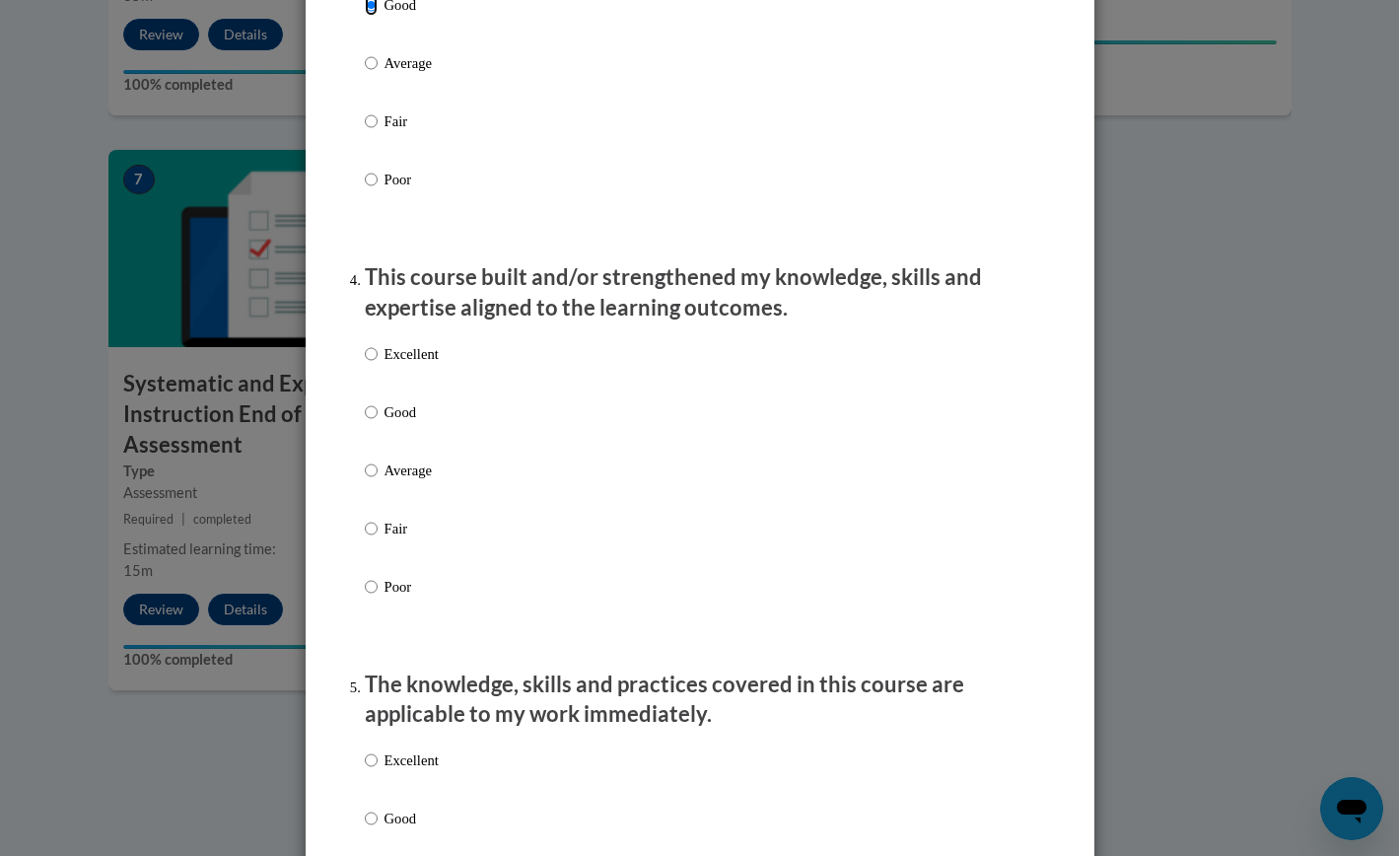
scroll to position [1192, 0]
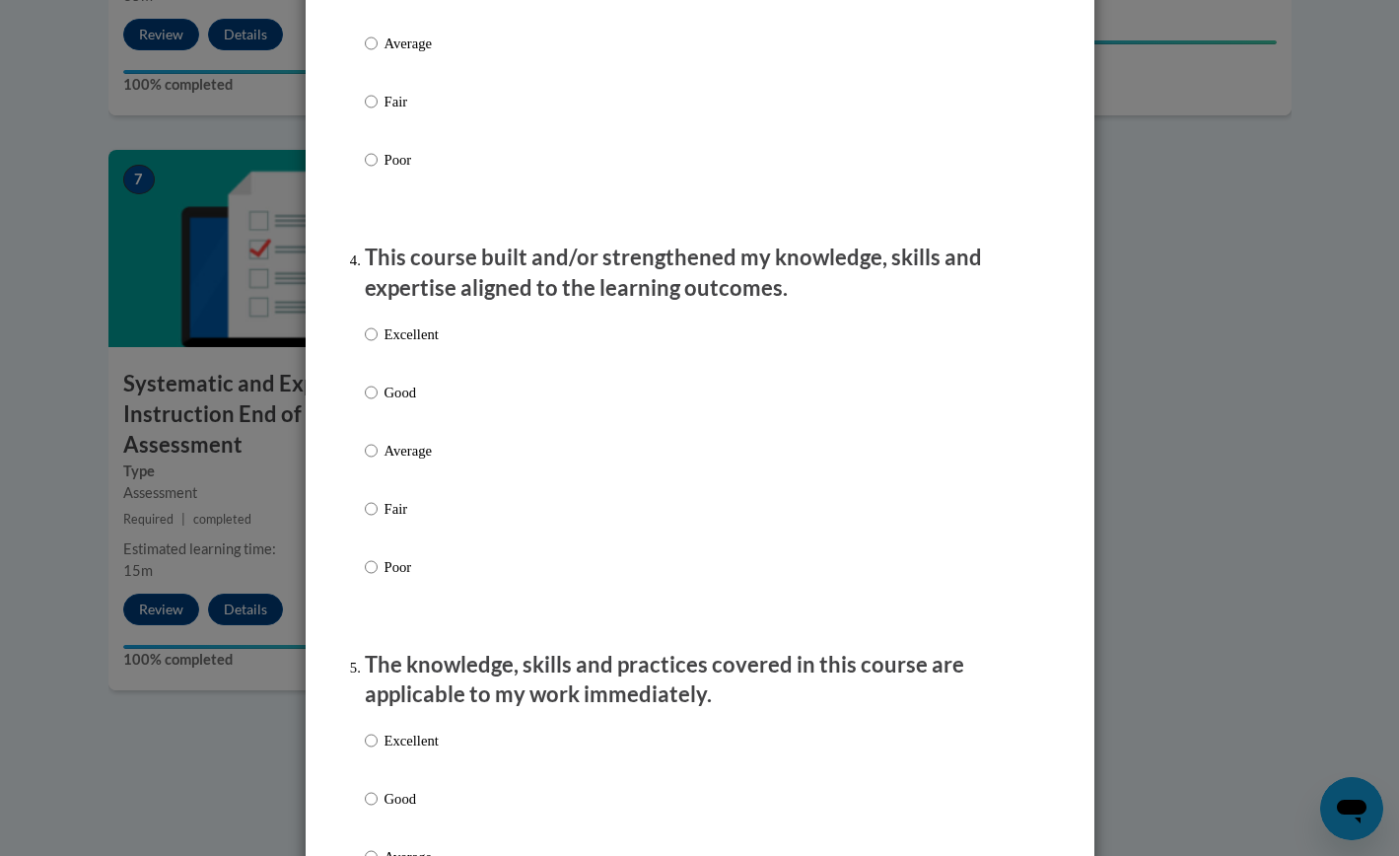
click at [431, 344] on p "Excellent" at bounding box center [412, 334] width 54 height 22
click at [378, 344] on input "Excellent" at bounding box center [371, 334] width 13 height 22
radio input "true"
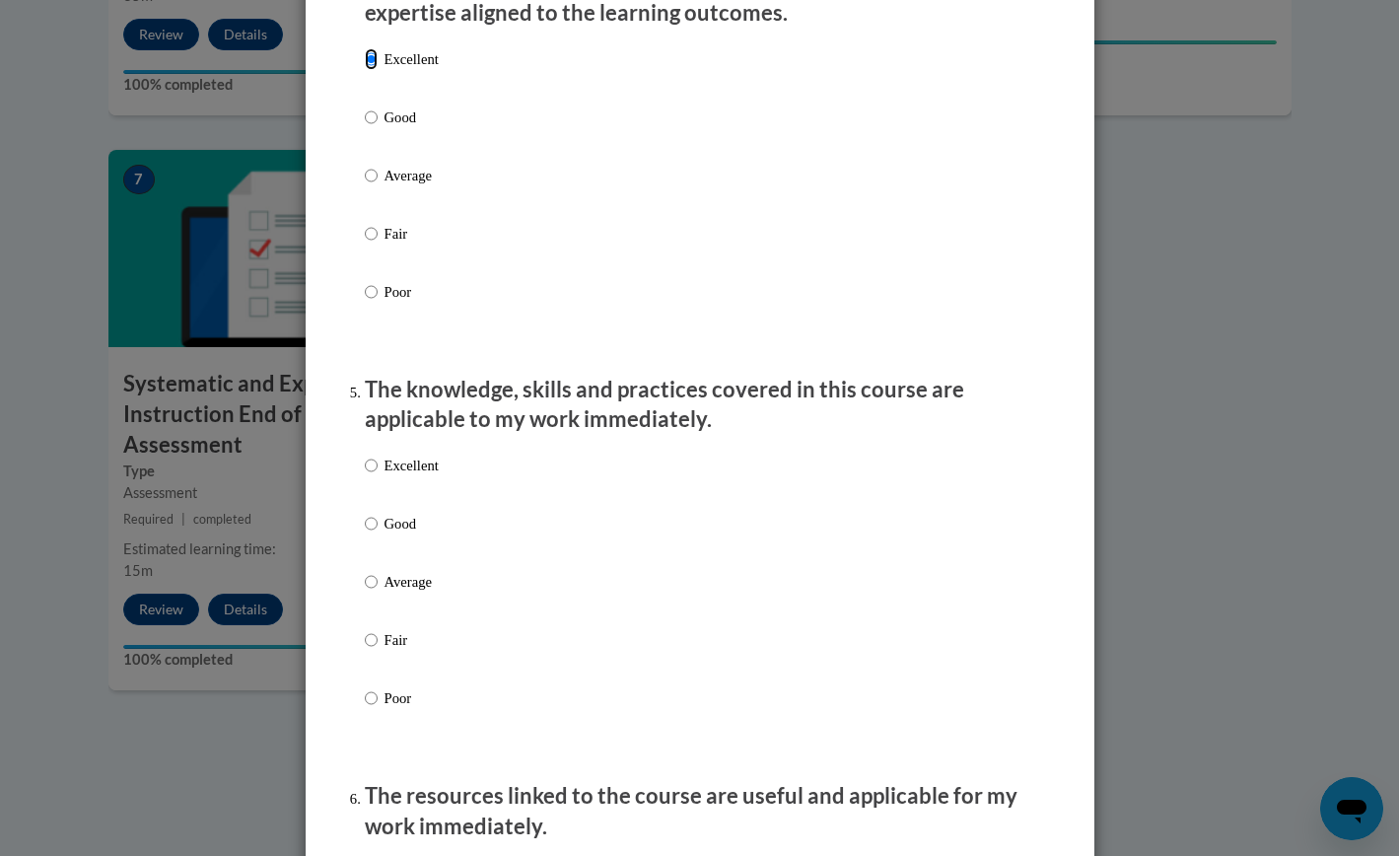
scroll to position [1498, 0]
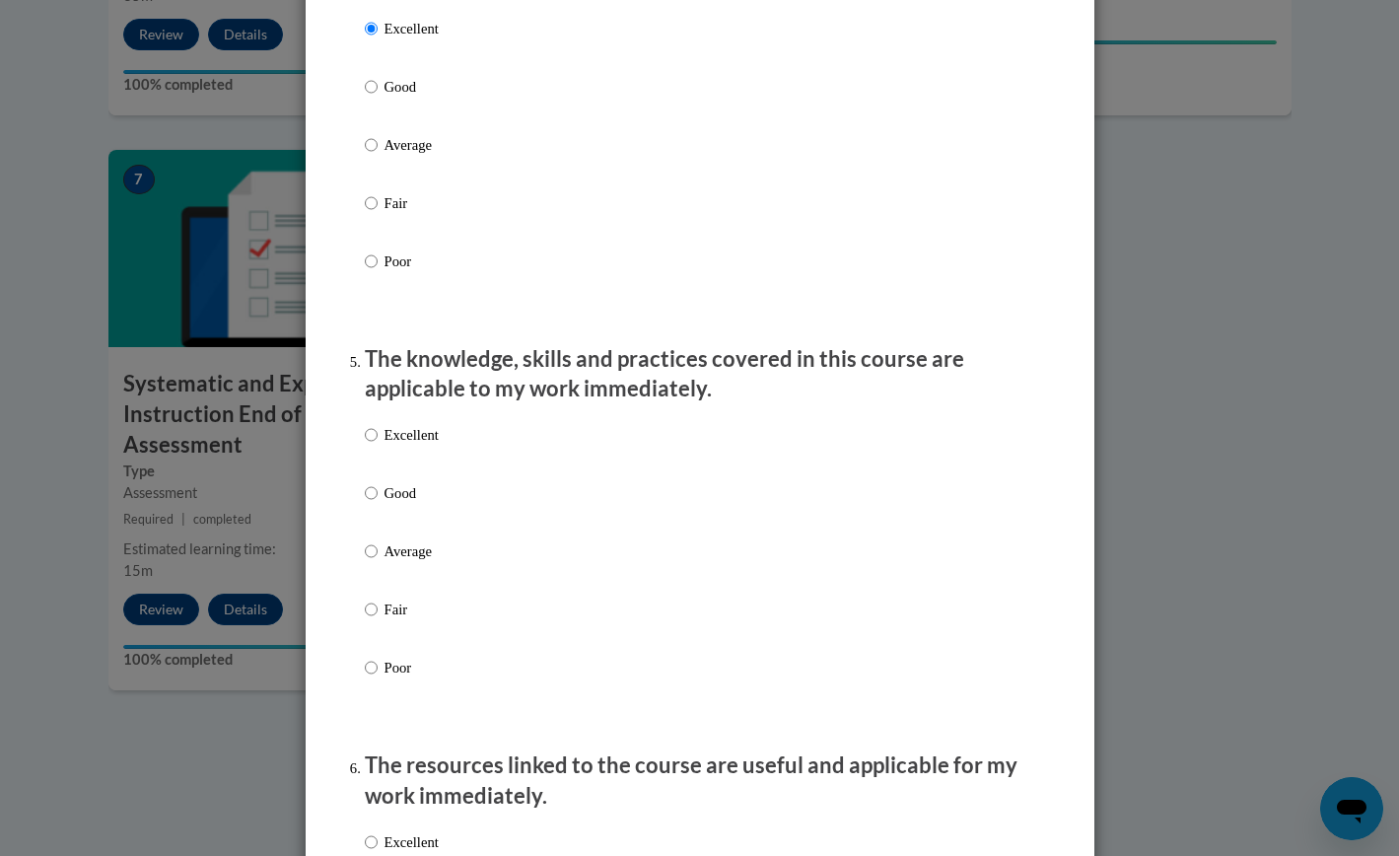
click at [421, 446] on p "Excellent" at bounding box center [412, 435] width 54 height 22
click at [378, 446] on input "Excellent" at bounding box center [371, 435] width 13 height 22
radio input "true"
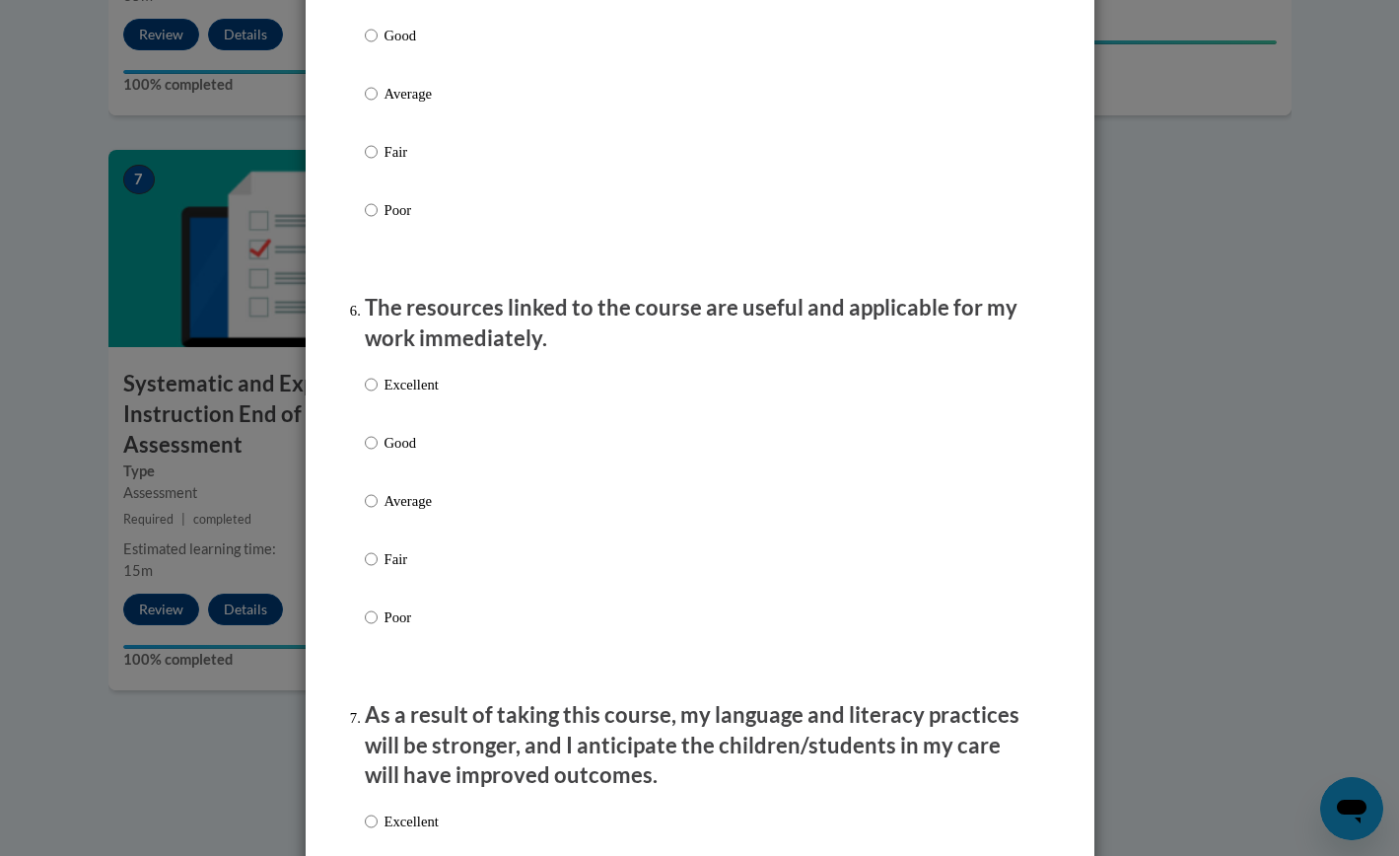
scroll to position [1959, 0]
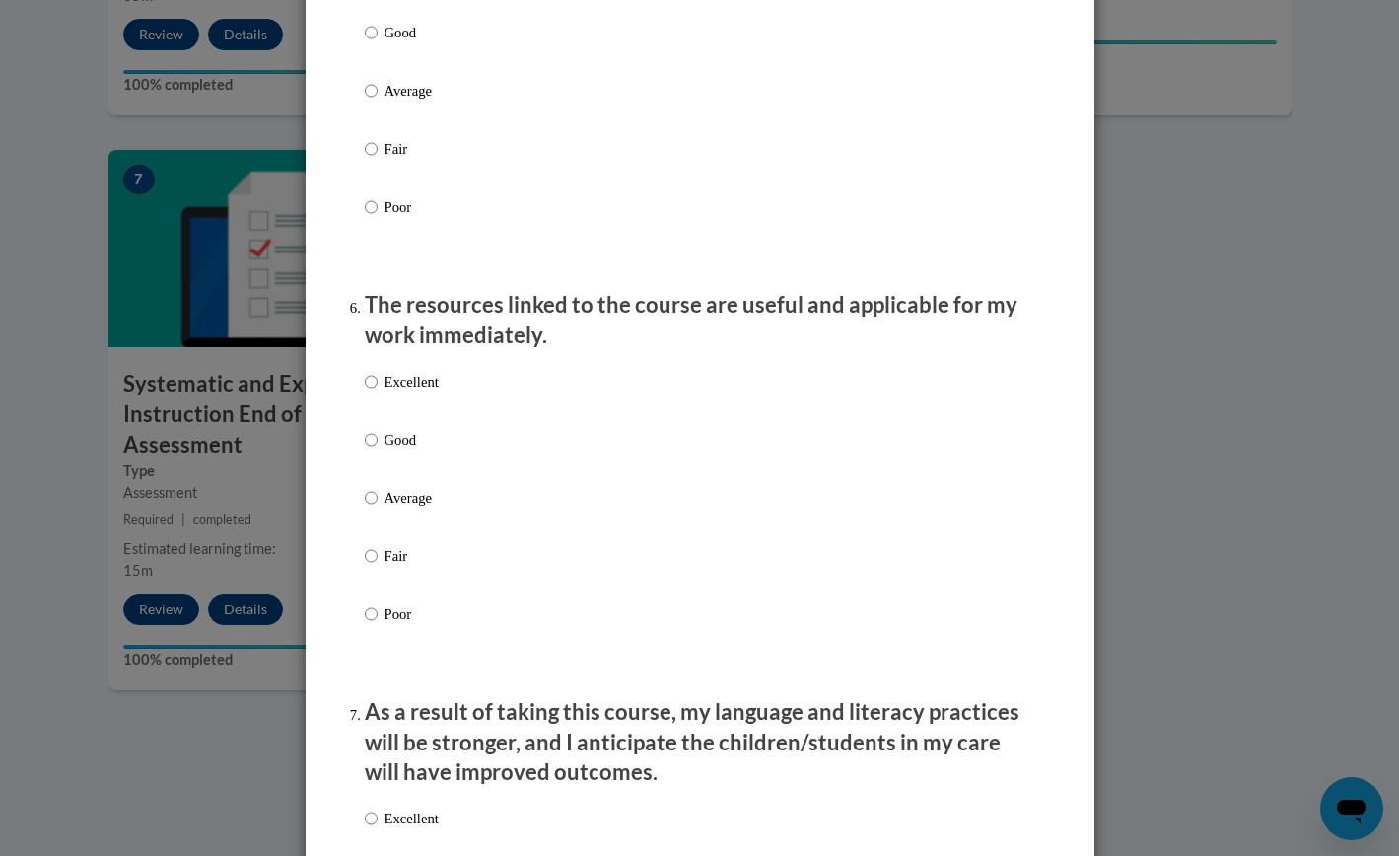
click at [397, 448] on p "Good" at bounding box center [412, 440] width 54 height 22
click at [378, 448] on input "Good" at bounding box center [371, 440] width 13 height 22
radio input "true"
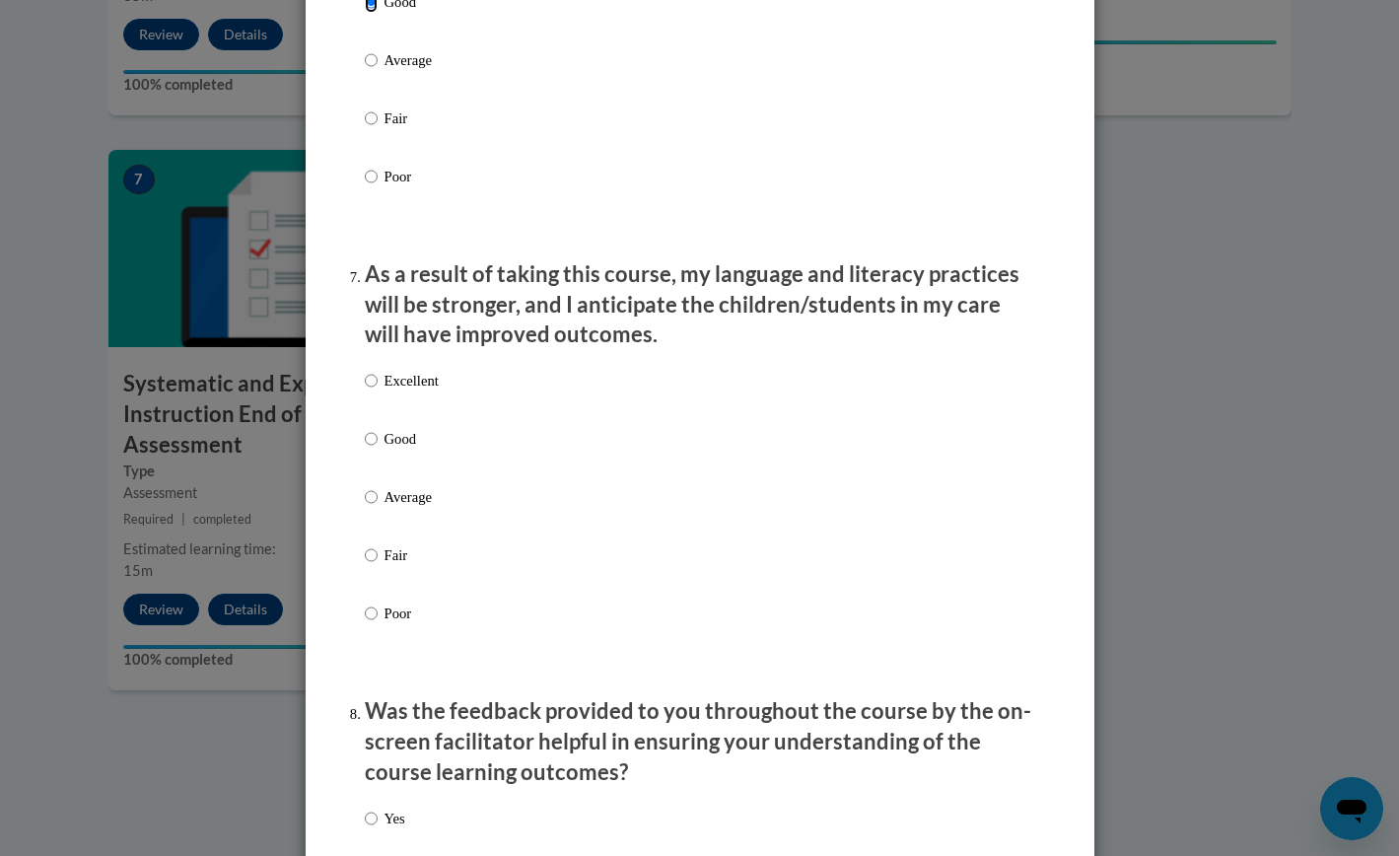
scroll to position [2402, 0]
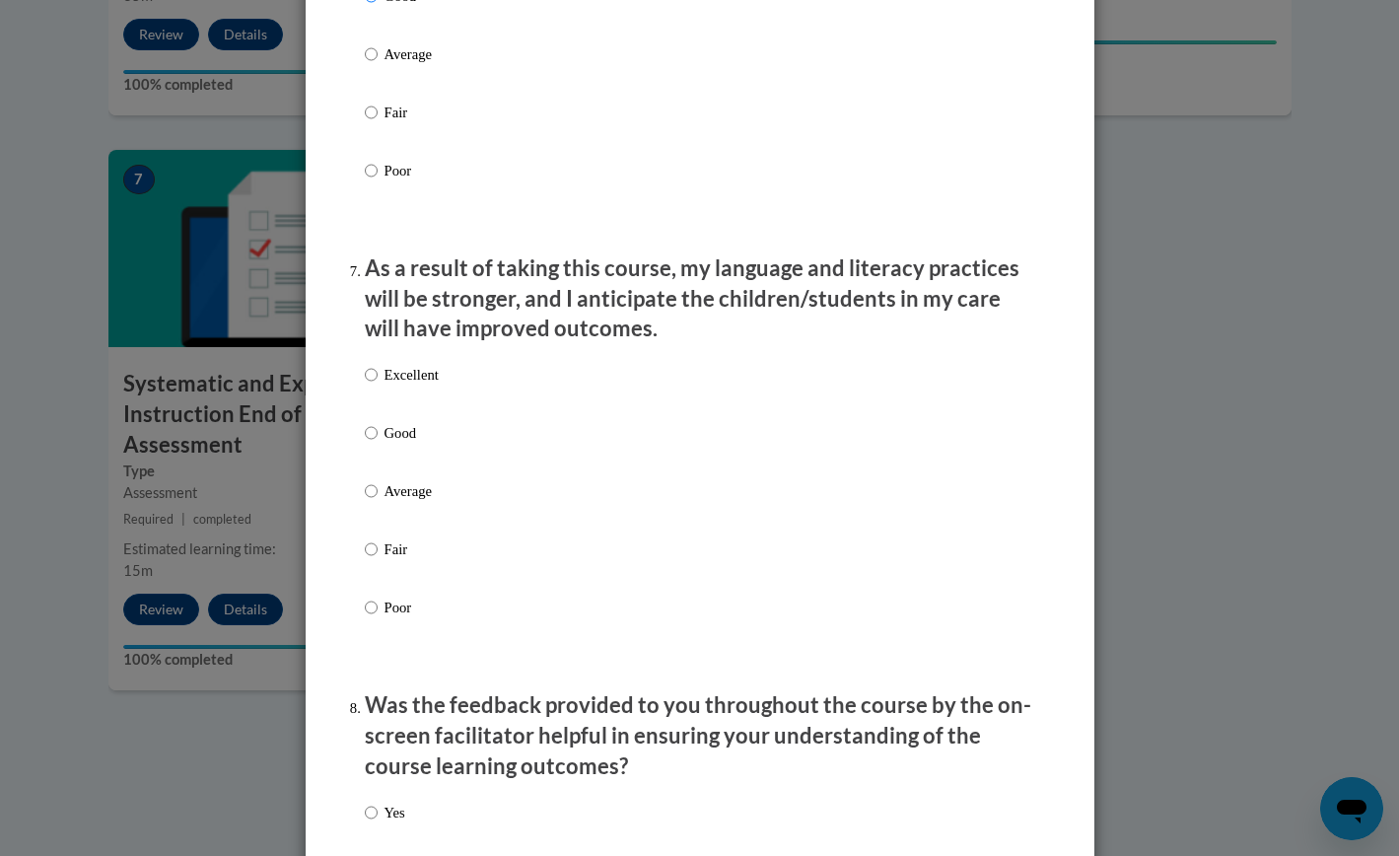
click at [397, 444] on p "Good" at bounding box center [412, 433] width 54 height 22
click at [378, 444] on input "Good" at bounding box center [371, 433] width 13 height 22
radio input "true"
click at [399, 384] on p "Excellent" at bounding box center [412, 375] width 54 height 22
click at [378, 384] on input "Excellent" at bounding box center [371, 375] width 13 height 22
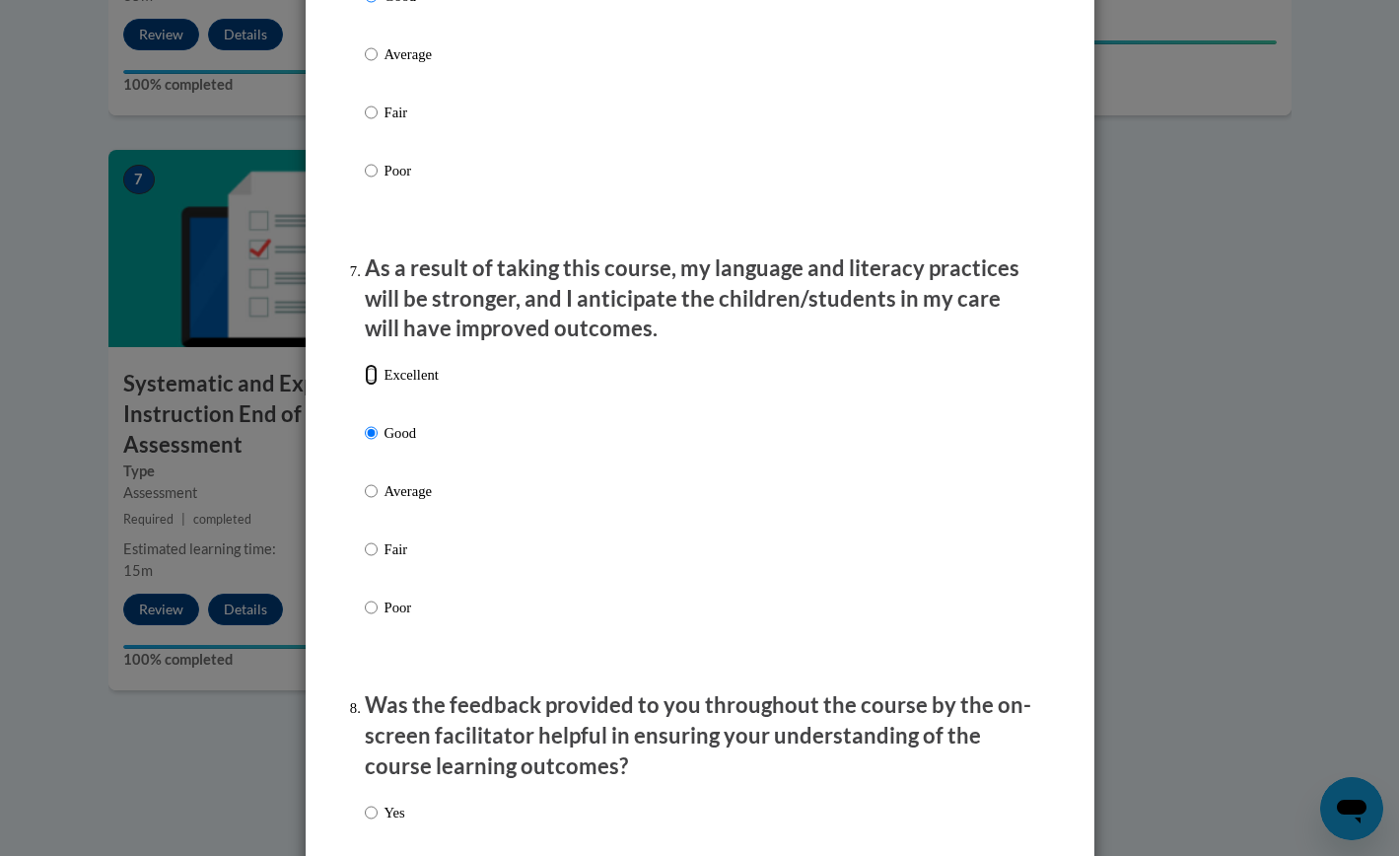
radio input "true"
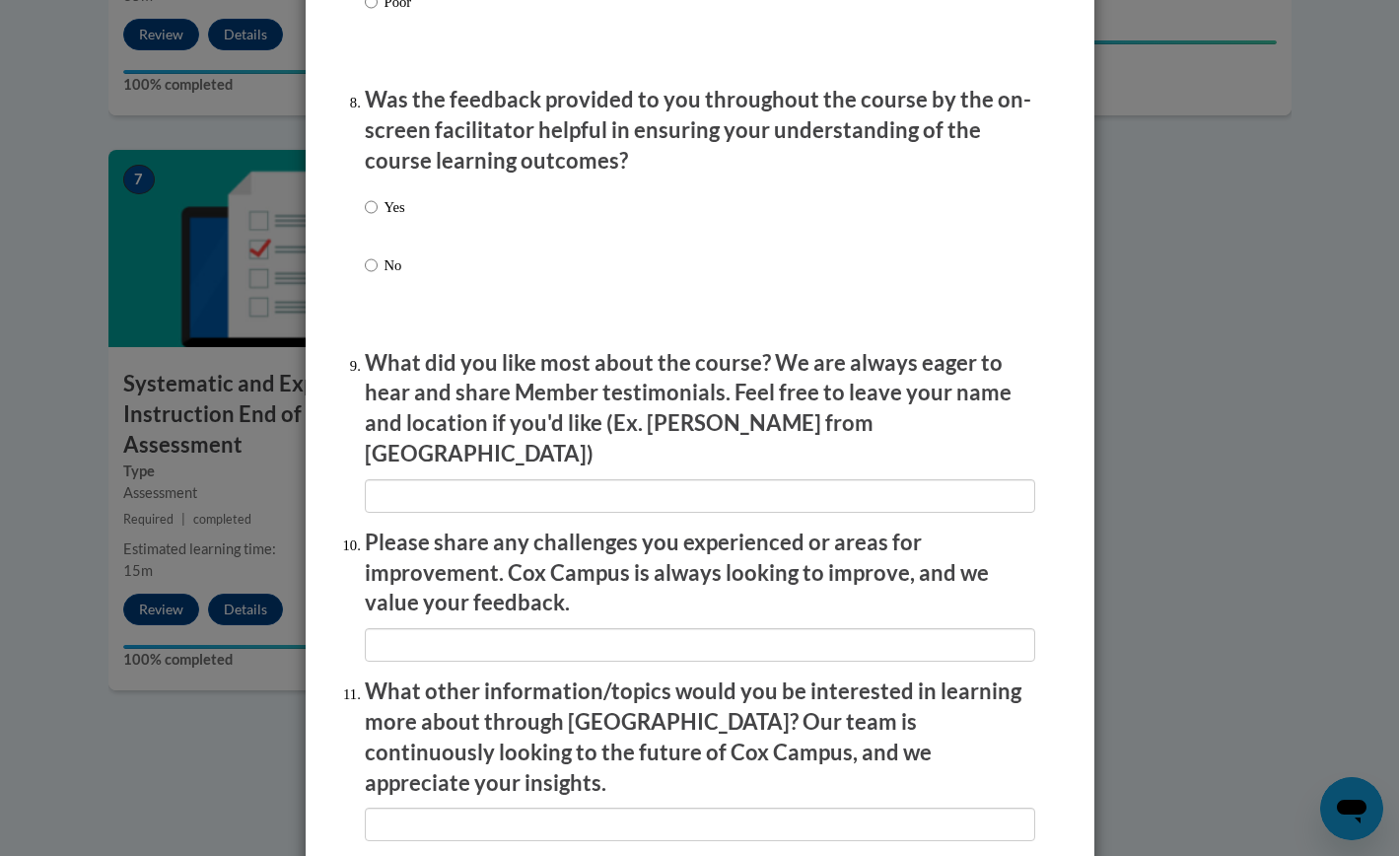
scroll to position [2966, 0]
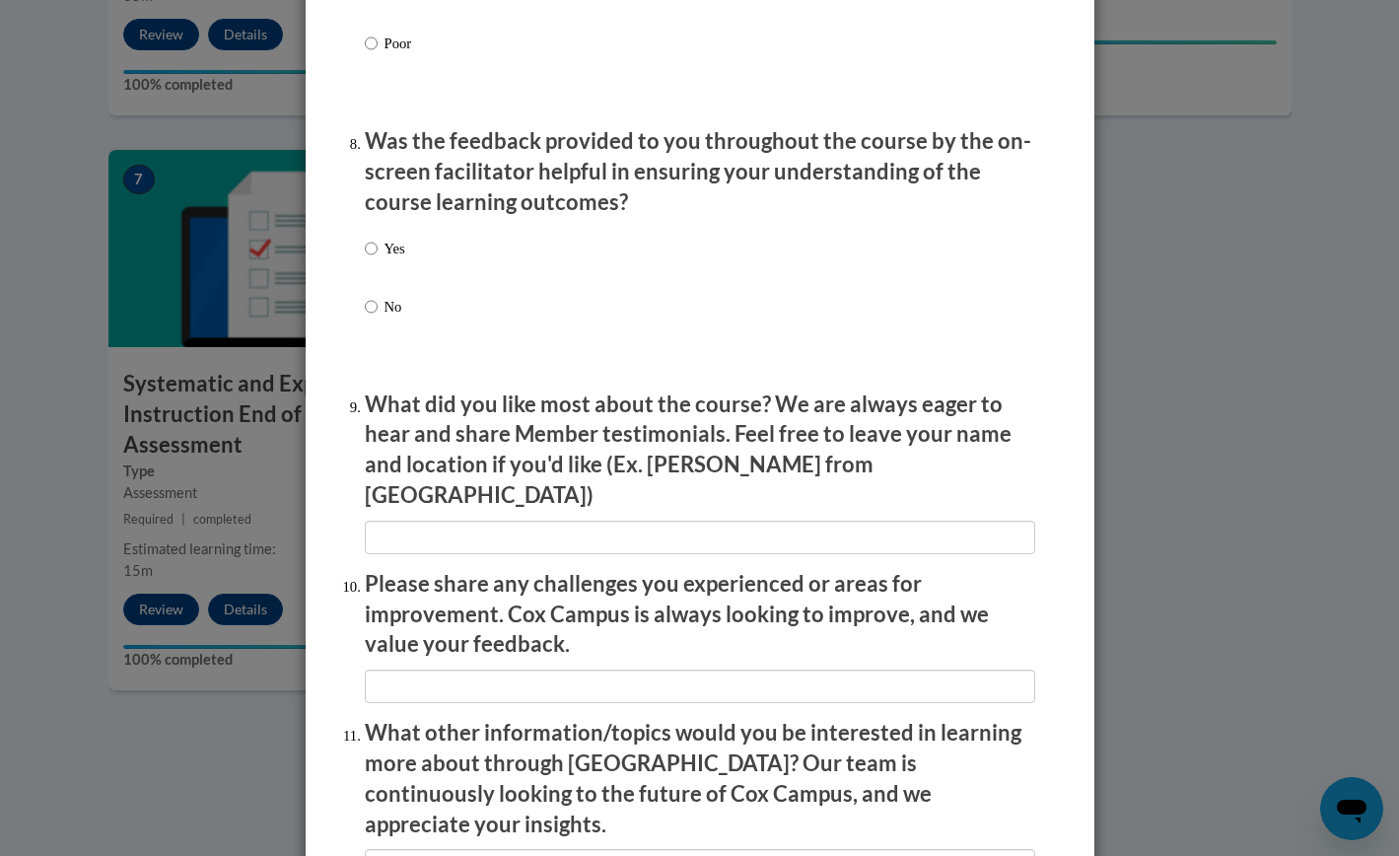
click at [393, 278] on label "Yes" at bounding box center [385, 264] width 40 height 53
click at [378, 259] on input "Yes" at bounding box center [371, 249] width 13 height 22
radio input "true"
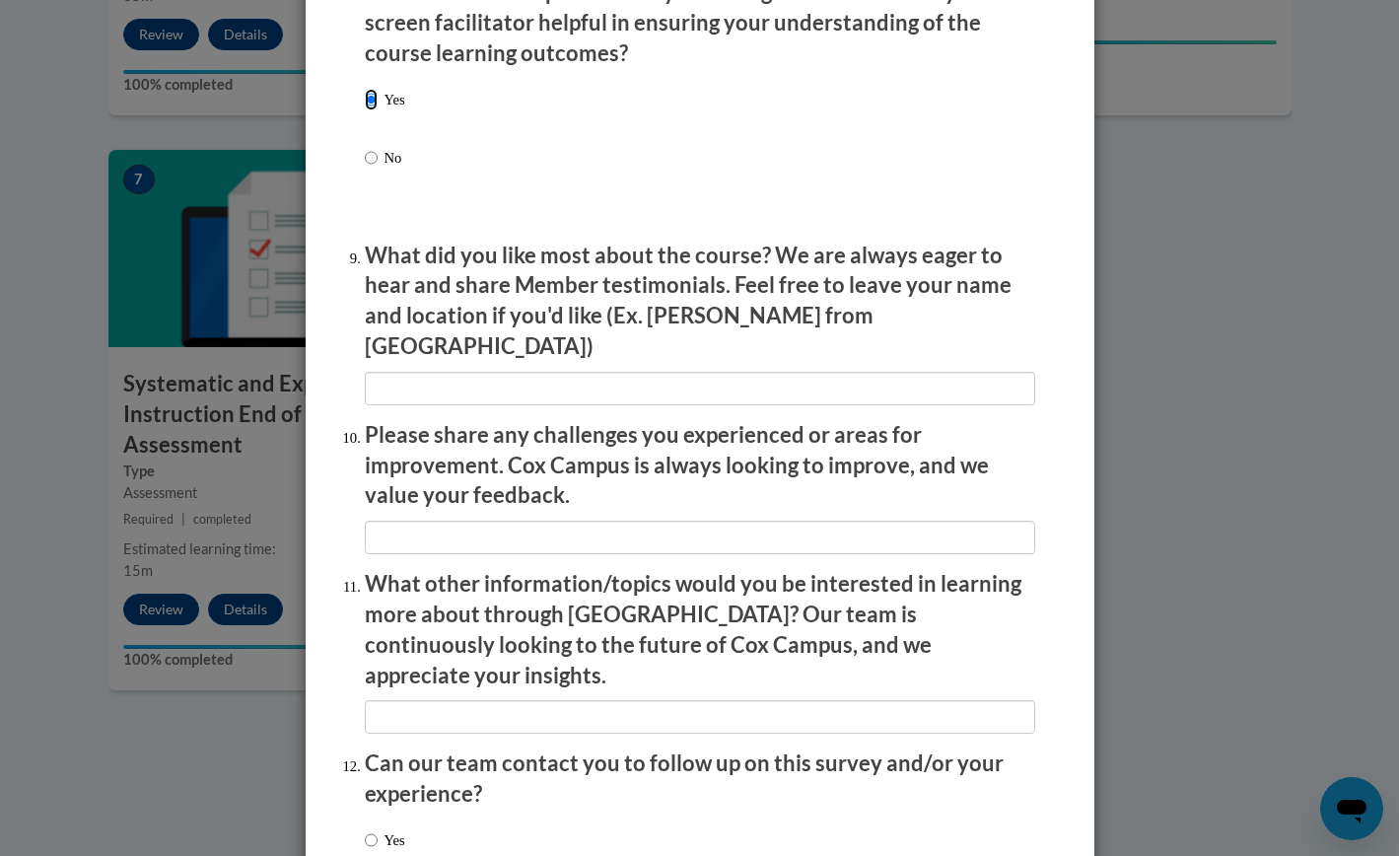
scroll to position [3118, 0]
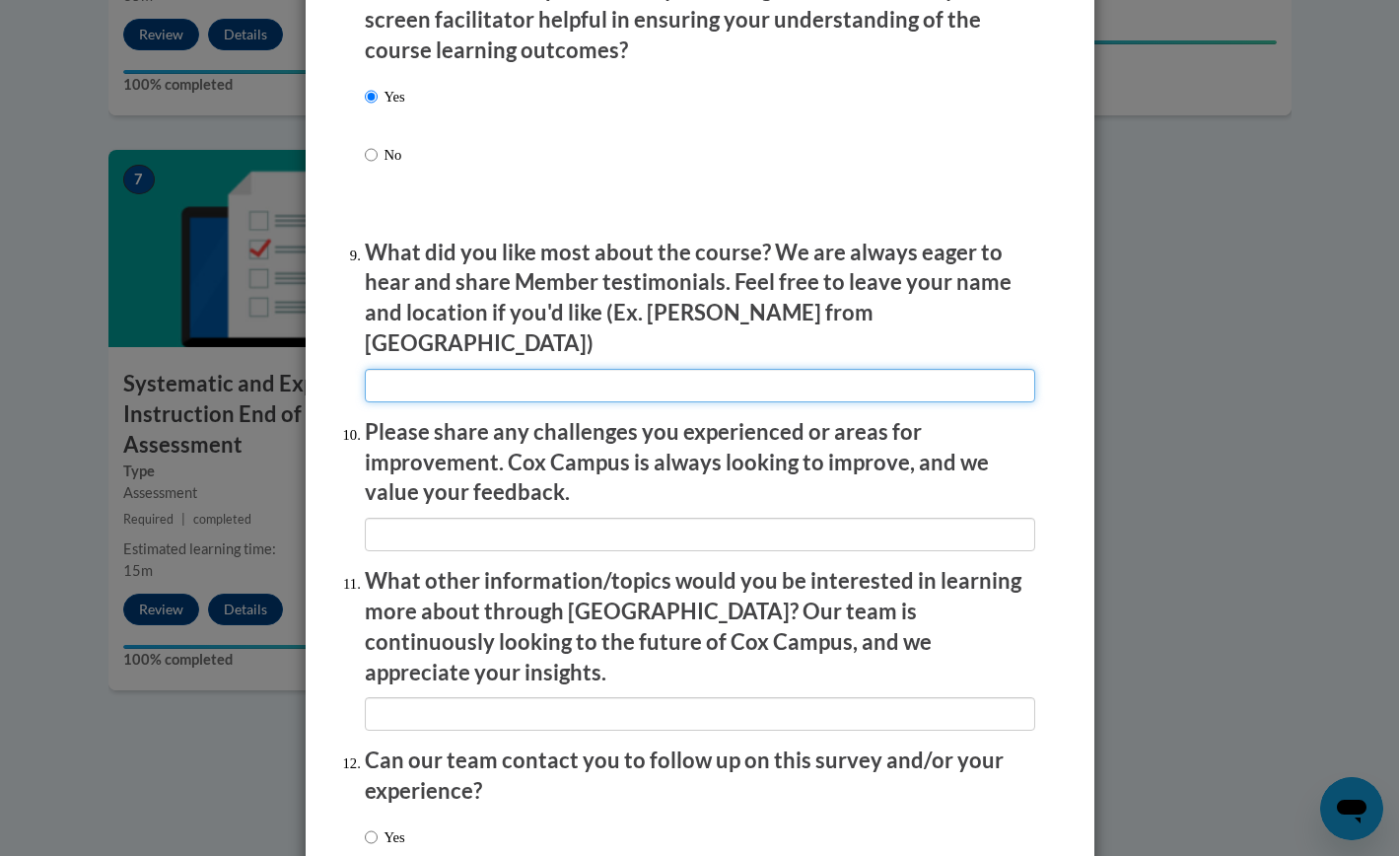
click at [441, 377] on input "textbox" at bounding box center [700, 386] width 671 height 34
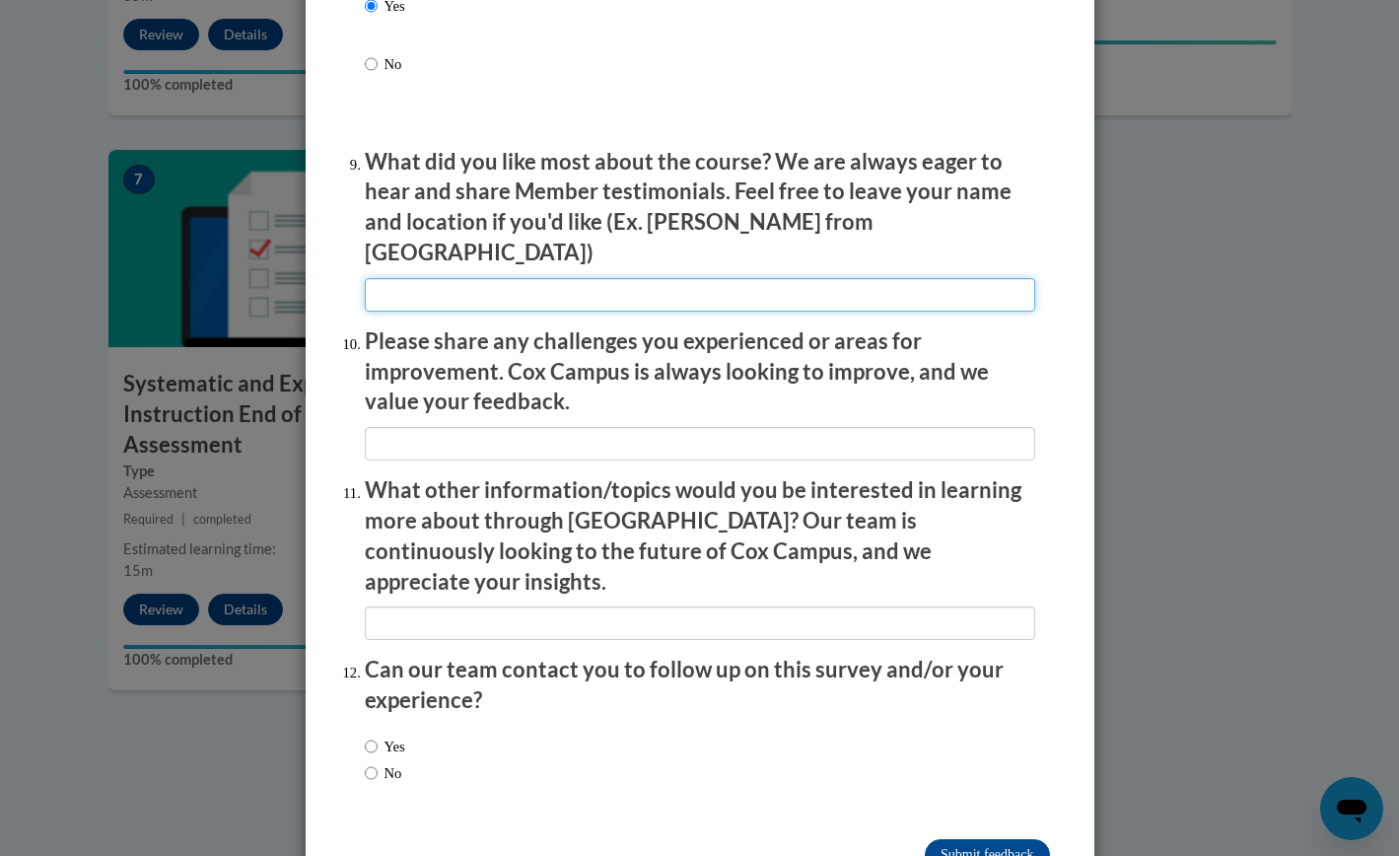
scroll to position [3247, 0]
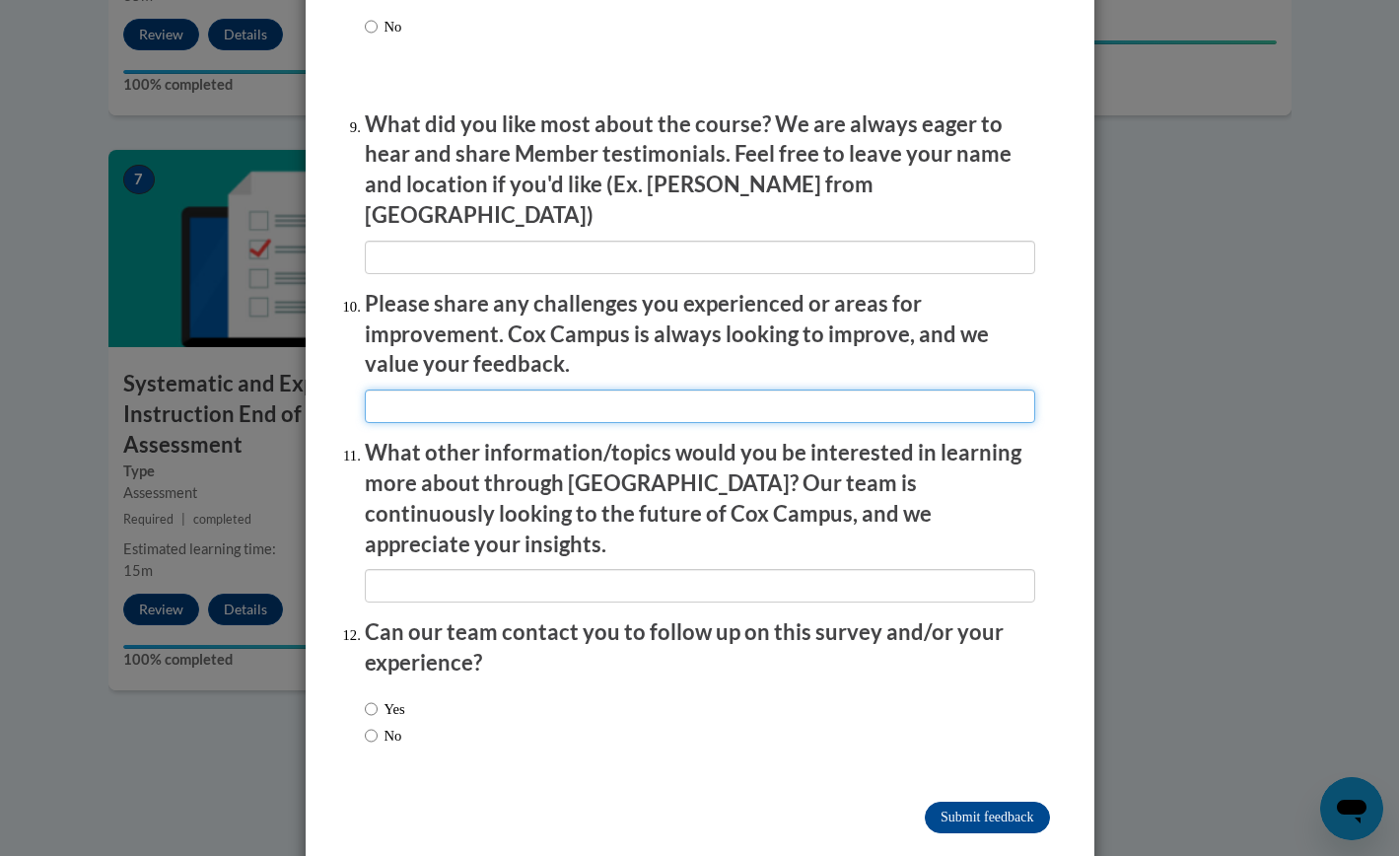
click at [446, 390] on input "textbox" at bounding box center [700, 407] width 671 height 34
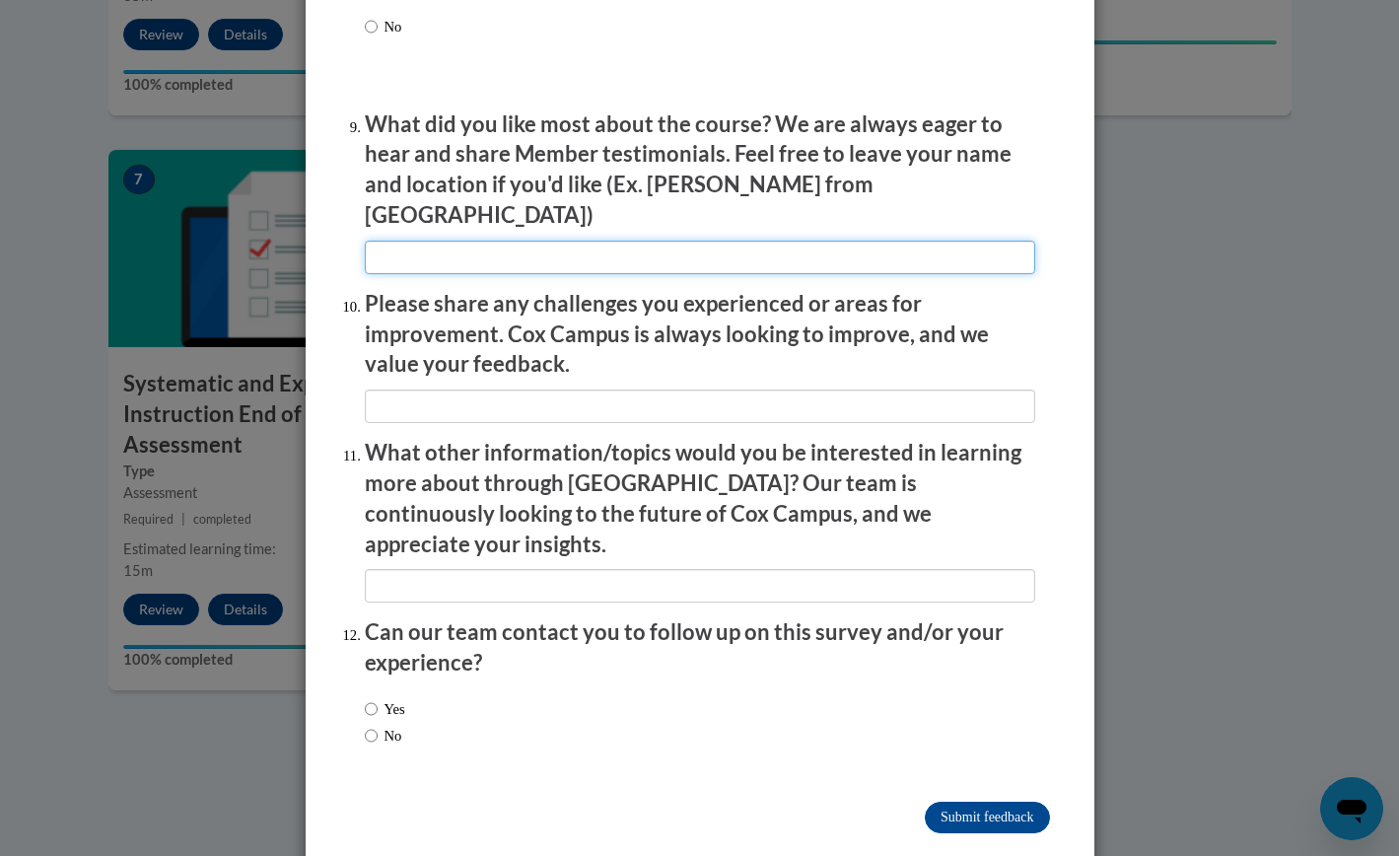
click at [524, 250] on input "textbox" at bounding box center [700, 258] width 671 height 34
type input "Broke down a lot of information into an easy to follow lessons"
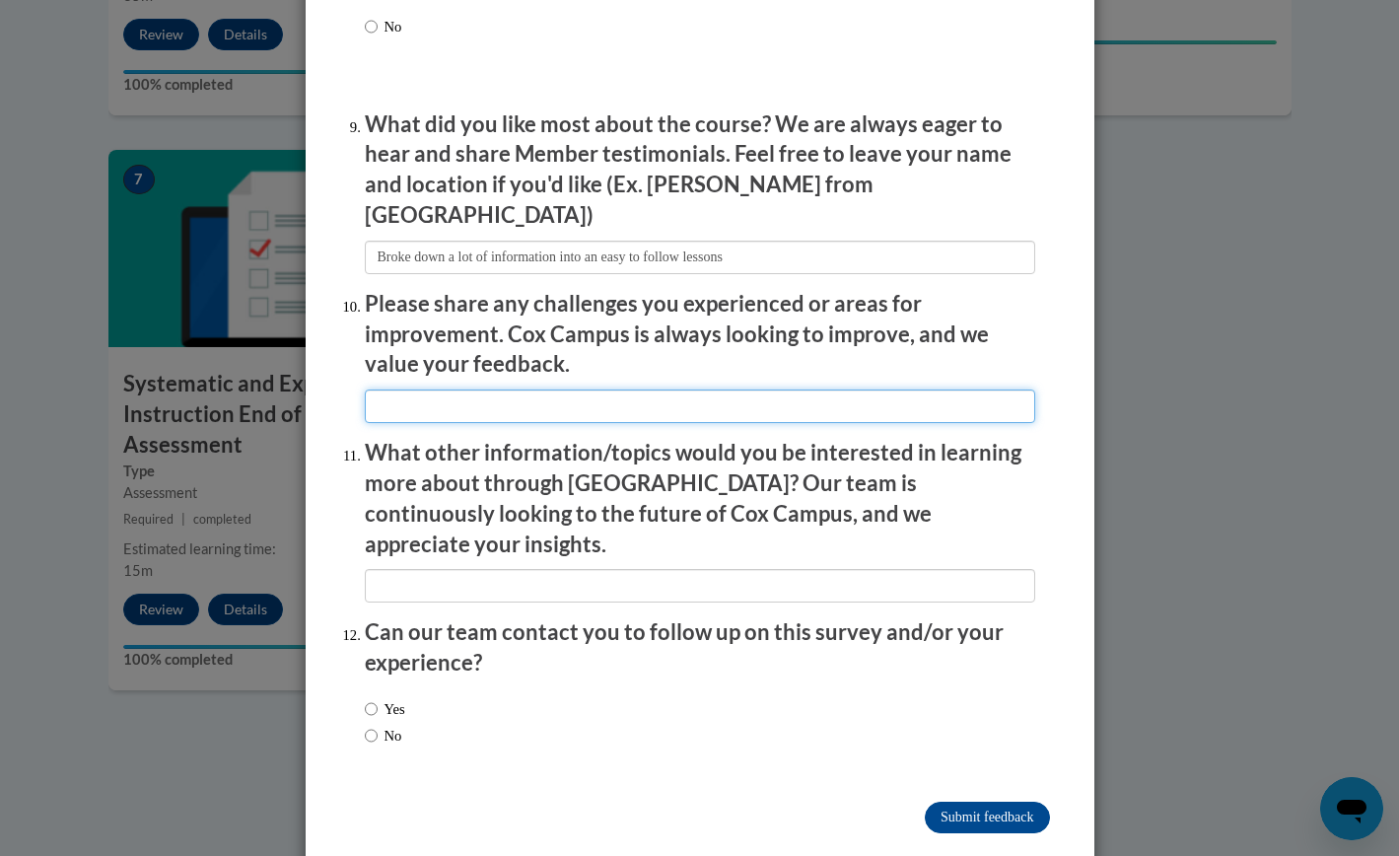
click at [506, 393] on input "textbox" at bounding box center [700, 407] width 671 height 34
type input "n/a"
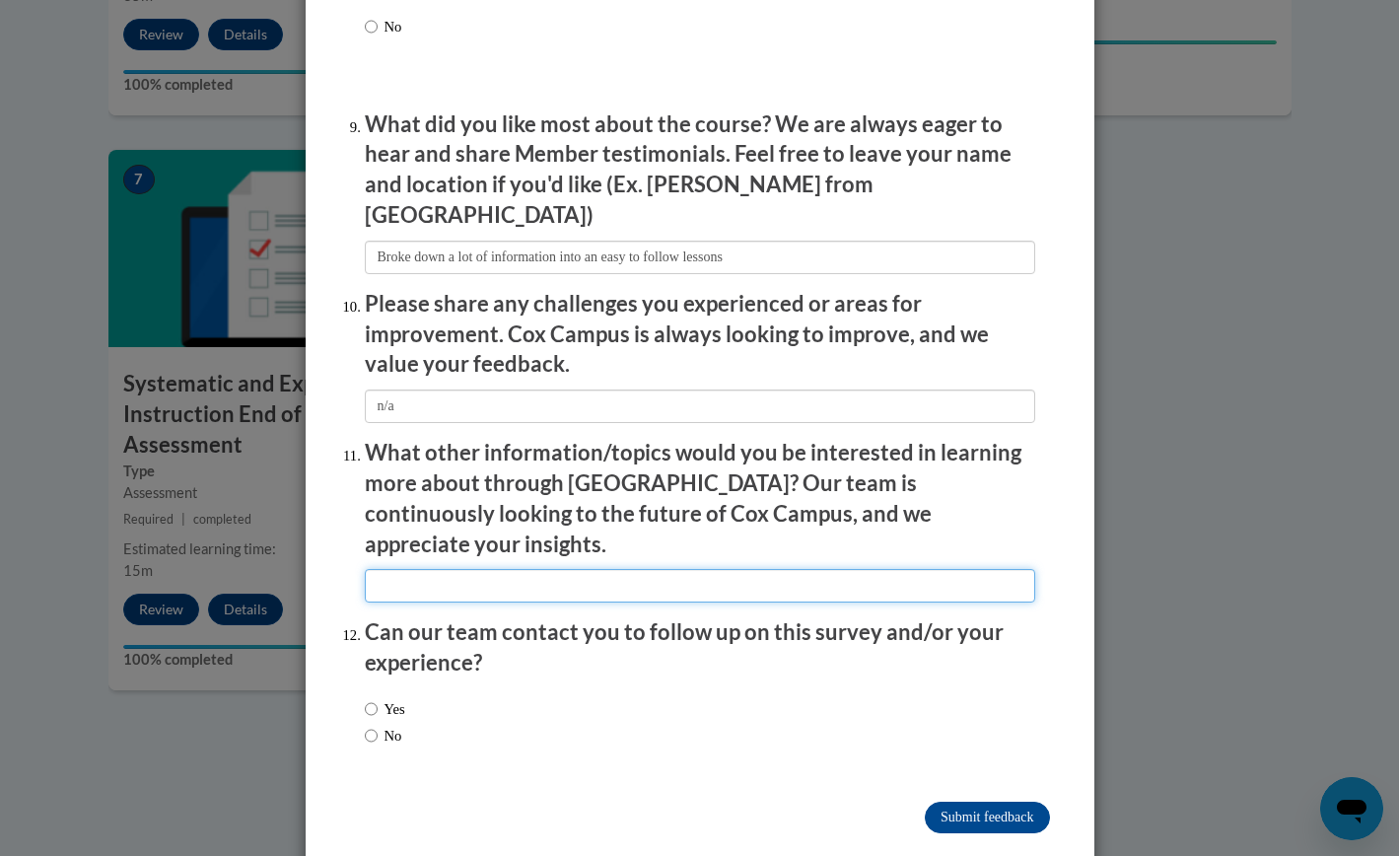
click at [426, 569] on input "textbox" at bounding box center [700, 586] width 671 height 34
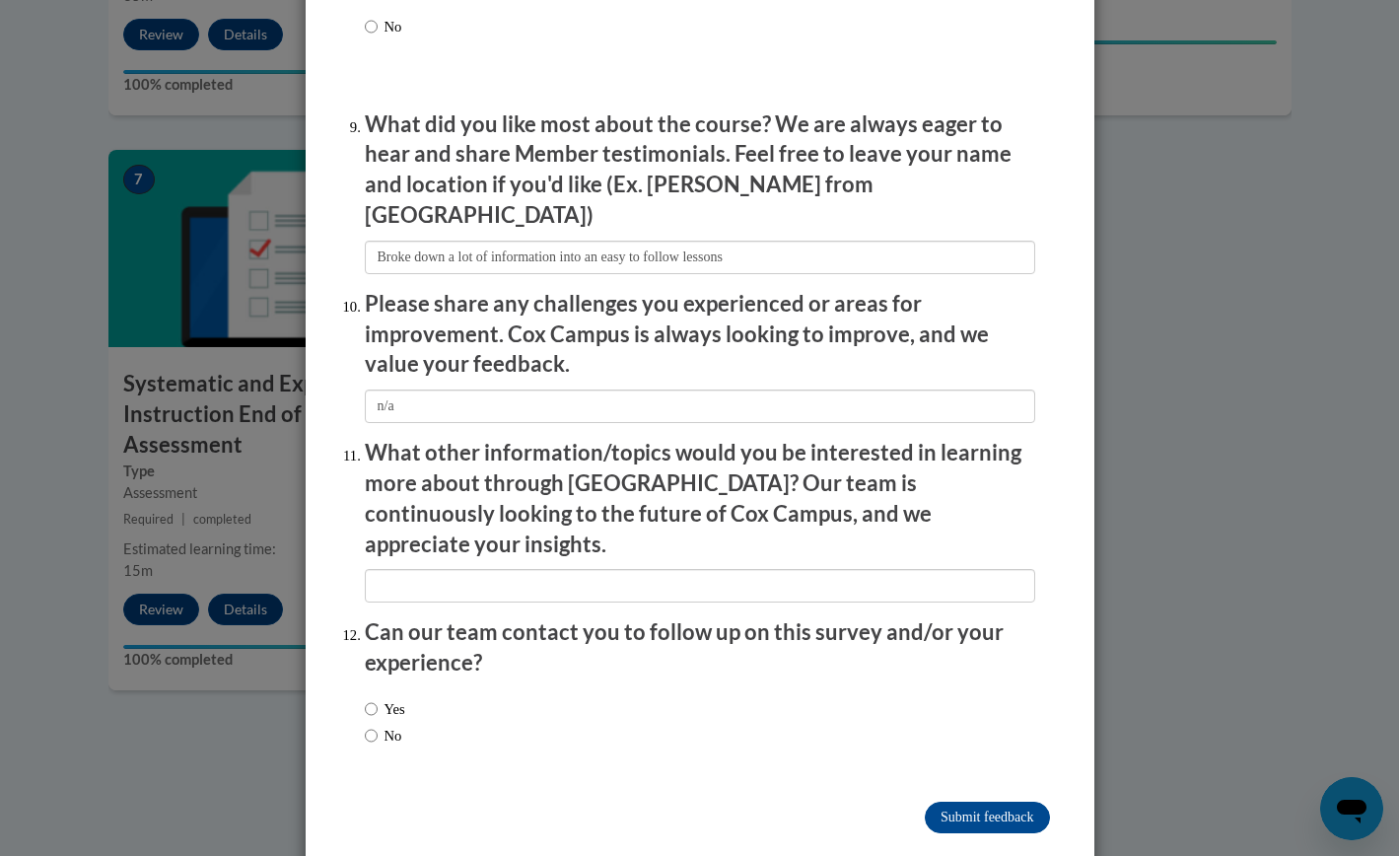
click at [379, 725] on label "No" at bounding box center [383, 736] width 37 height 22
click at [378, 725] on input "No" at bounding box center [371, 736] width 13 height 22
radio input "true"
click at [957, 802] on input "Submit feedback" at bounding box center [987, 818] width 124 height 32
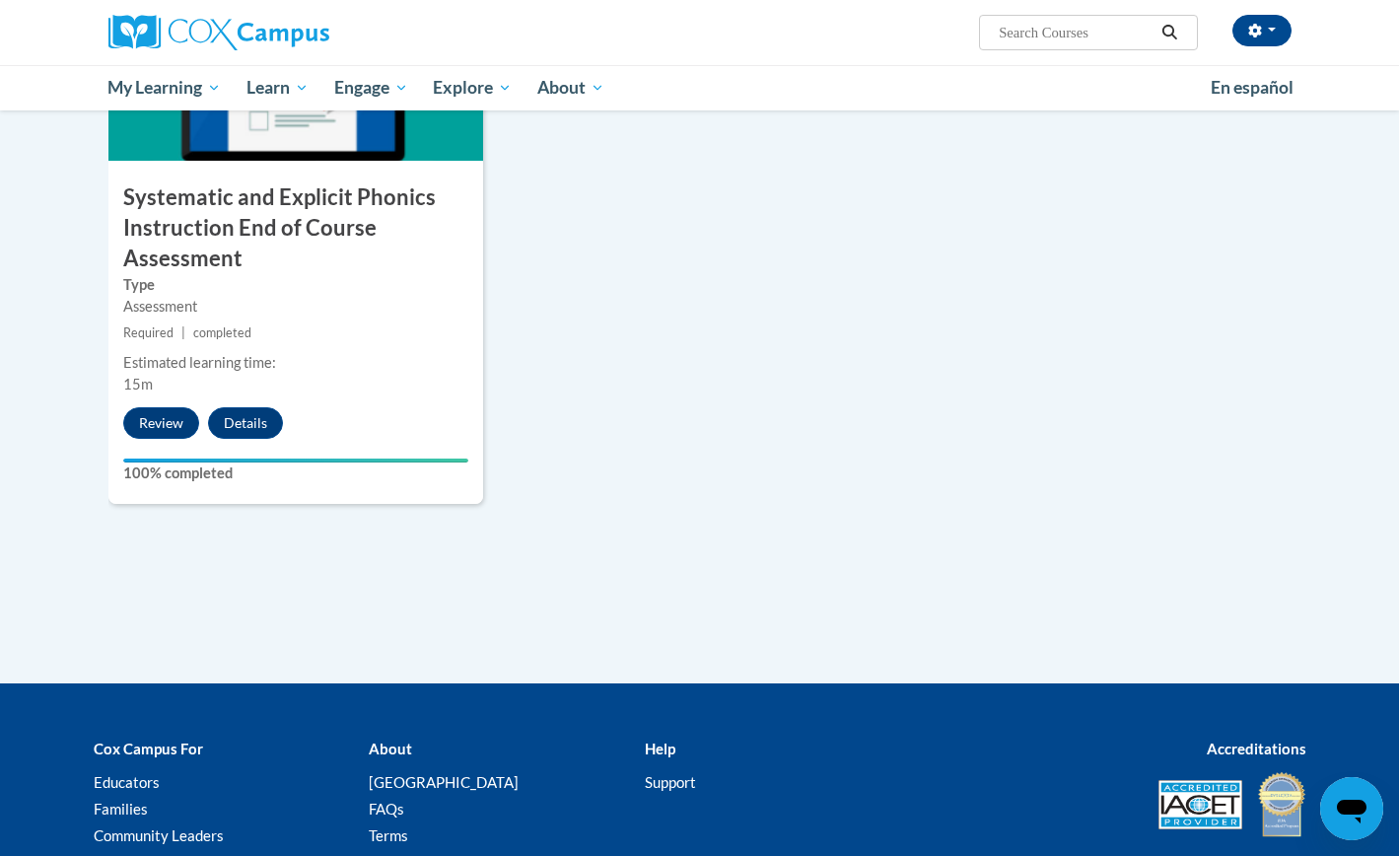
scroll to position [1771, 0]
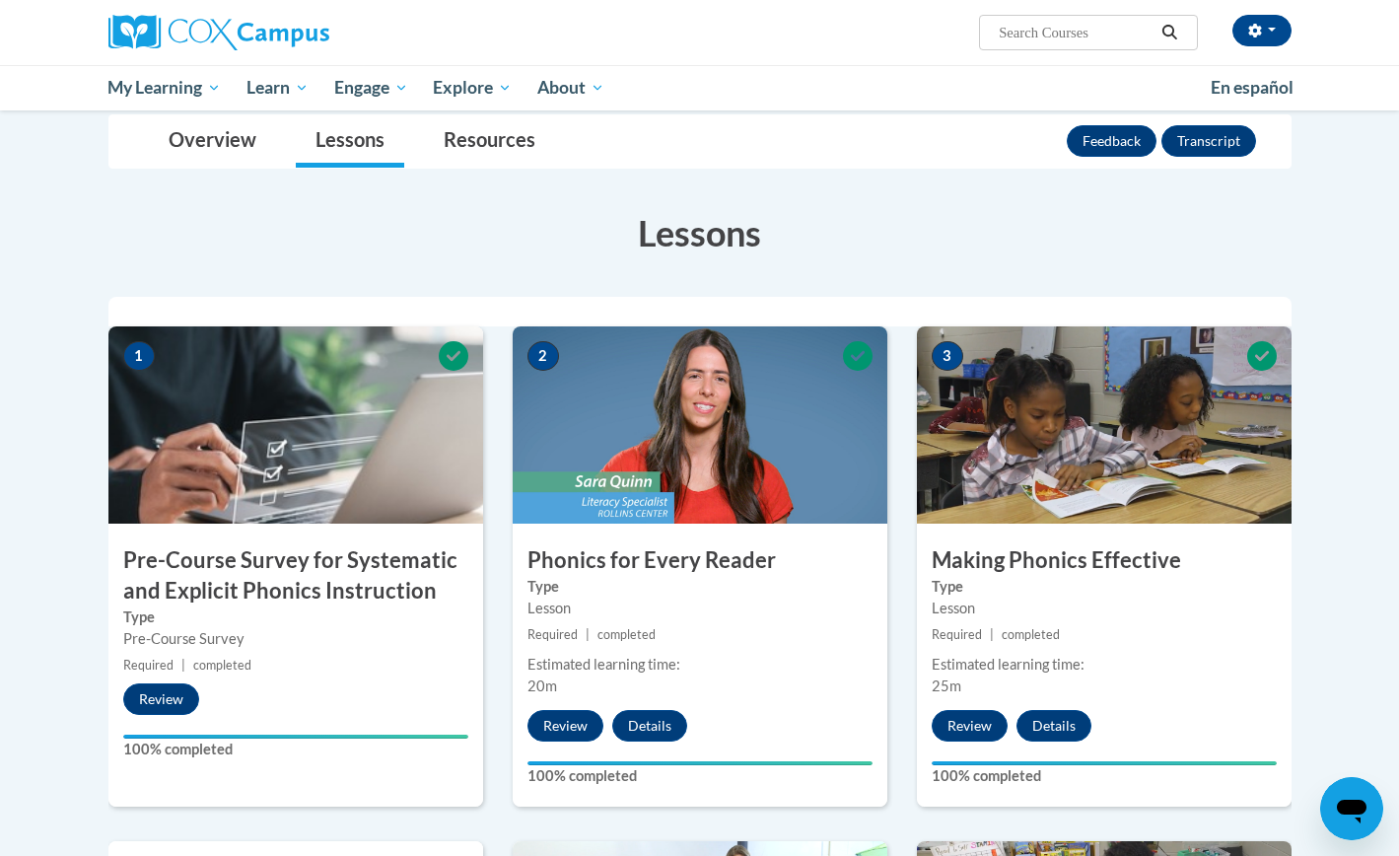
scroll to position [0, 0]
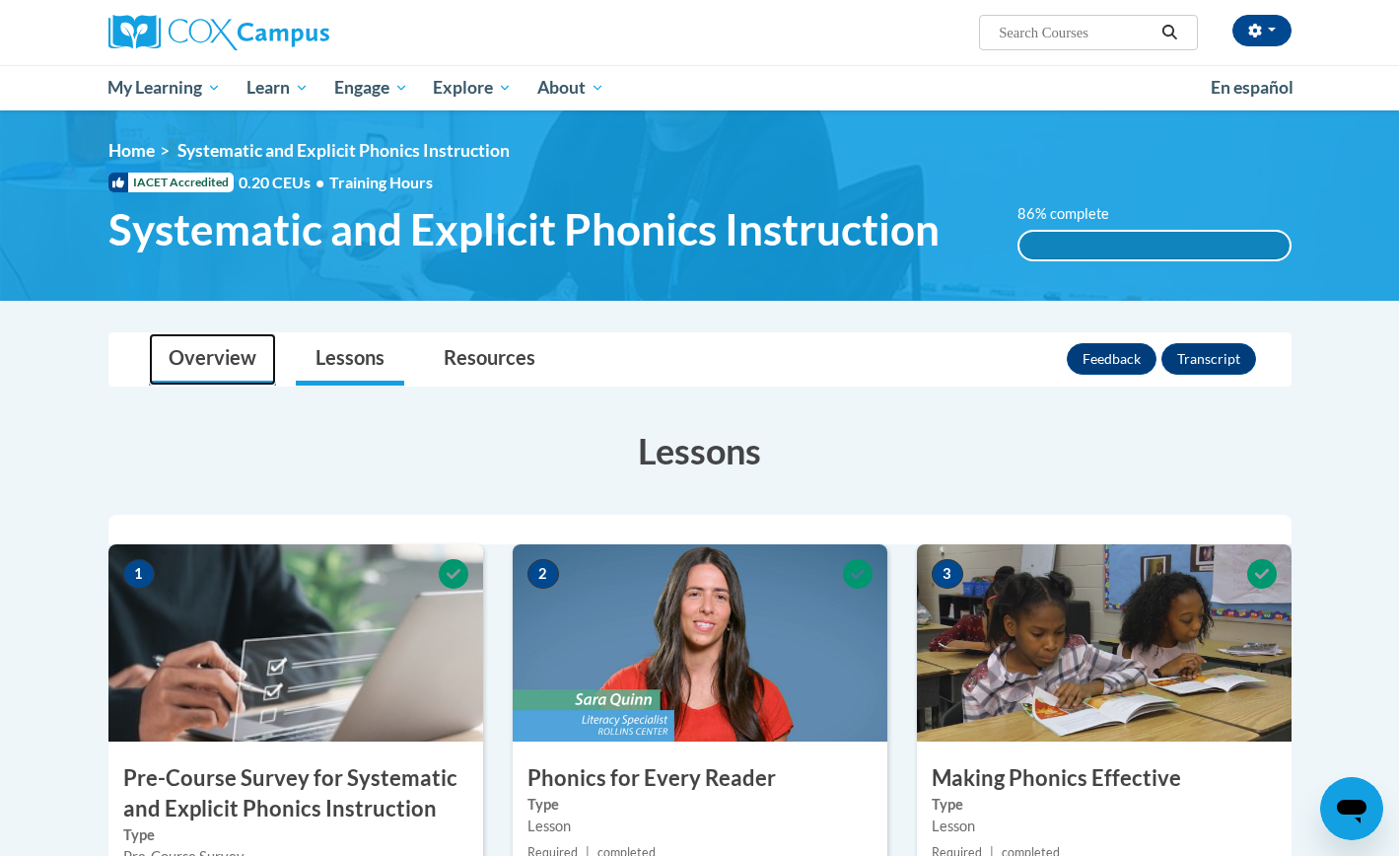
click at [245, 367] on link "Overview" at bounding box center [212, 359] width 127 height 52
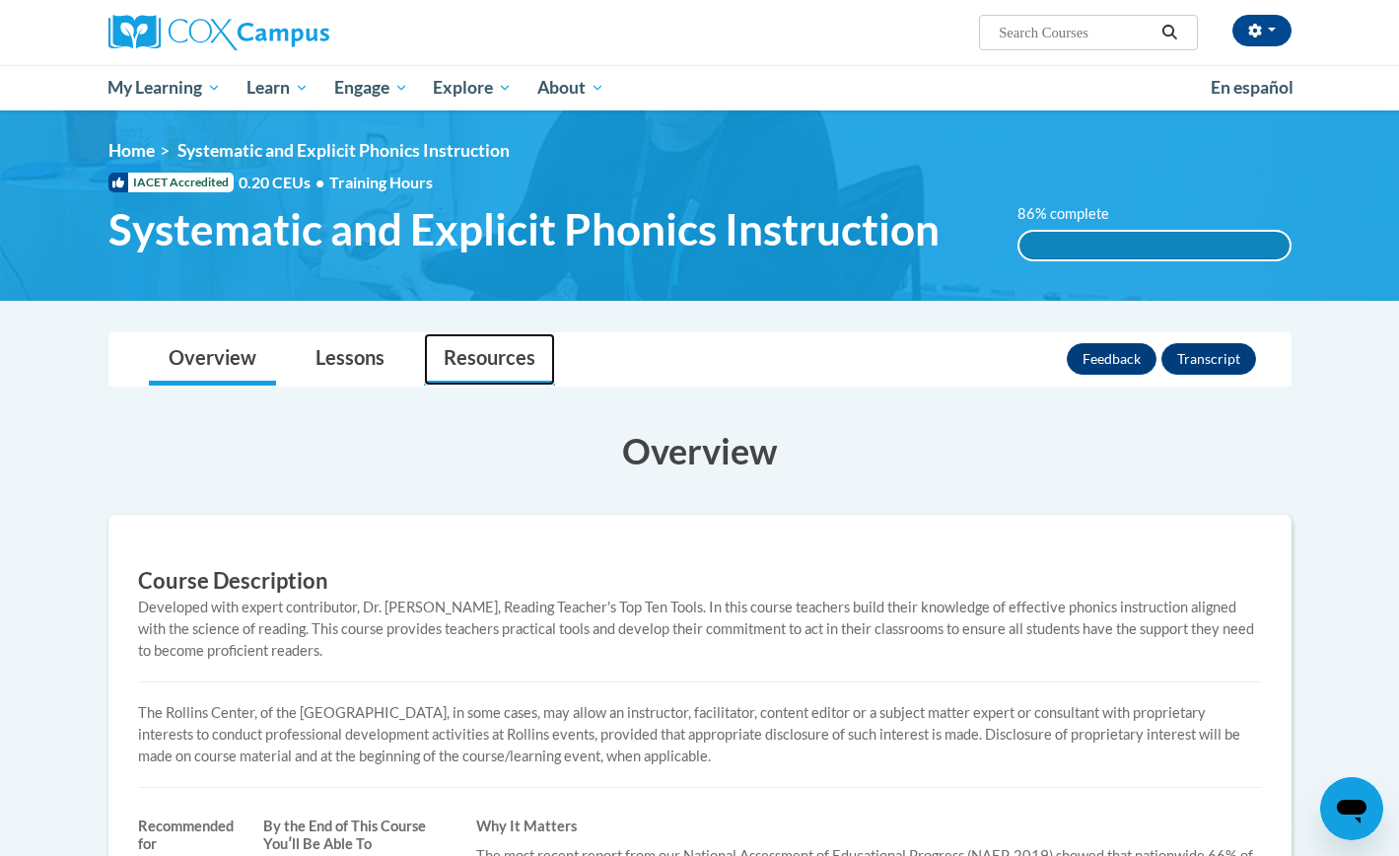
click at [470, 352] on link "Resources" at bounding box center [489, 359] width 131 height 52
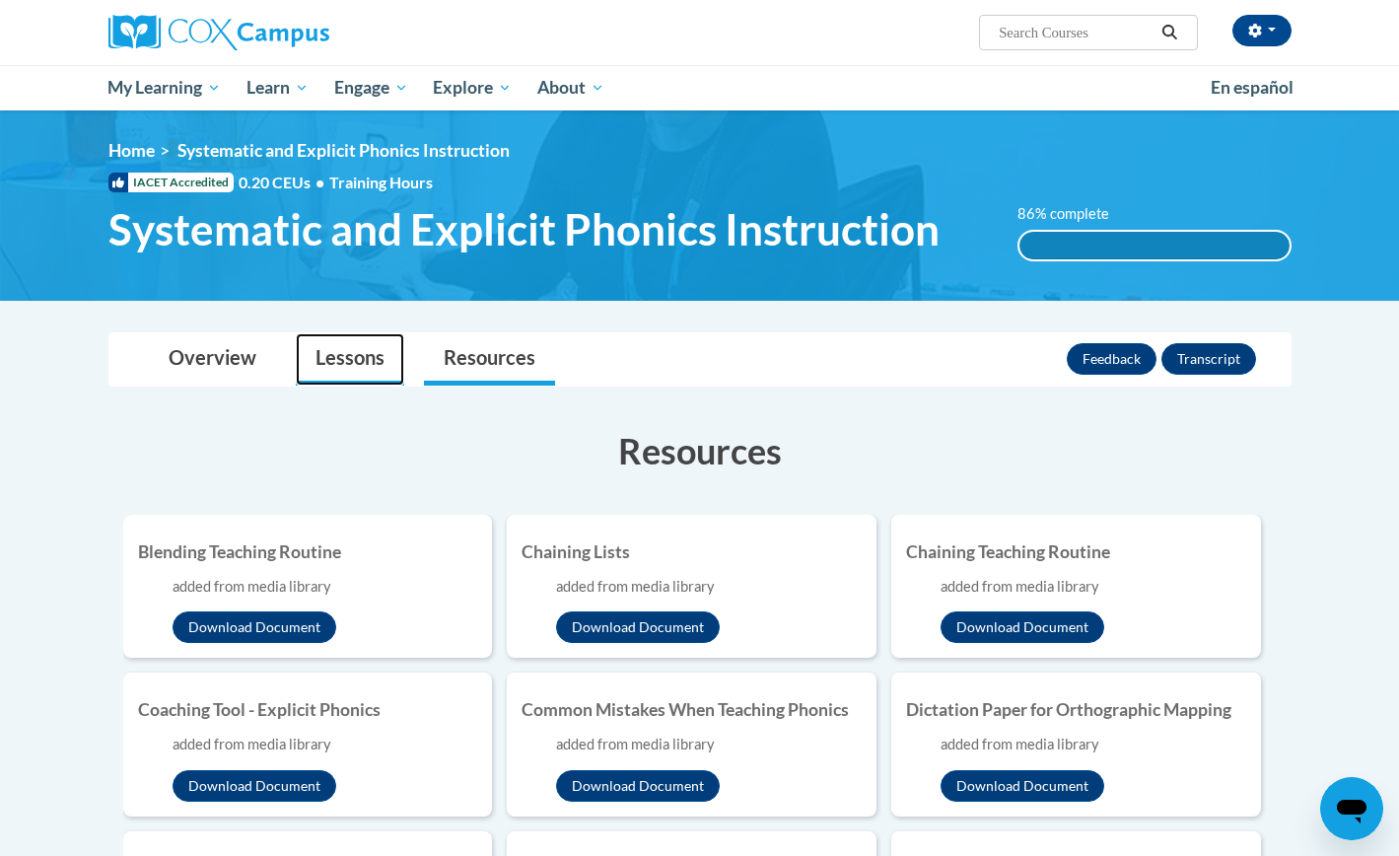
click at [346, 356] on link "Lessons" at bounding box center [350, 359] width 108 height 52
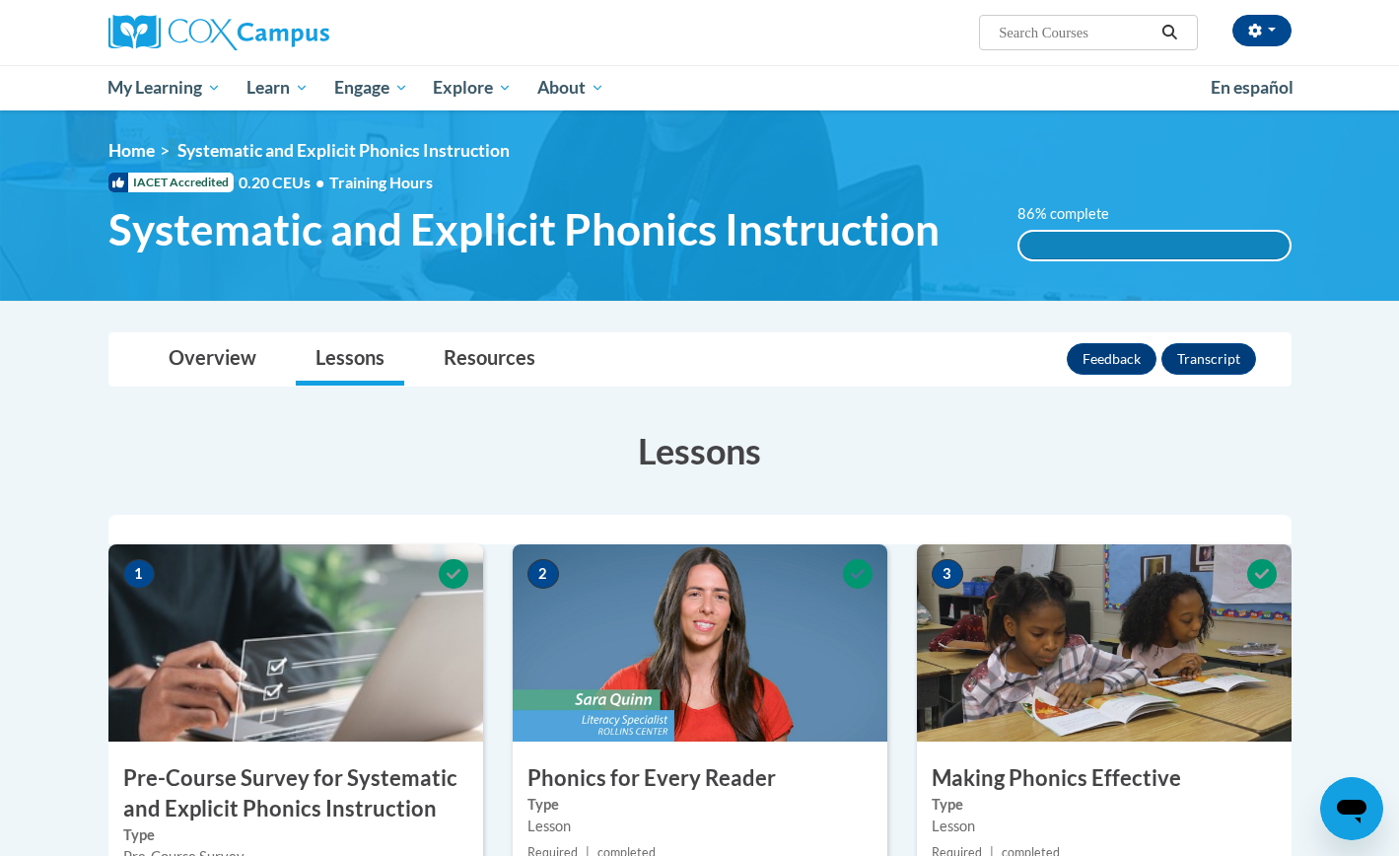
click at [1040, 220] on label "86% complete" at bounding box center [1074, 214] width 113 height 22
click at [692, 251] on span "Systematic and Explicit Phonics Instruction" at bounding box center [523, 229] width 831 height 52
